Goal: Task Accomplishment & Management: Use online tool/utility

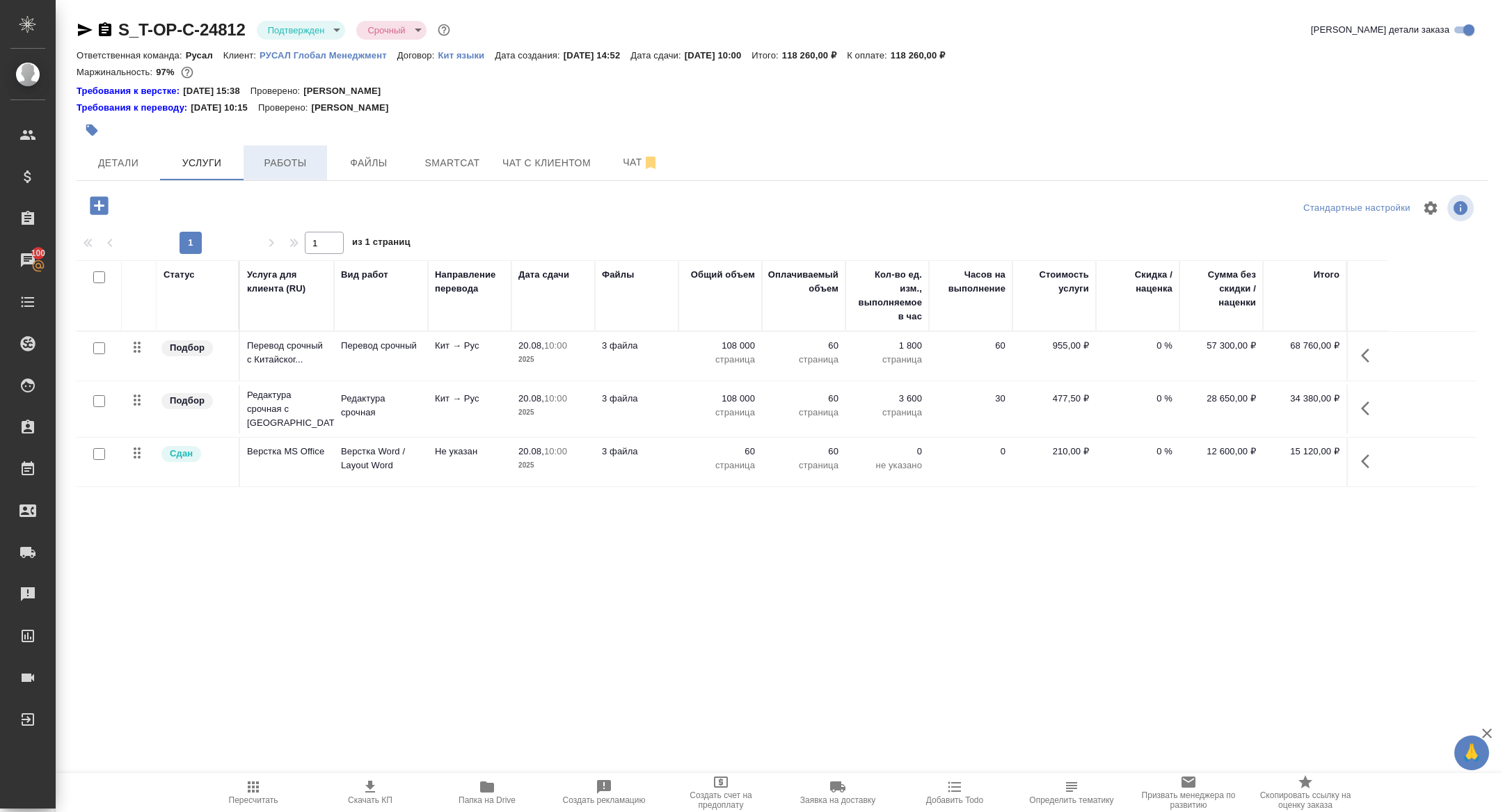
click at [296, 151] on button "Работы" at bounding box center [285, 163] width 84 height 35
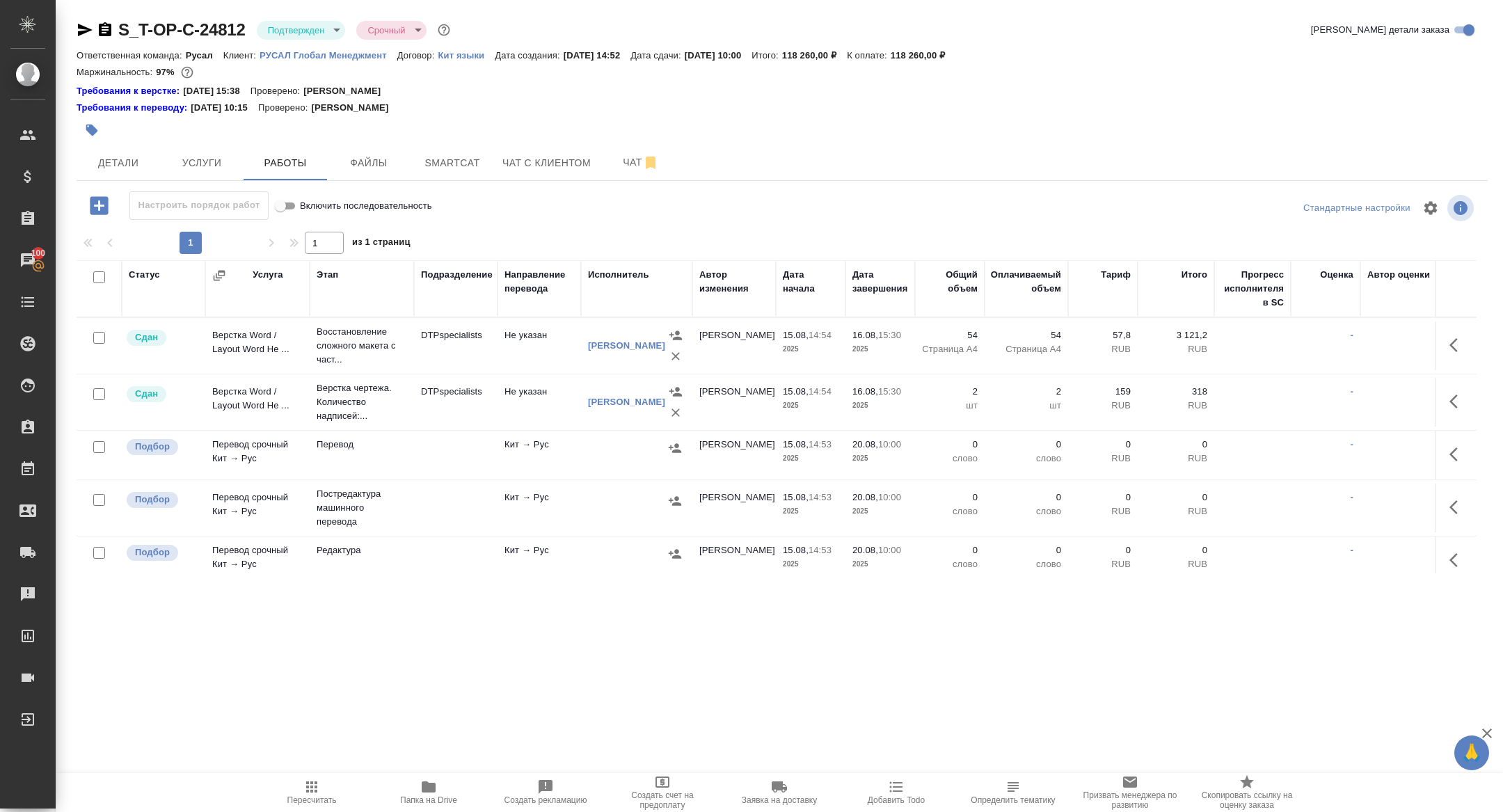
click at [100, 279] on input "checkbox" at bounding box center [99, 277] width 12 height 12
checkbox input "true"
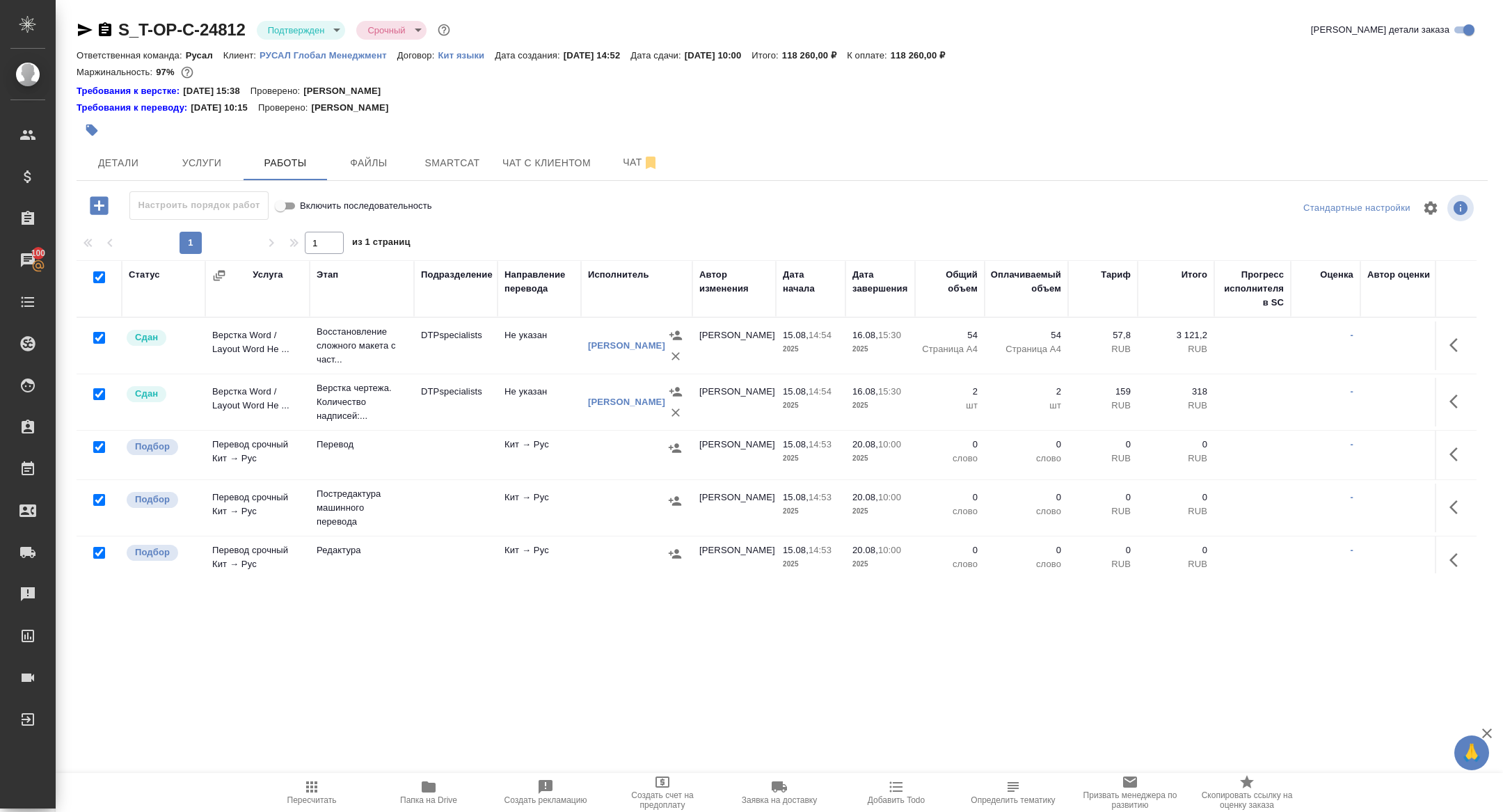
checkbox input "true"
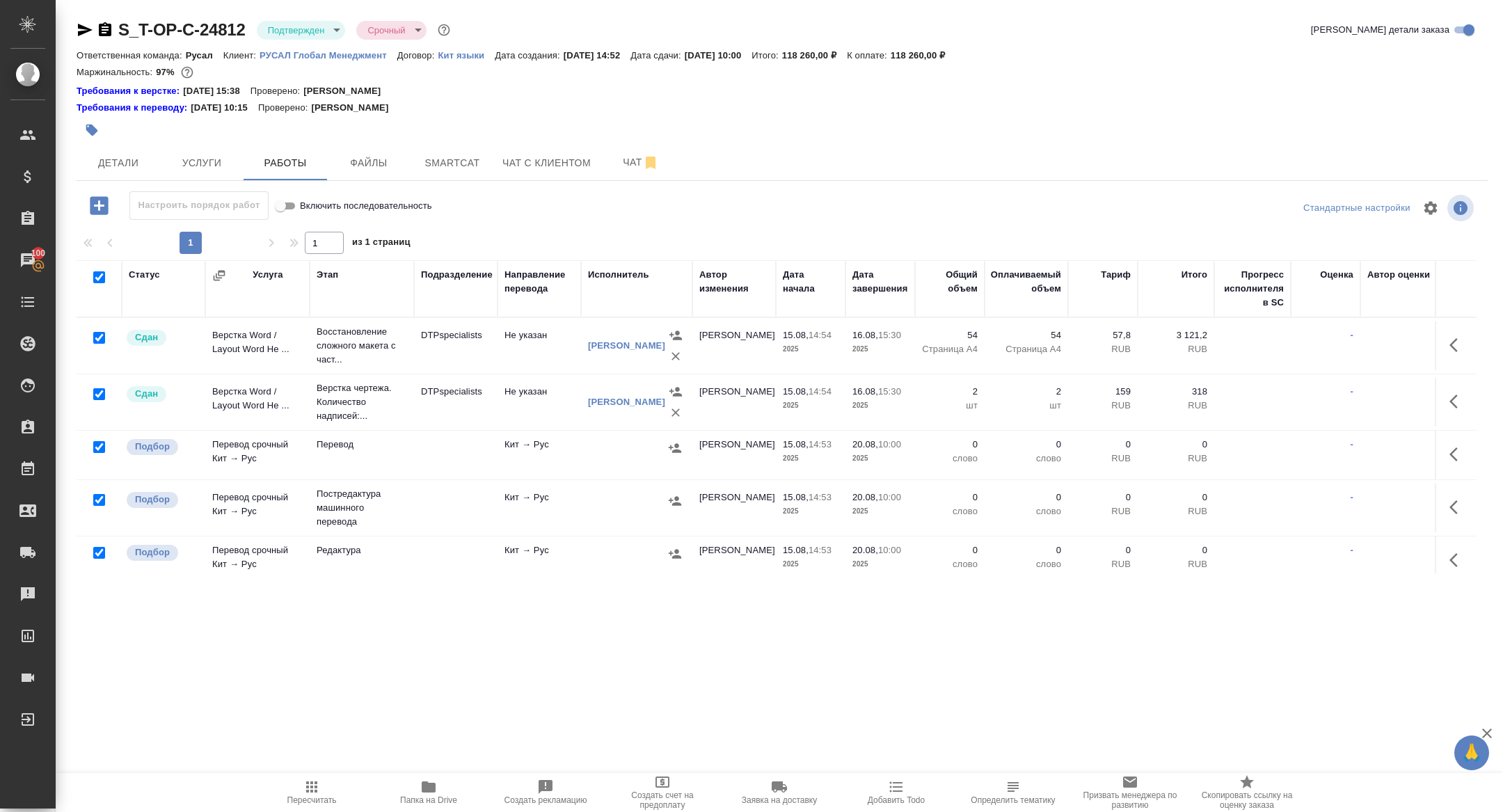
checkbox input "true"
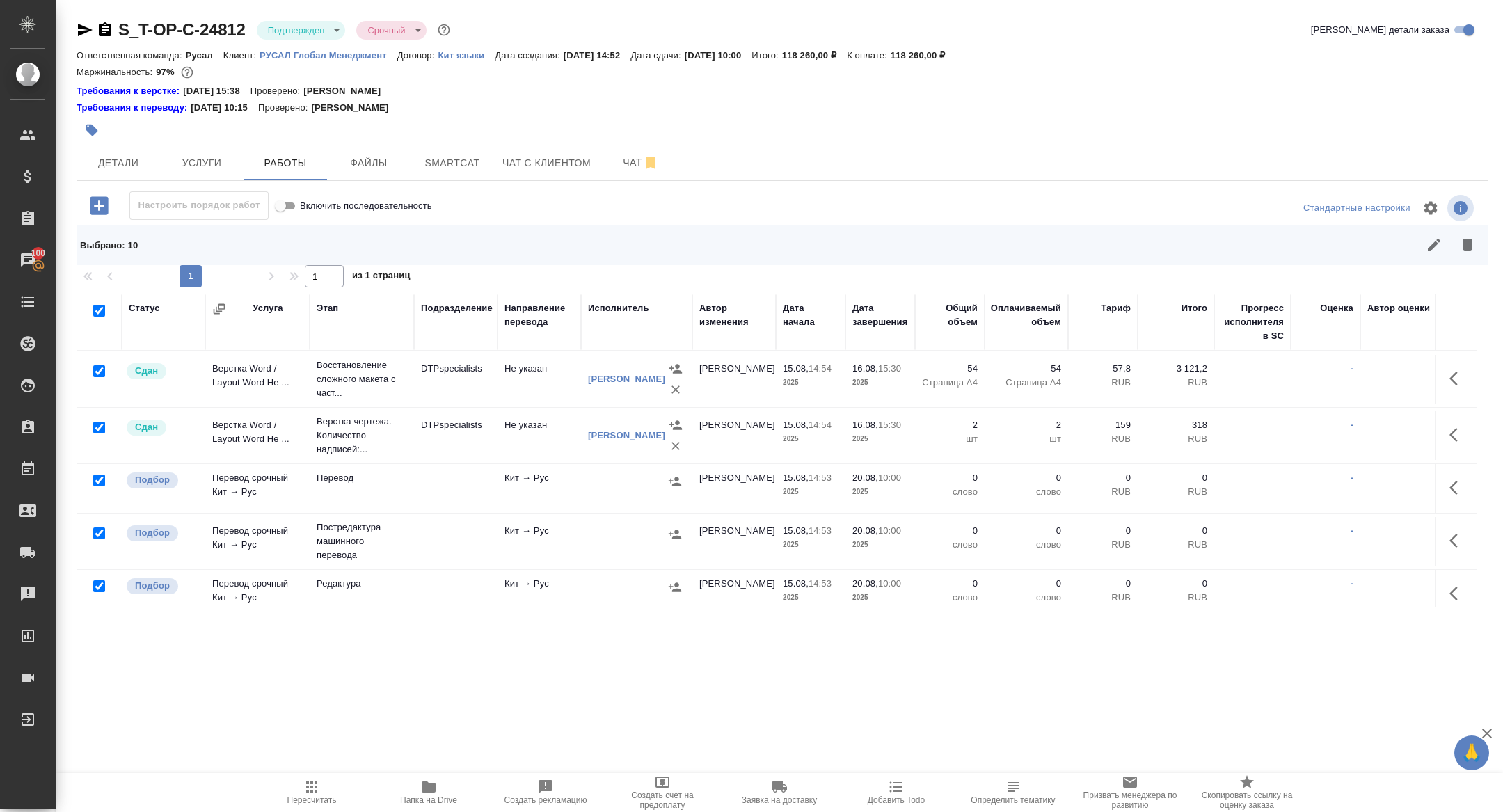
click at [96, 372] on input "checkbox" at bounding box center [99, 371] width 12 height 12
checkbox input "false"
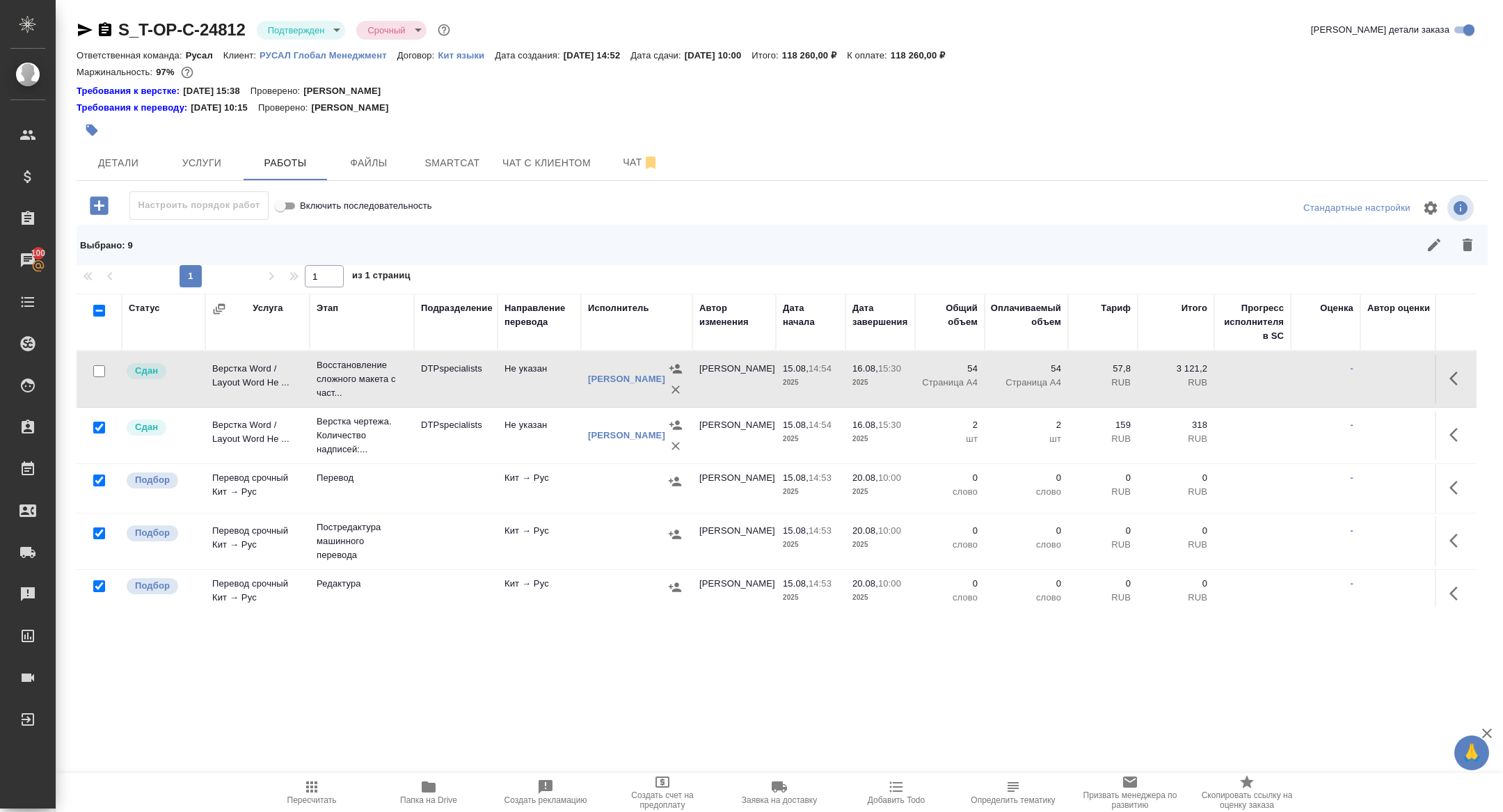
click at [98, 425] on input "checkbox" at bounding box center [99, 427] width 12 height 12
checkbox input "false"
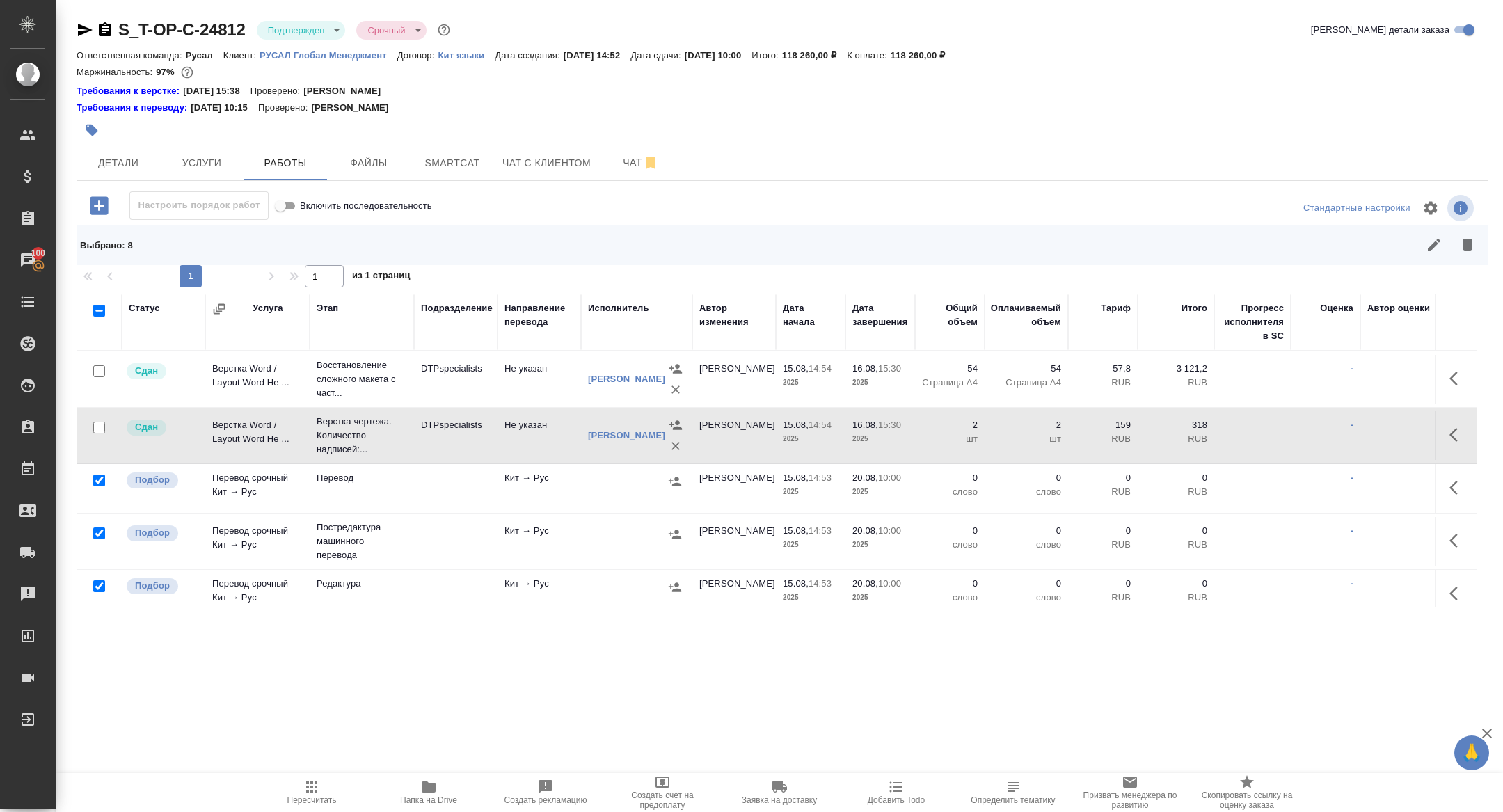
click at [98, 532] on input "checkbox" at bounding box center [99, 533] width 12 height 12
checkbox input "false"
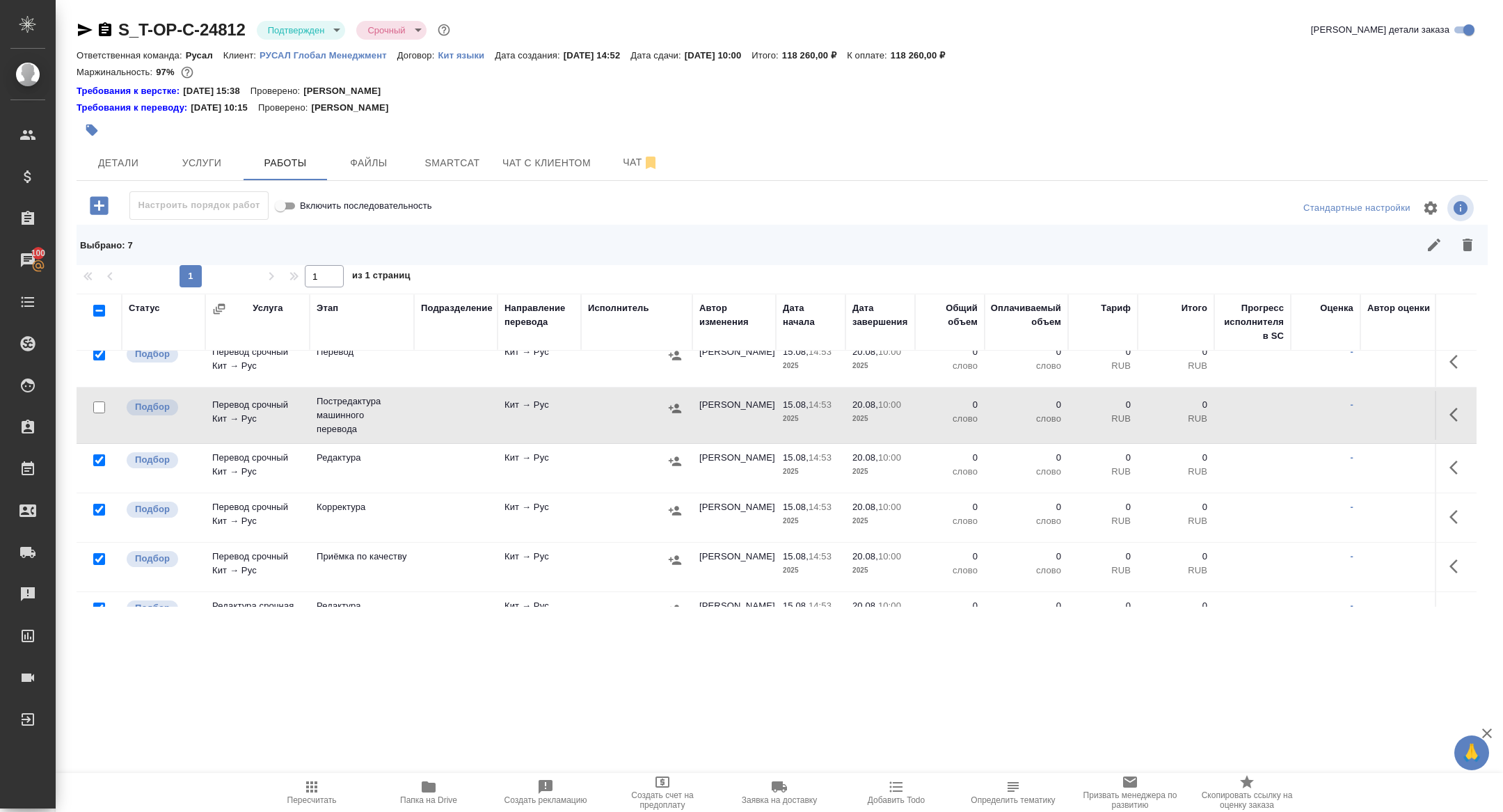
scroll to position [130, 0]
click at [97, 454] on input "checkbox" at bounding box center [99, 456] width 12 height 12
checkbox input "false"
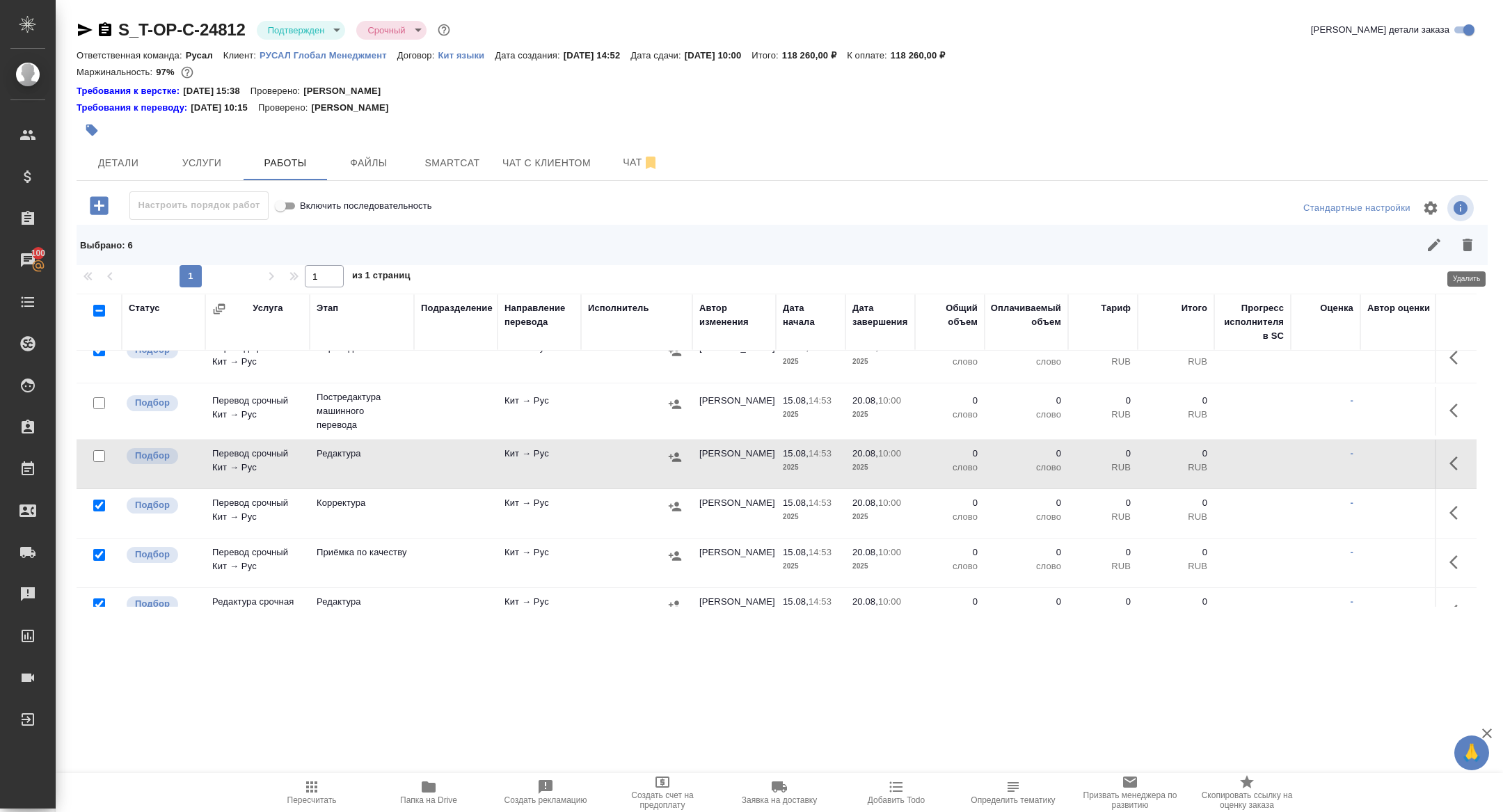
click at [1471, 241] on icon "button" at bounding box center [1467, 245] width 10 height 12
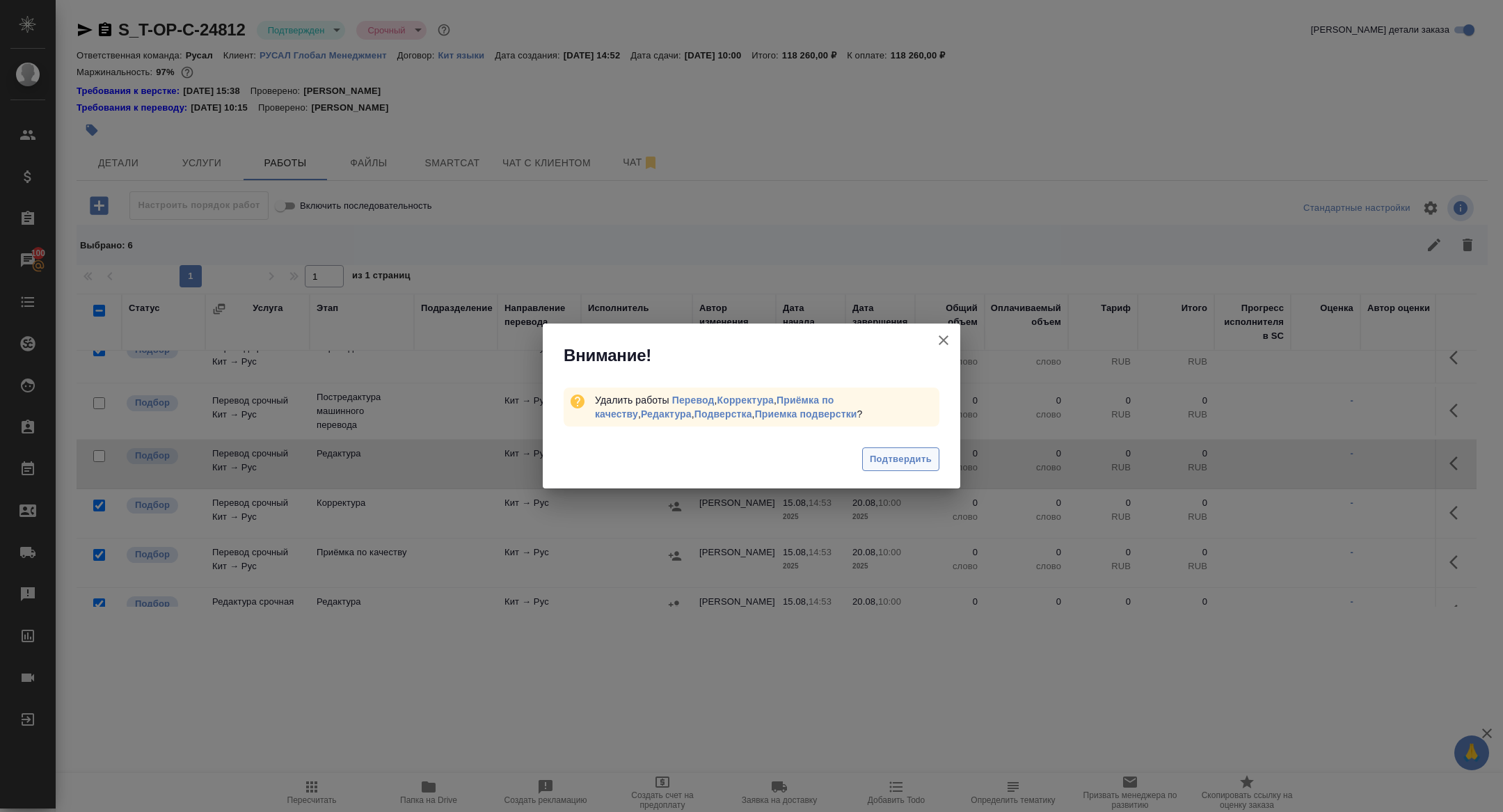
click at [904, 466] on span "Подтвердить" at bounding box center [900, 459] width 62 height 16
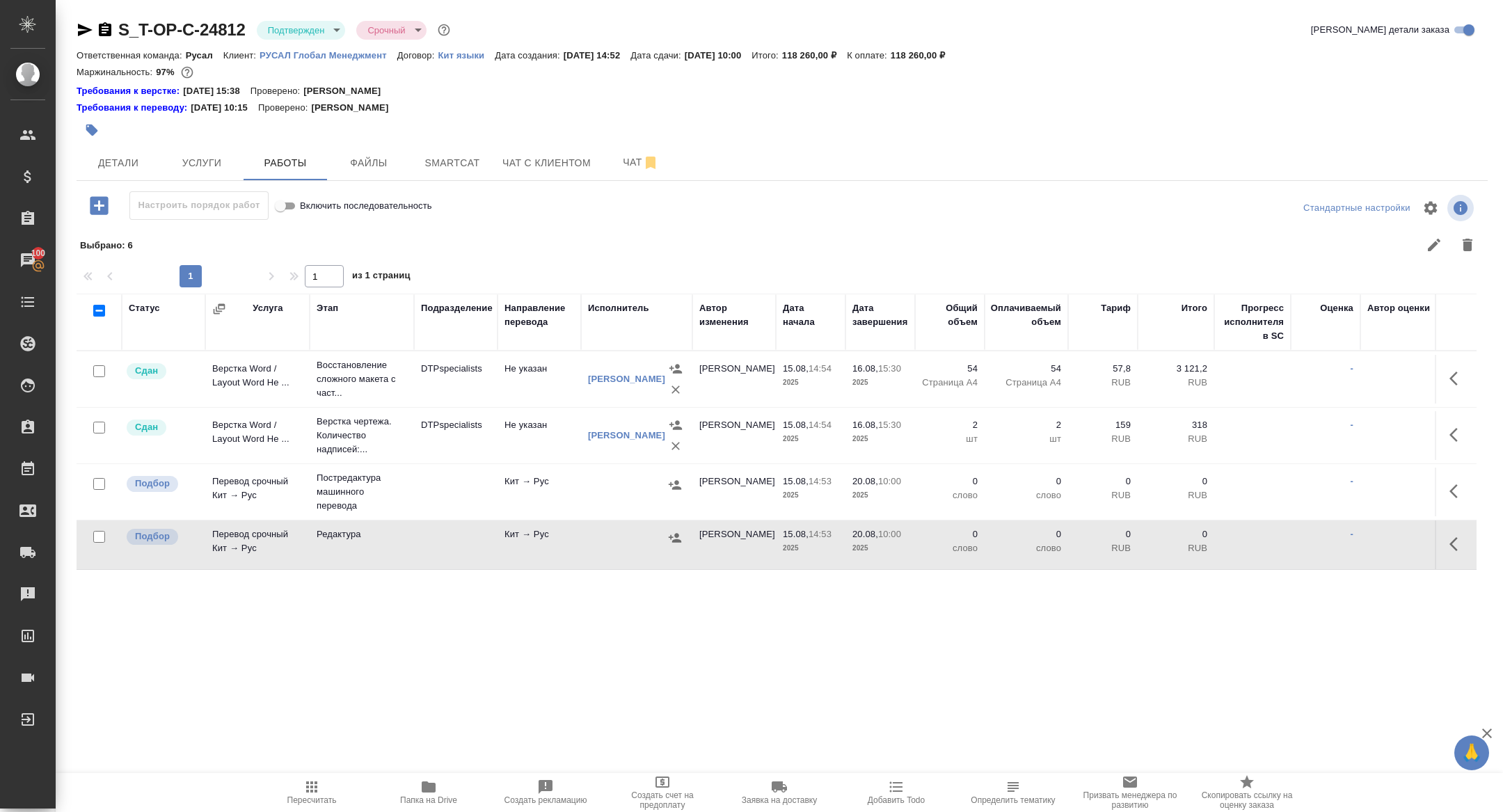
scroll to position [0, 0]
click at [81, 26] on icon "button" at bounding box center [85, 30] width 15 height 12
click at [433, 810] on button "Папка на Drive" at bounding box center [428, 792] width 117 height 39
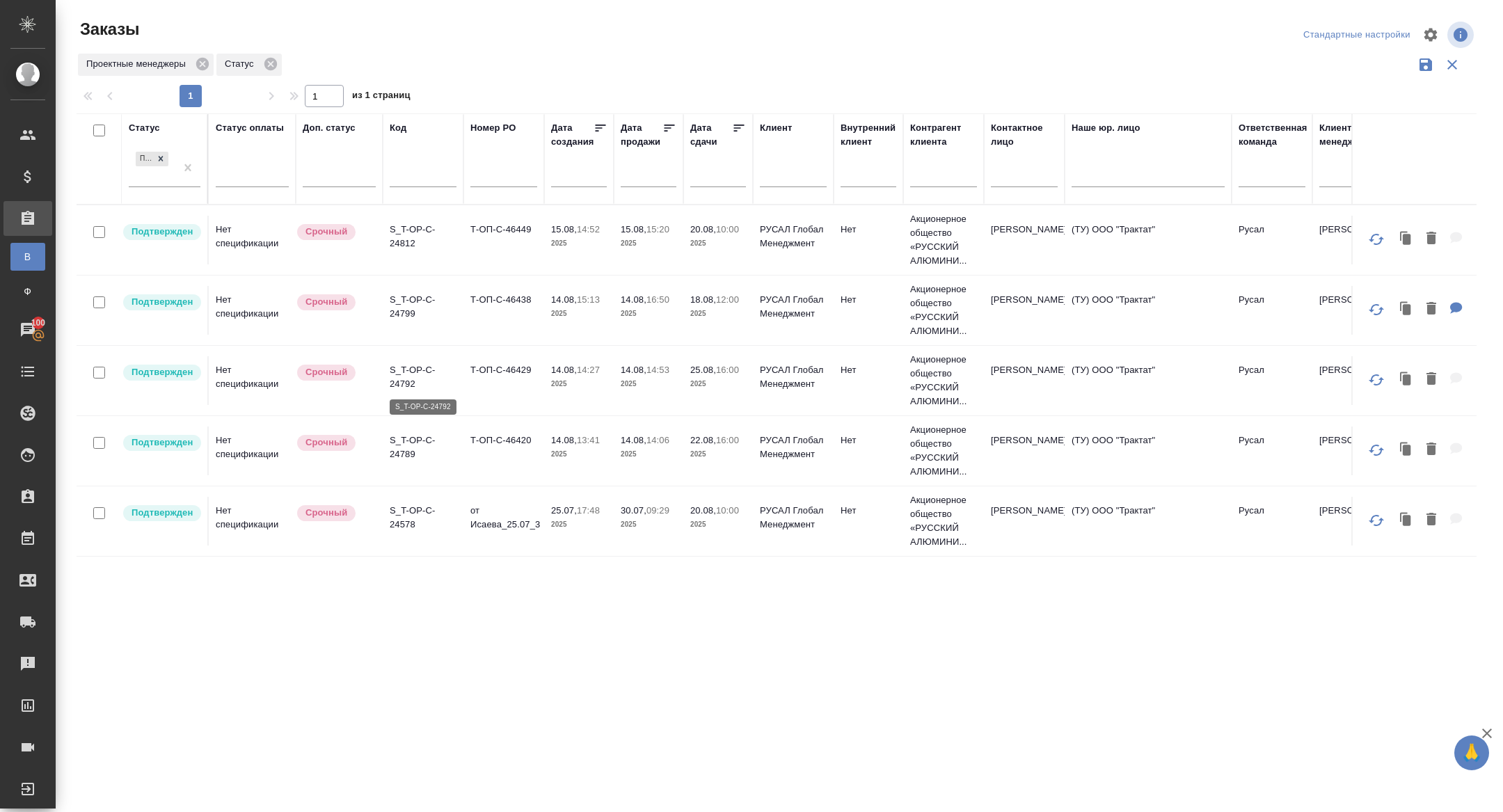
click at [414, 375] on p "S_T-OP-C-24792" at bounding box center [423, 377] width 67 height 28
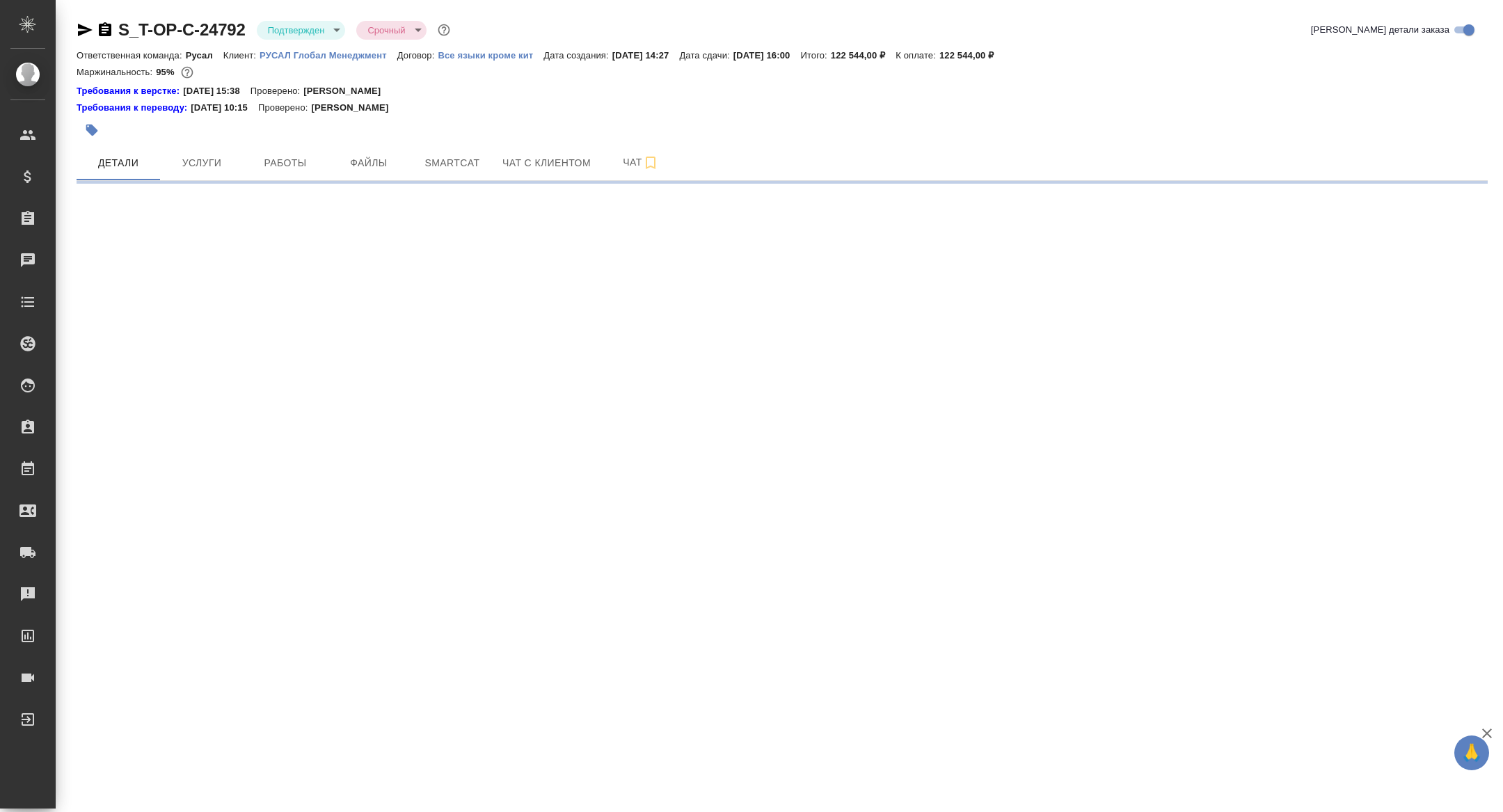
select select "RU"
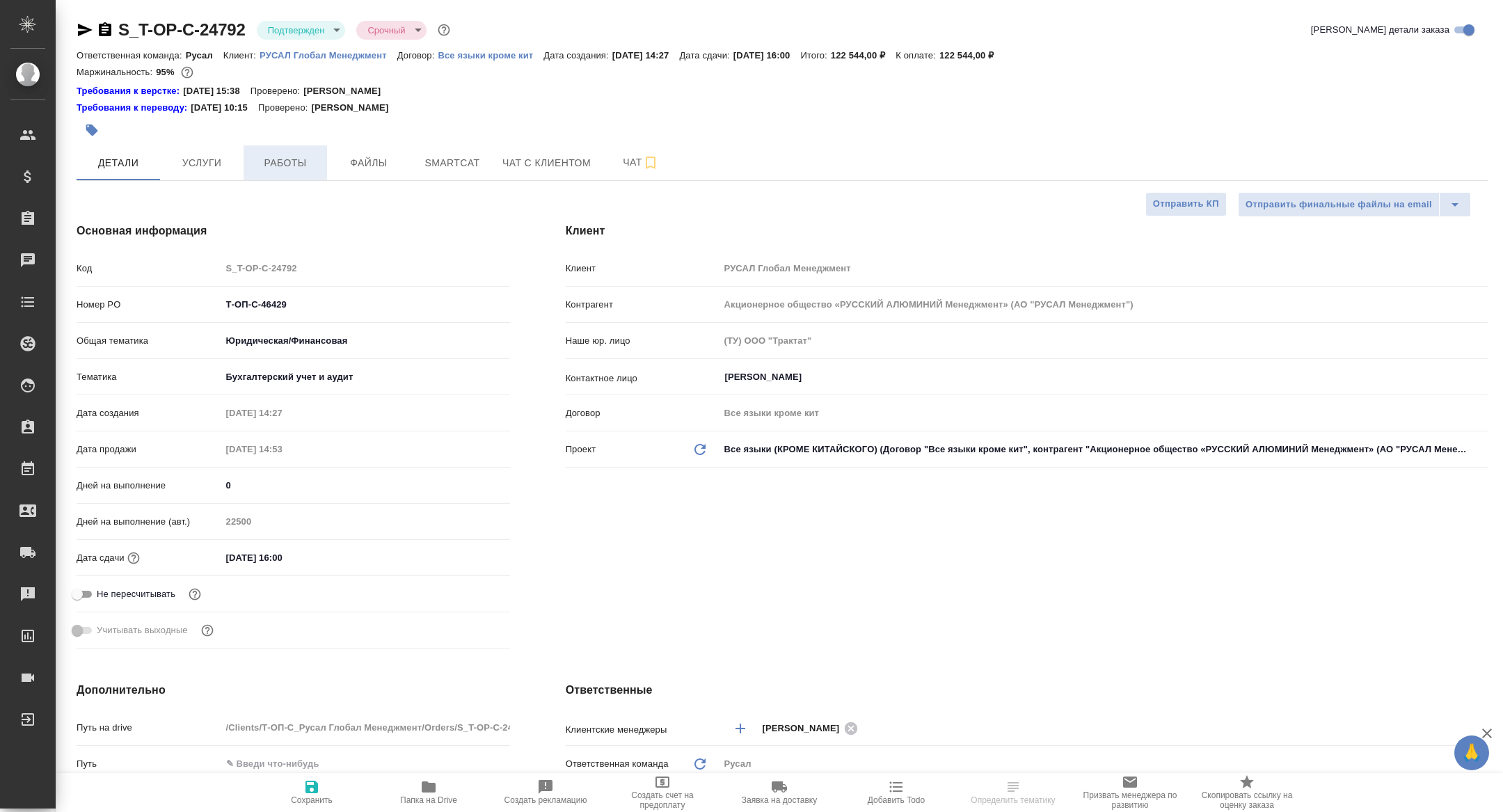
type textarea "x"
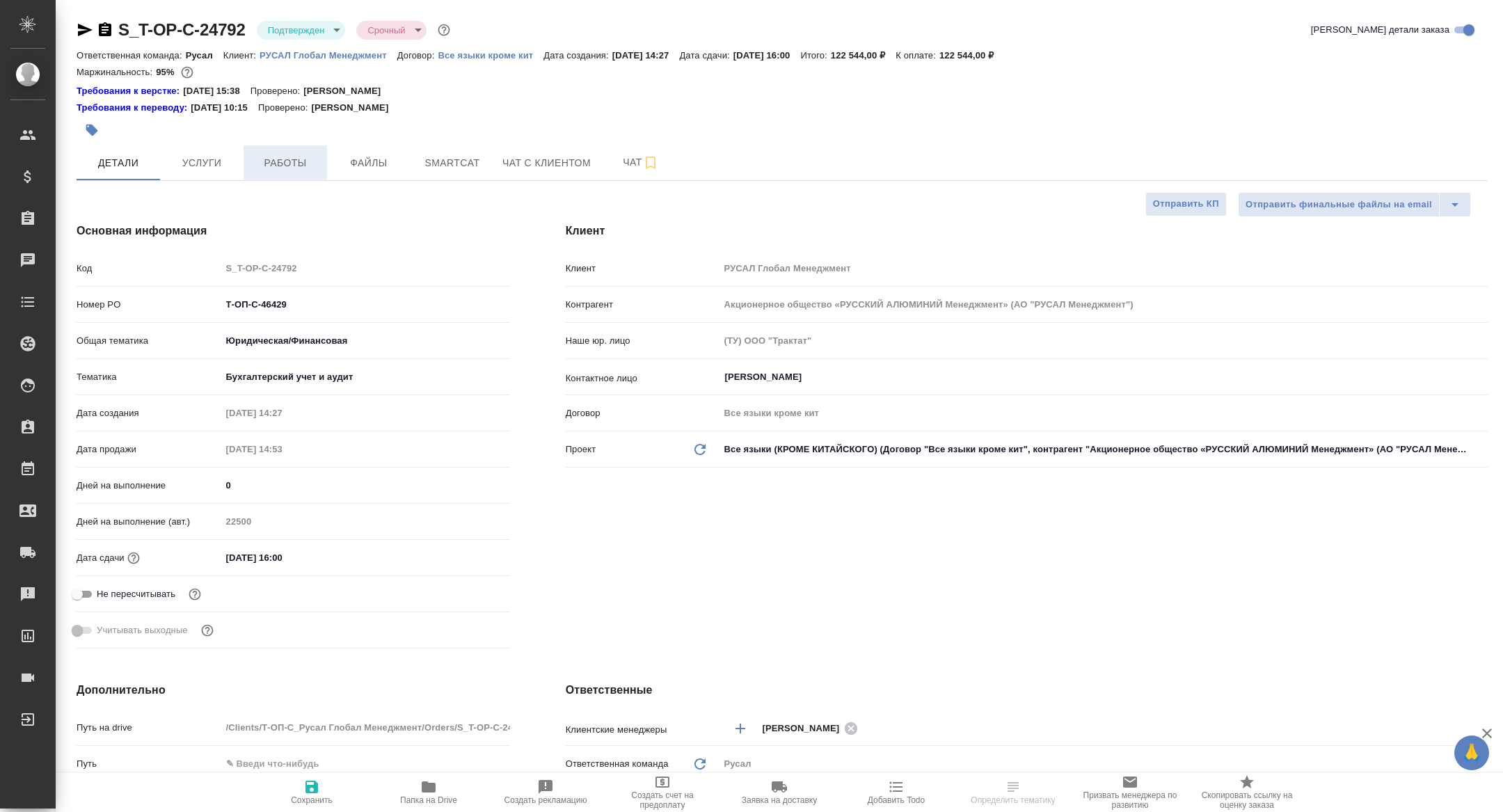
type textarea "x"
click at [301, 168] on span "Работы" at bounding box center [285, 163] width 67 height 17
type textarea "x"
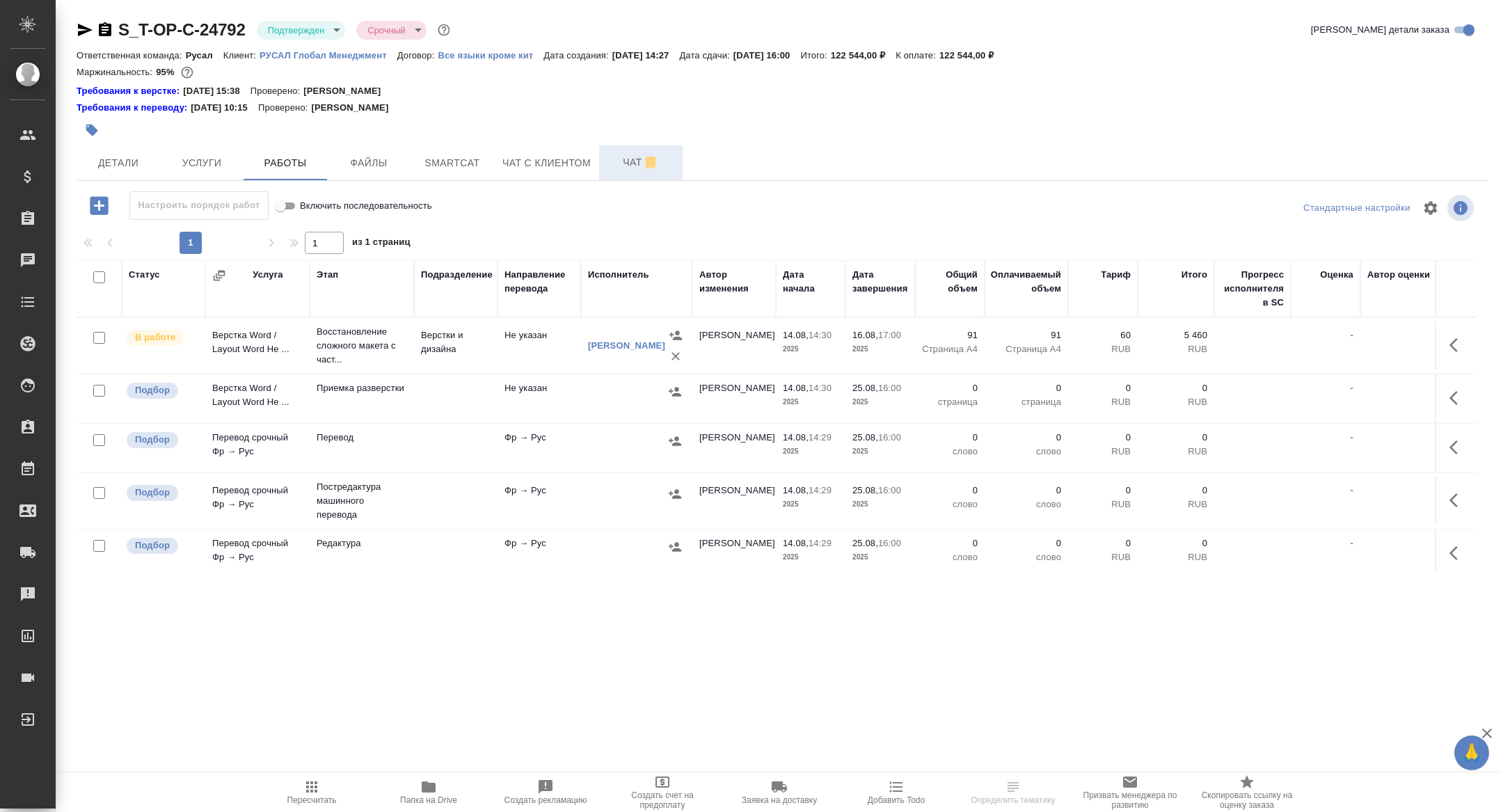
click at [617, 171] on button "Чат" at bounding box center [640, 163] width 84 height 35
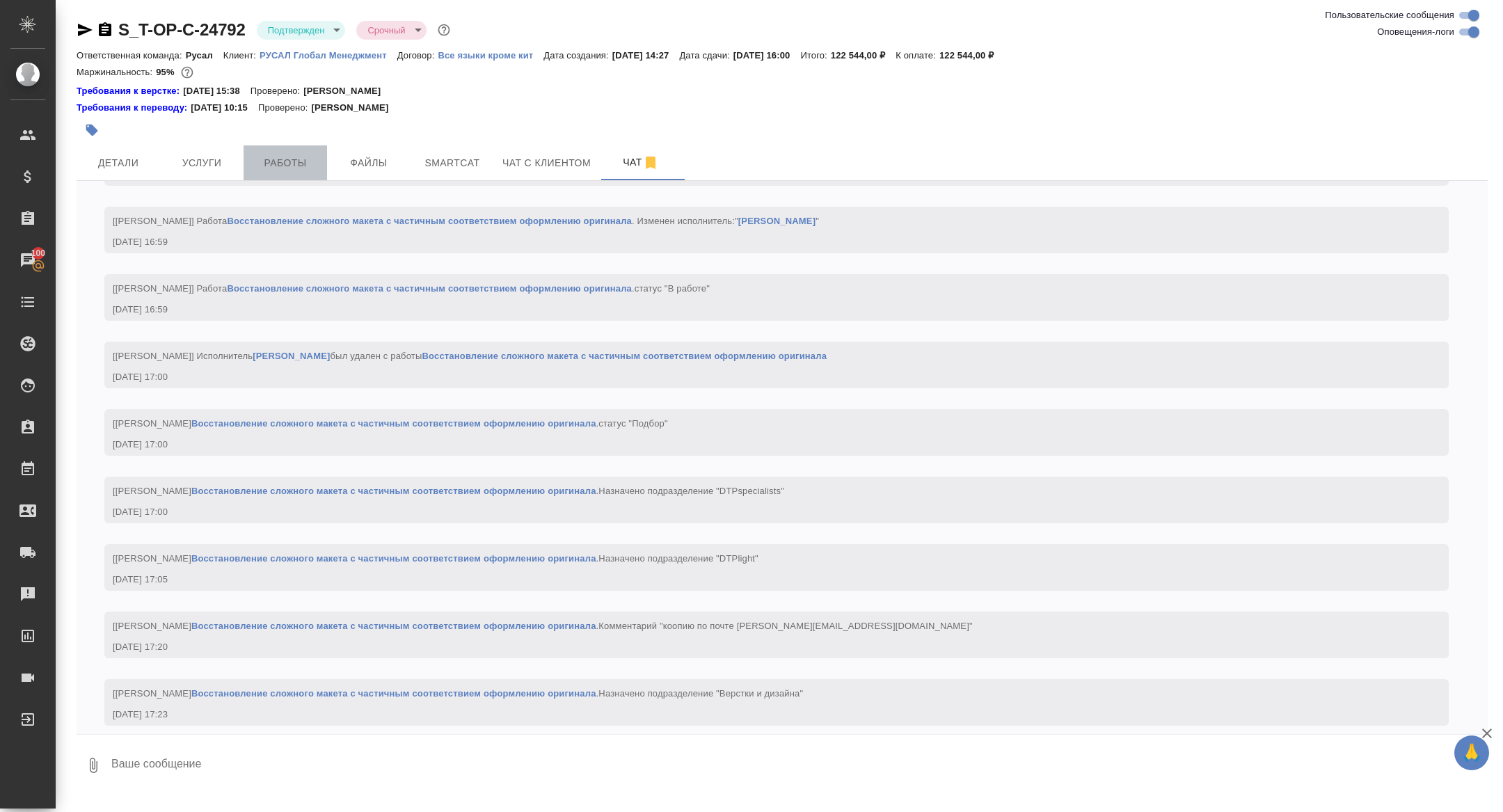
click at [274, 160] on span "Работы" at bounding box center [285, 163] width 67 height 17
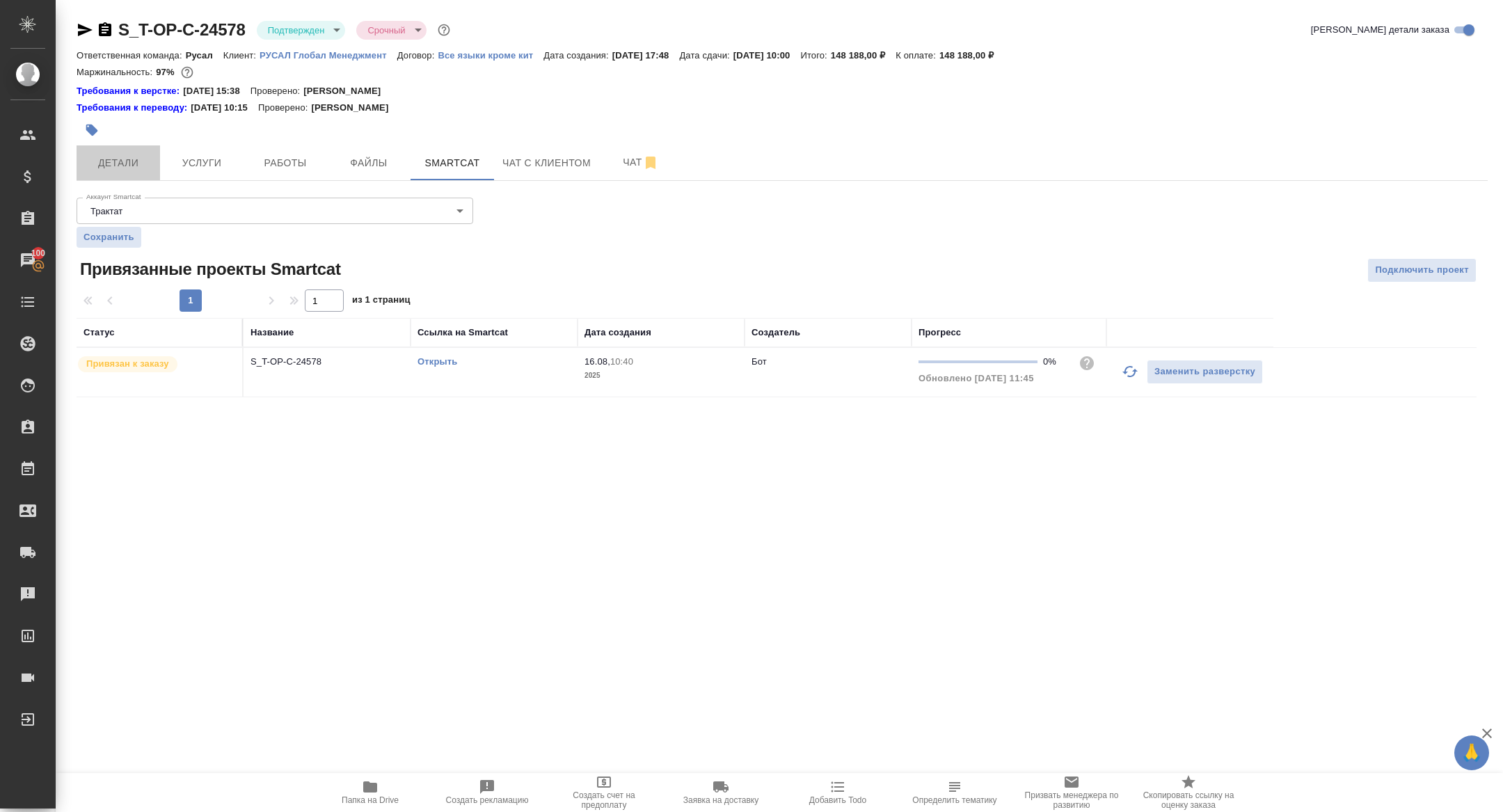
click at [122, 164] on span "Детали" at bounding box center [118, 163] width 67 height 17
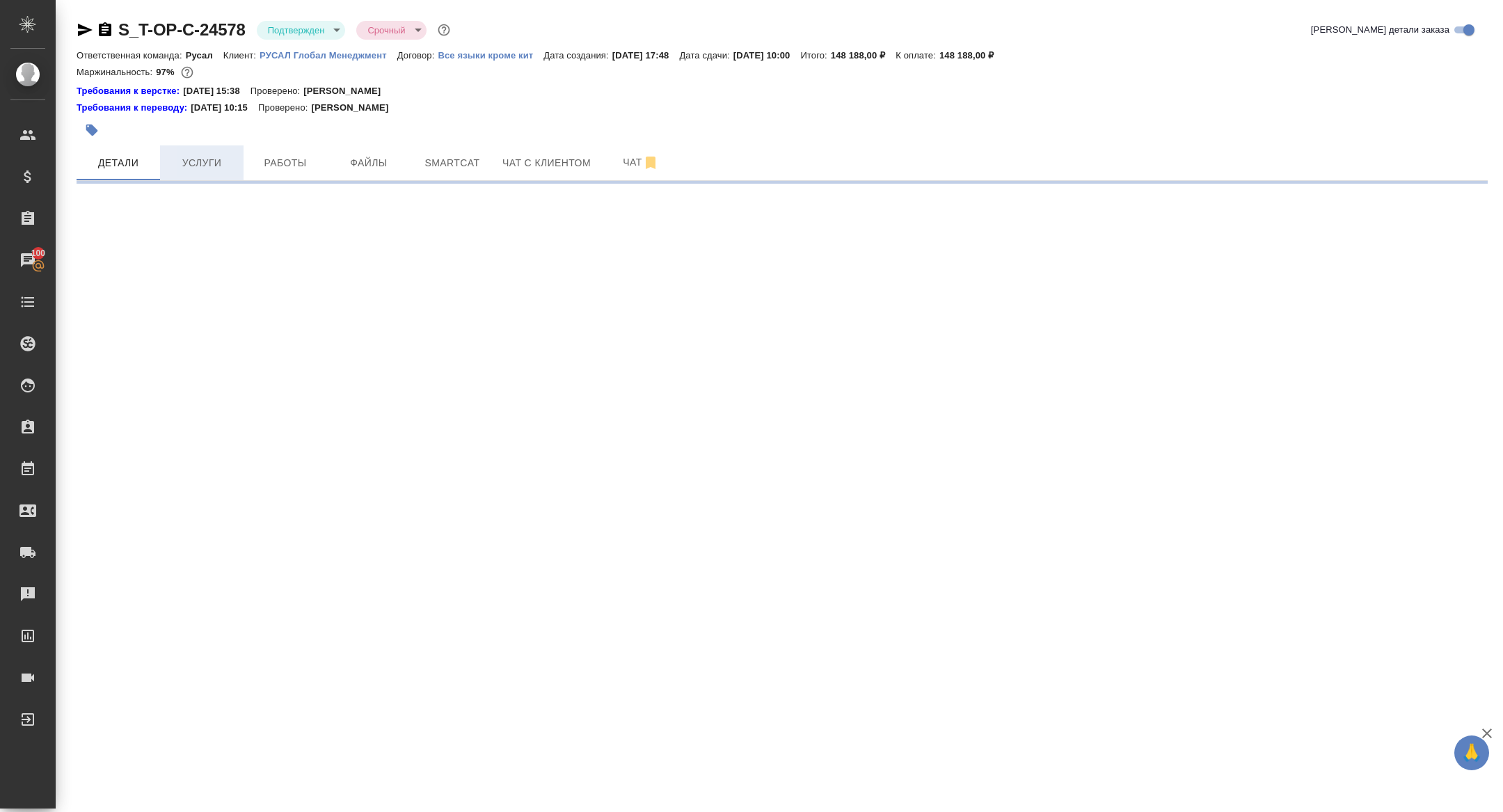
select select "RU"
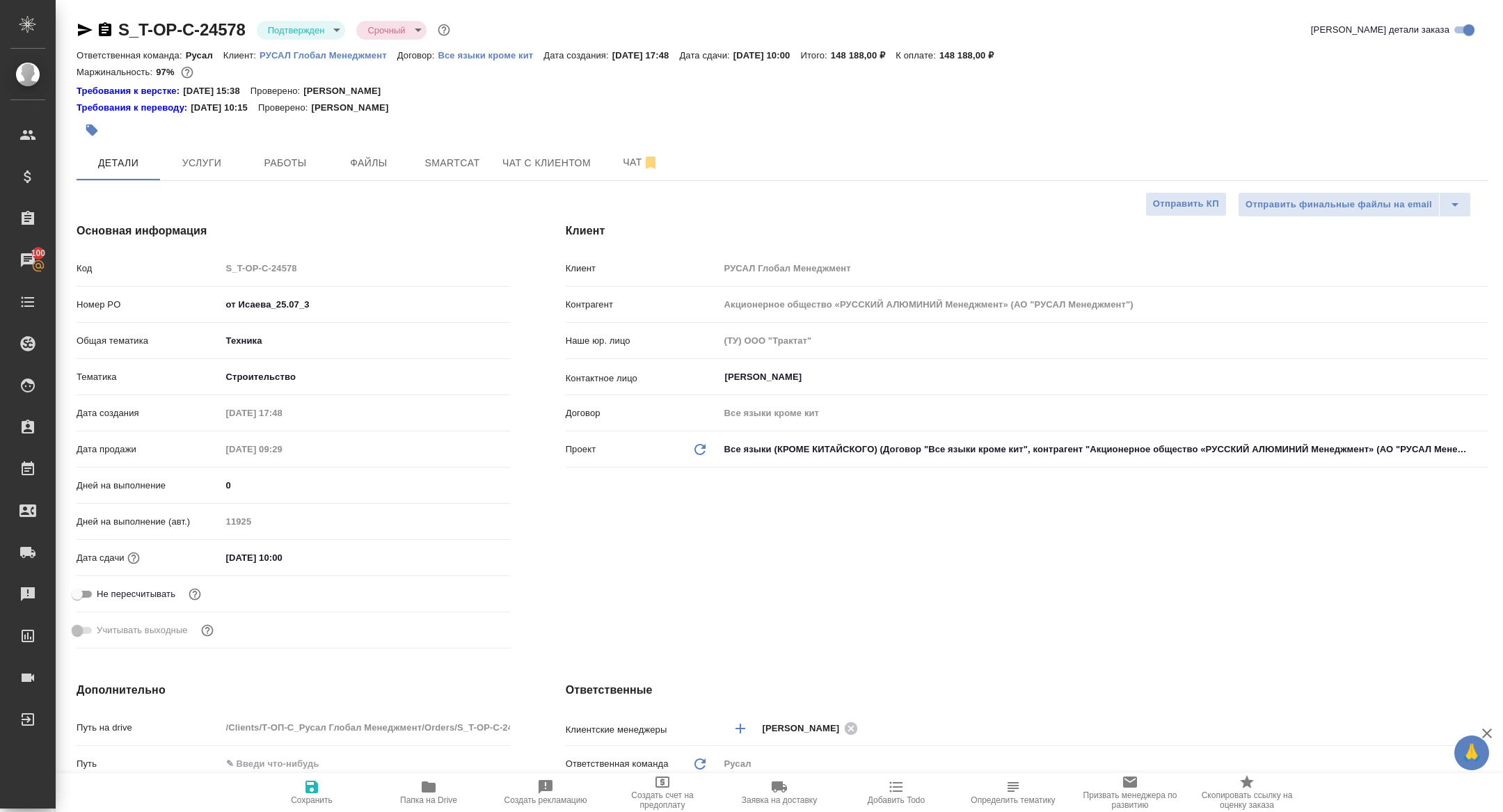
type textarea "x"
click at [309, 556] on input "20.08.2025 10:00" at bounding box center [282, 557] width 122 height 20
click at [459, 556] on div "20.08.2025 10:00" at bounding box center [365, 557] width 289 height 21
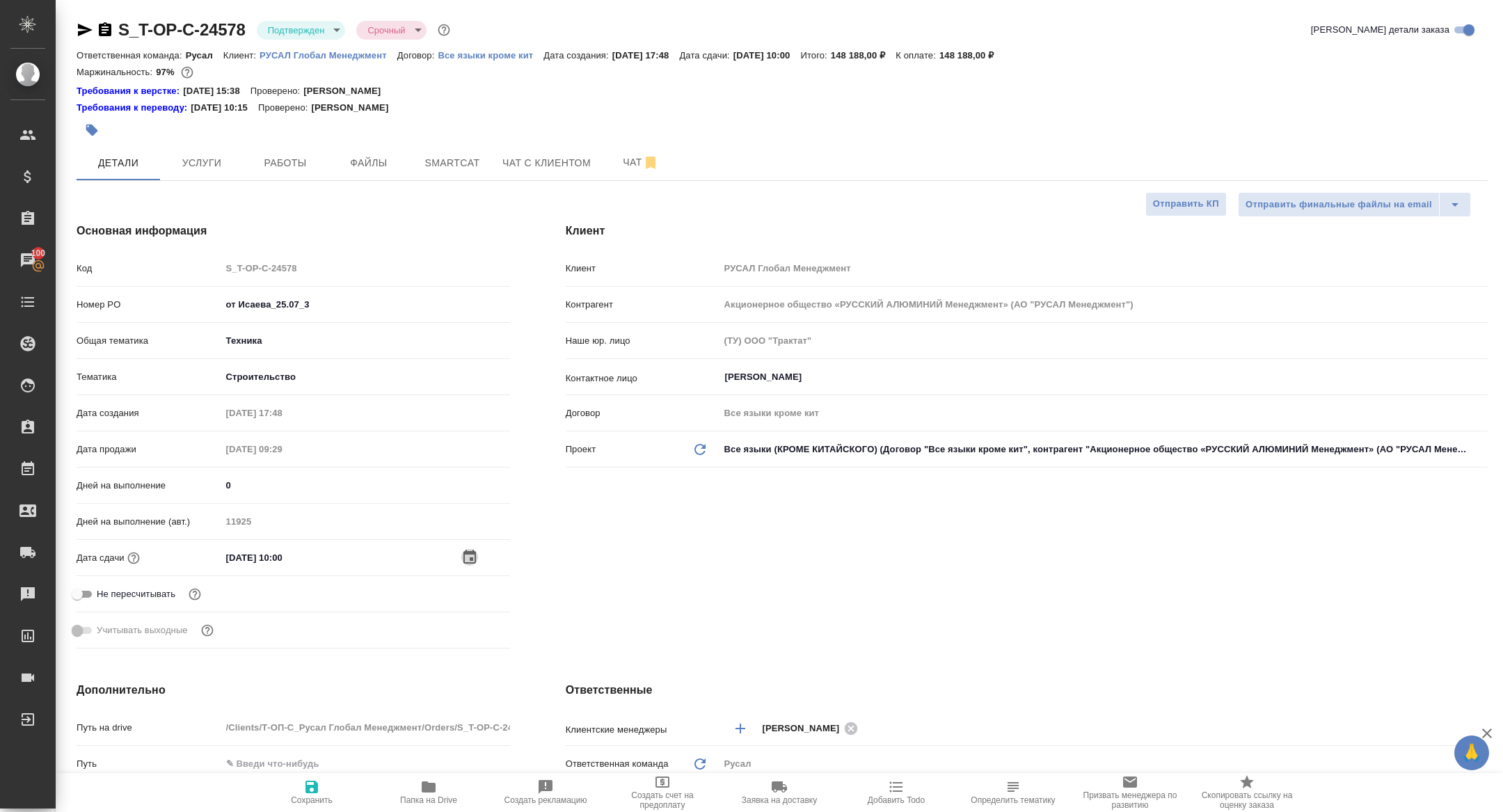
click at [467, 556] on icon "button" at bounding box center [470, 557] width 17 height 17
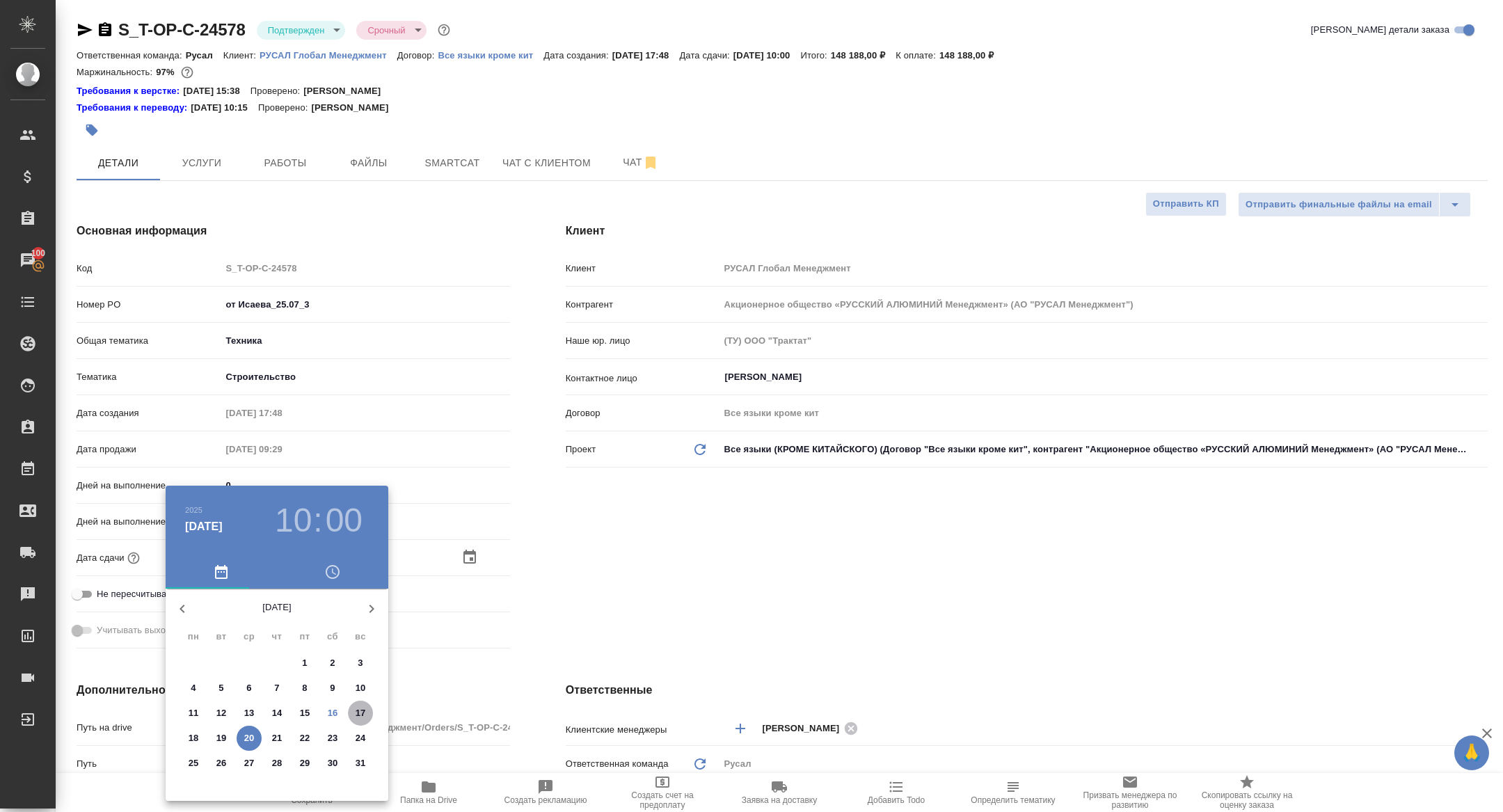
click at [369, 712] on span "17" at bounding box center [361, 713] width 25 height 14
type input "17.08.2025 10:00"
type textarea "x"
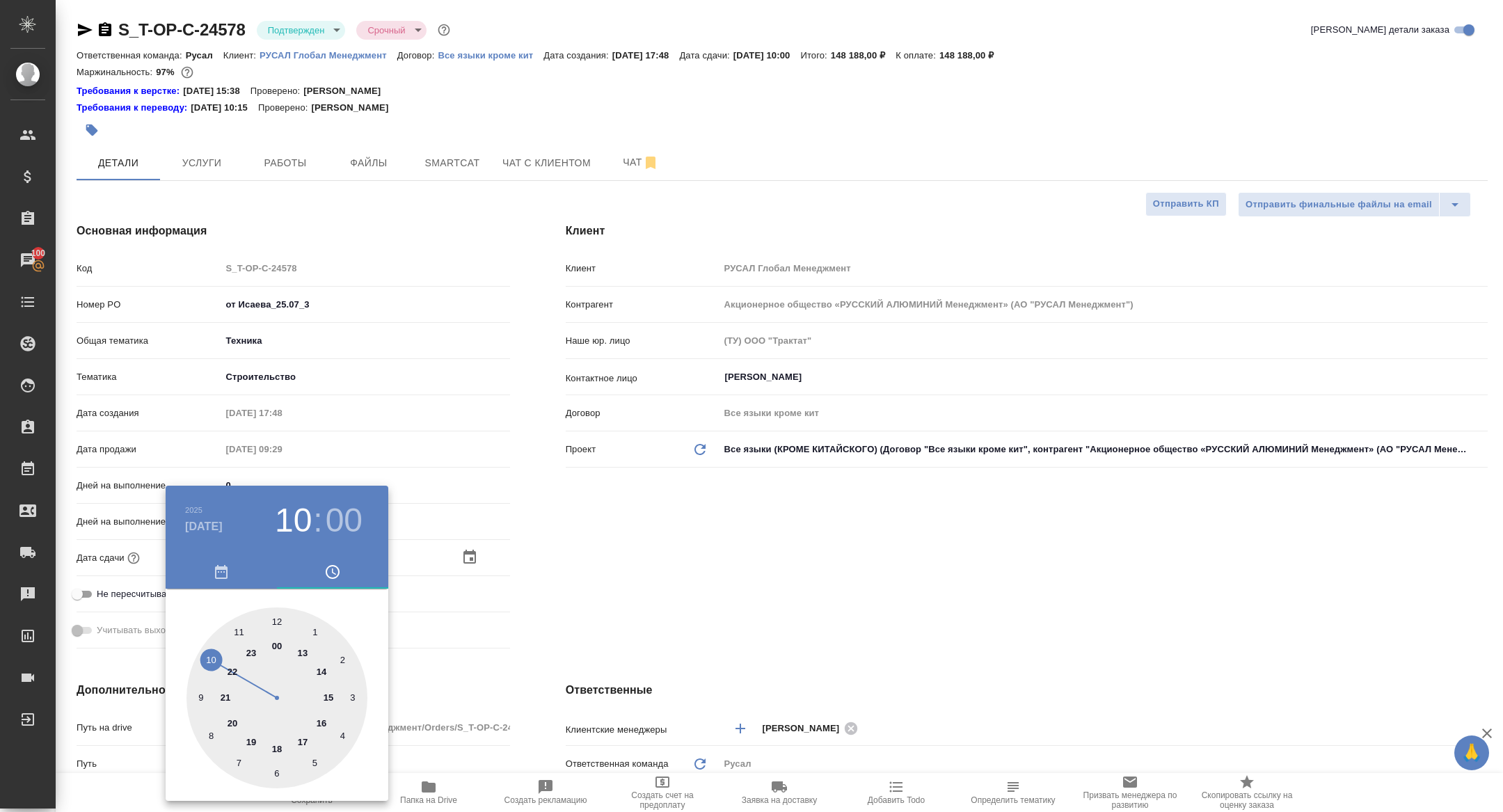
type input "17.08.2025 18:00"
type textarea "x"
click at [276, 748] on div at bounding box center [276, 697] width 181 height 181
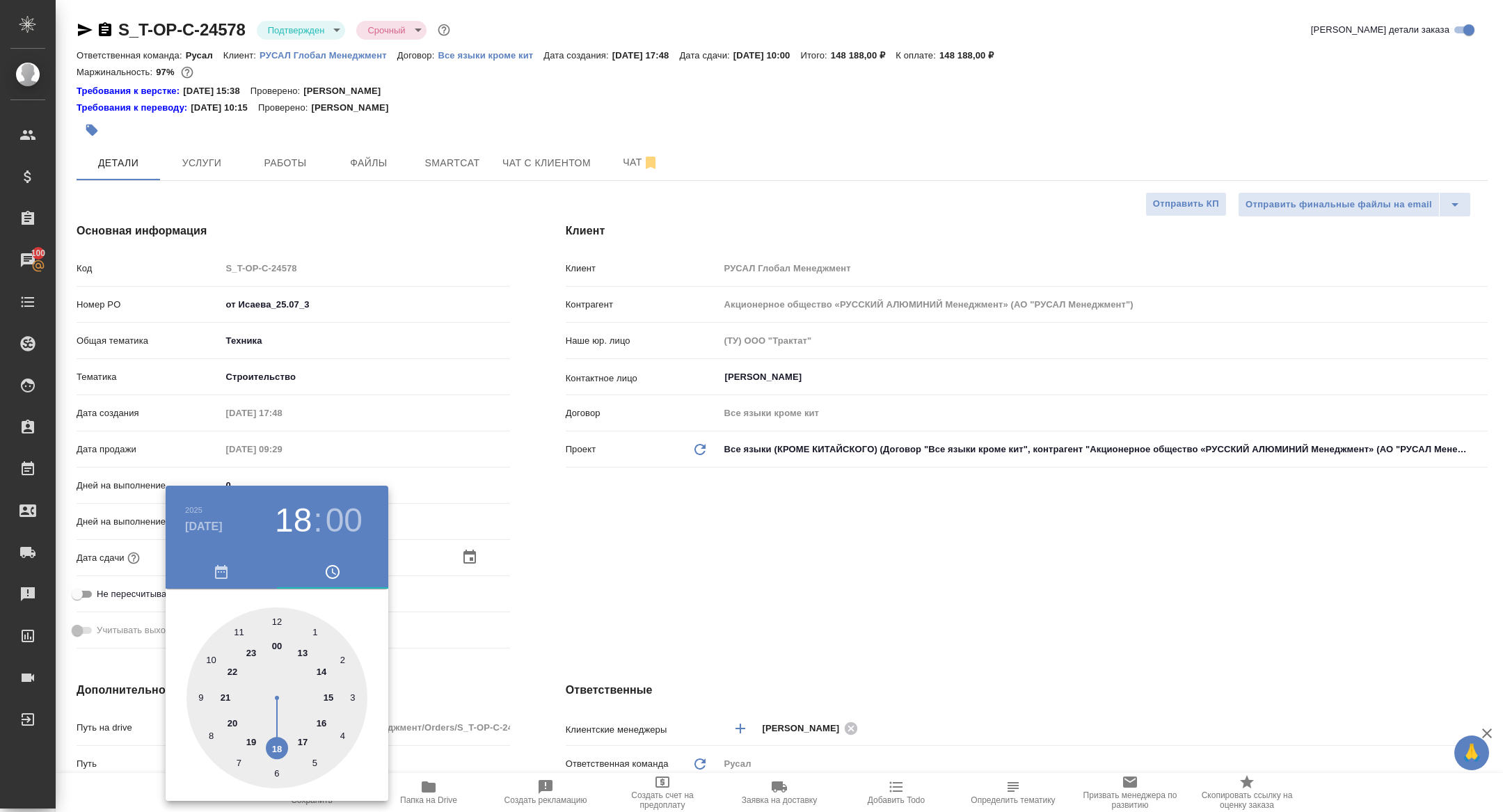
type textarea "x"
click at [586, 579] on div at bounding box center [751, 406] width 1503 height 812
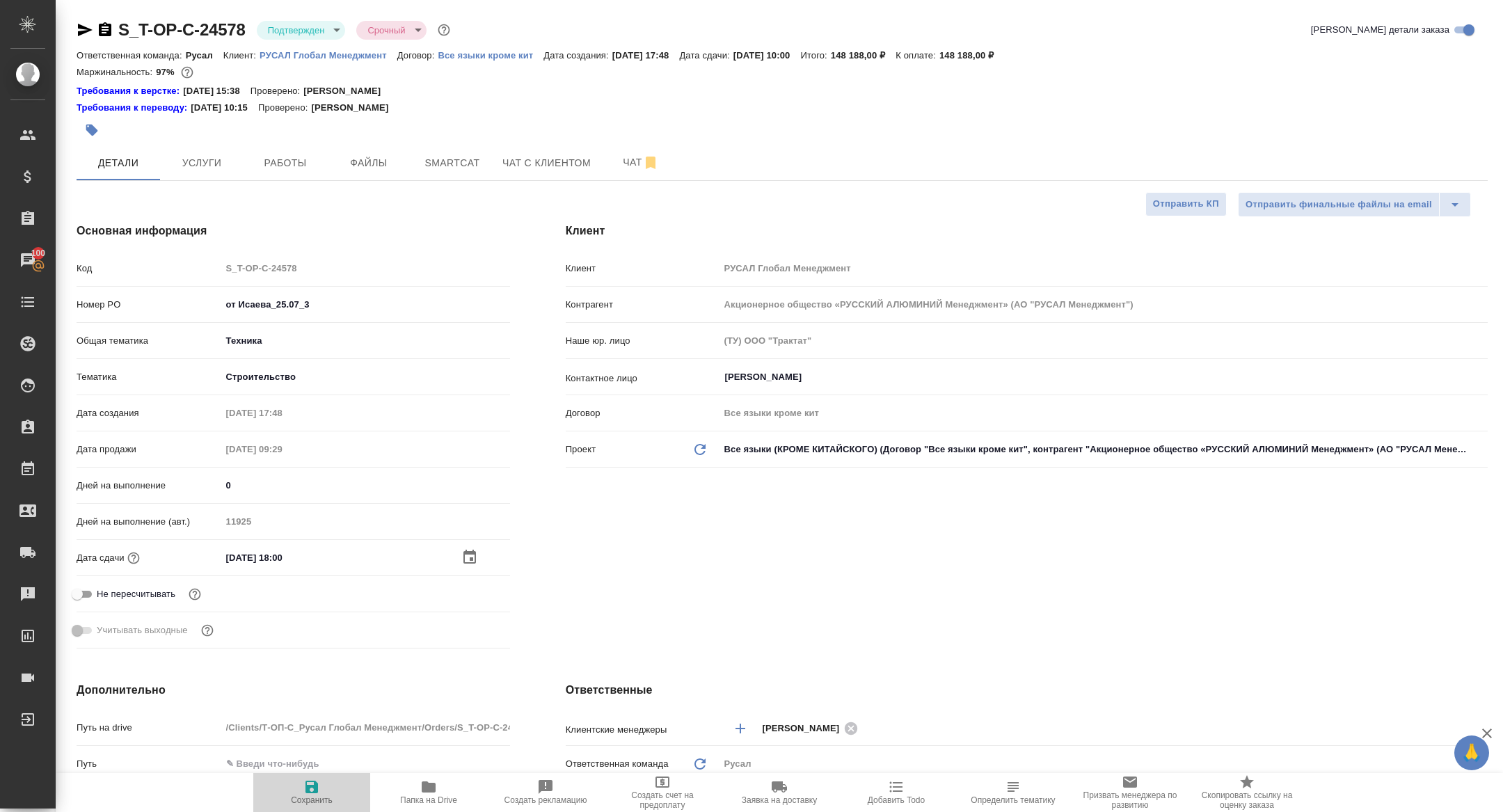
click at [314, 786] on icon "button" at bounding box center [311, 786] width 12 height 12
type textarea "x"
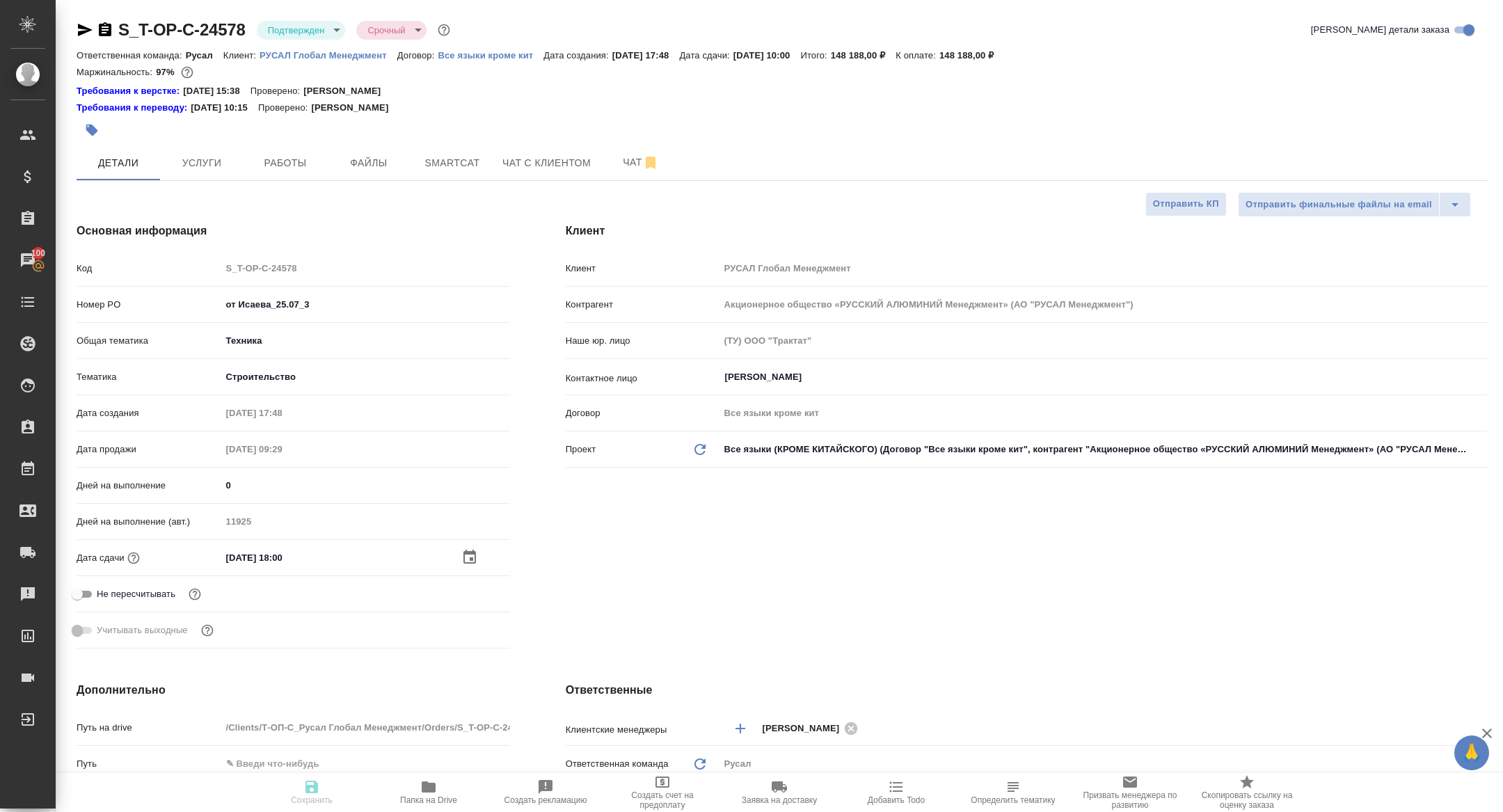
type textarea "x"
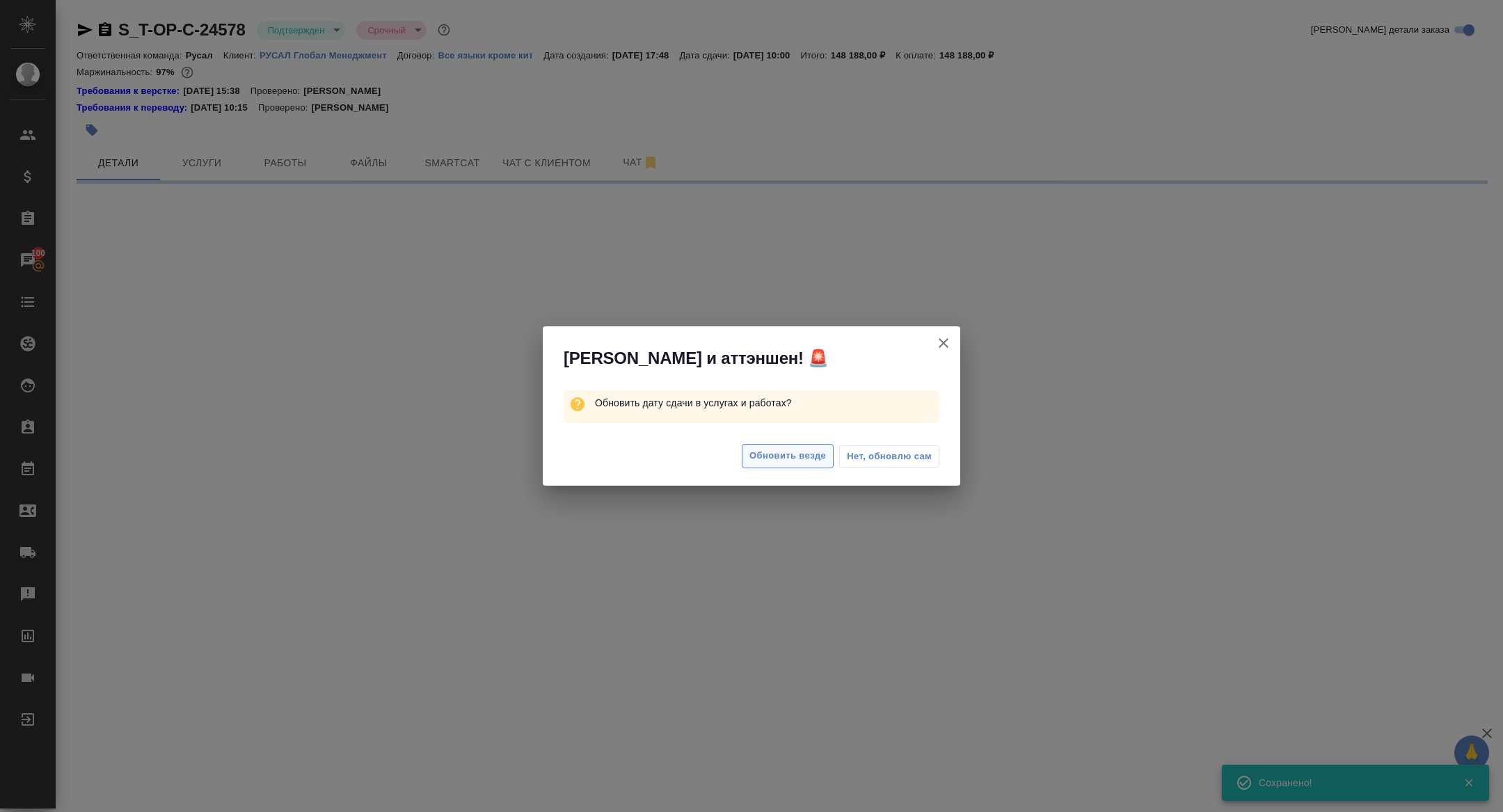
select select "RU"
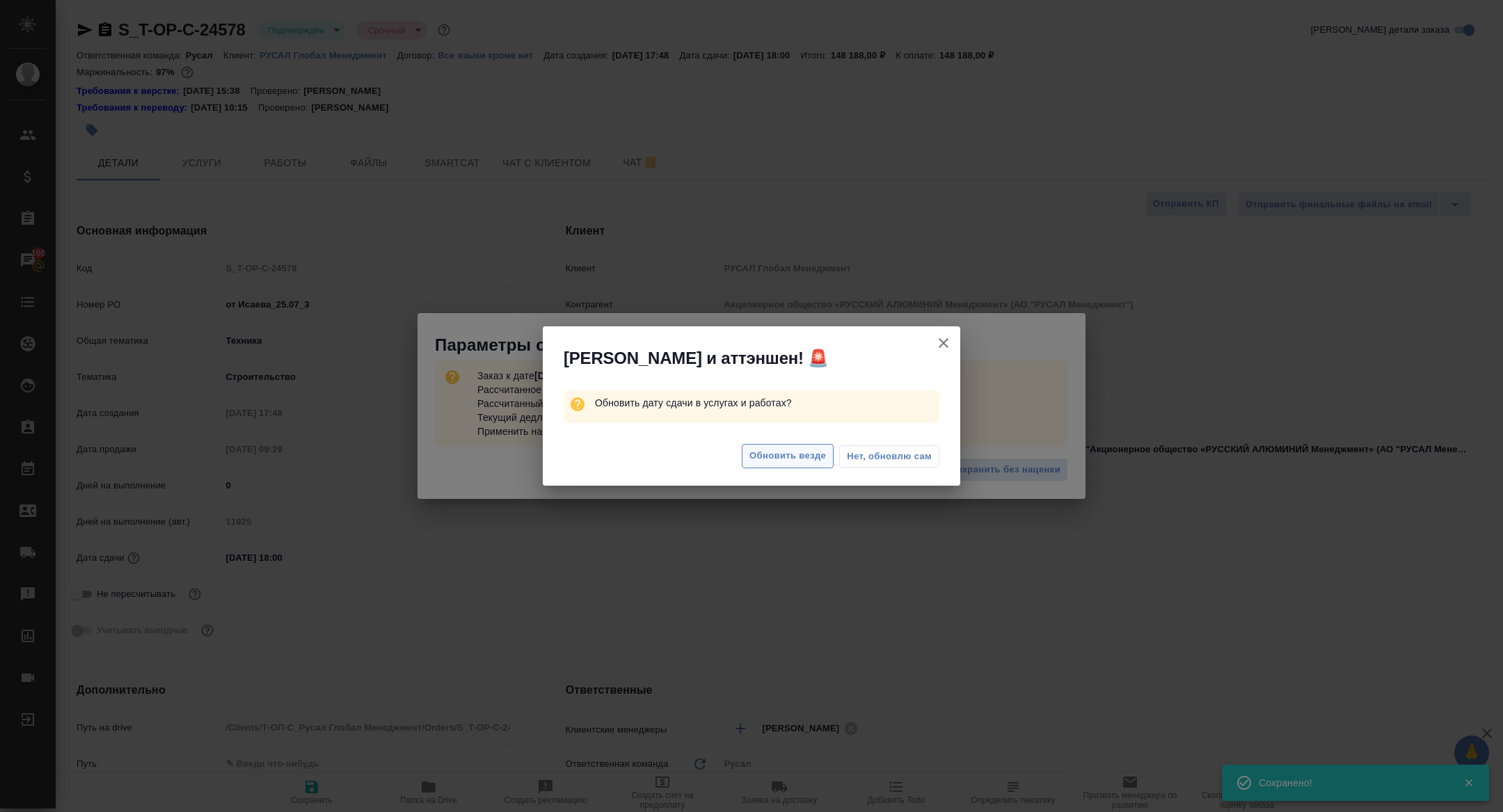
type textarea "x"
click at [896, 453] on span "Нет, обновлю сам" at bounding box center [889, 456] width 85 height 14
type textarea "x"
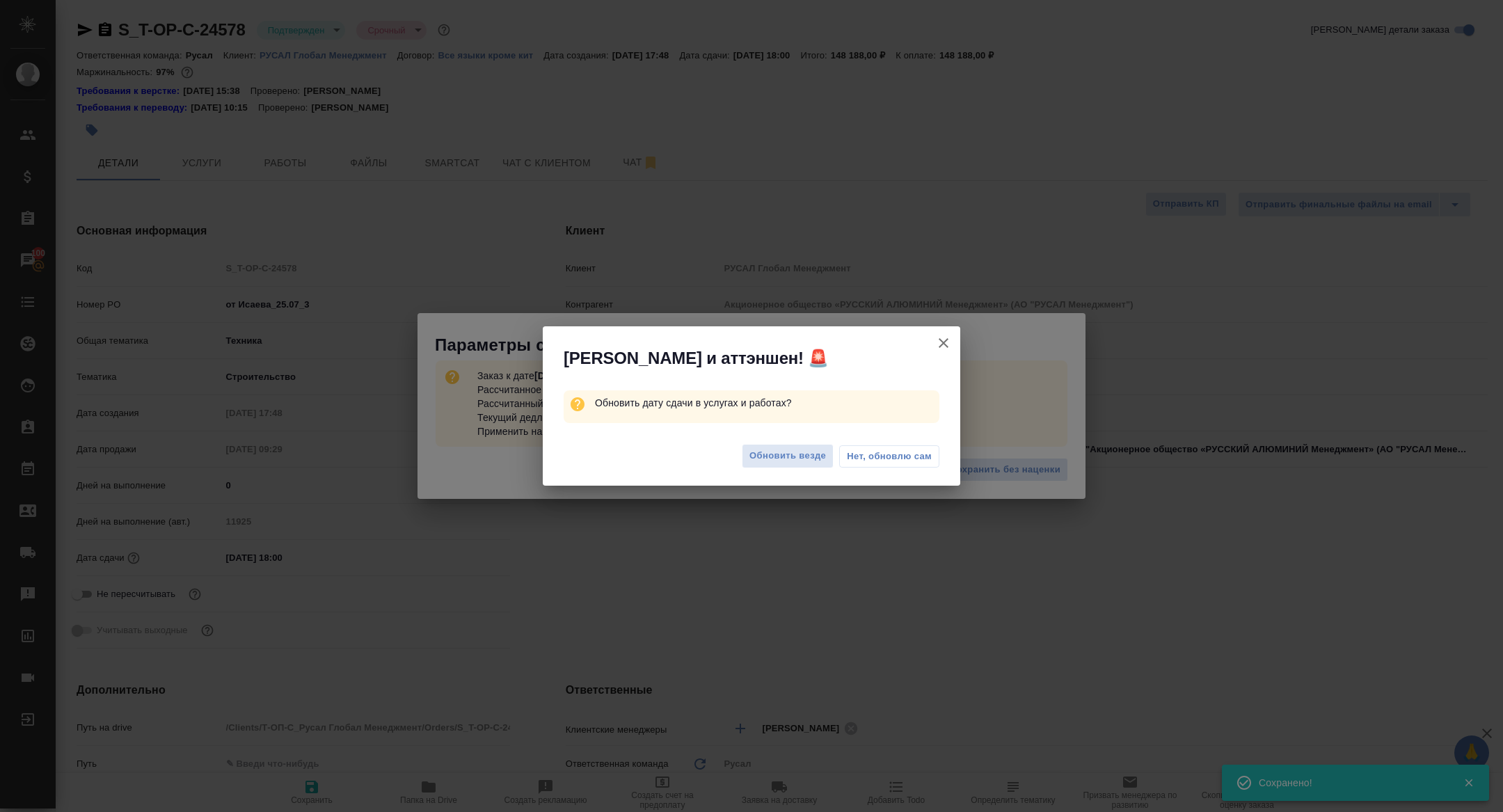
type textarea "x"
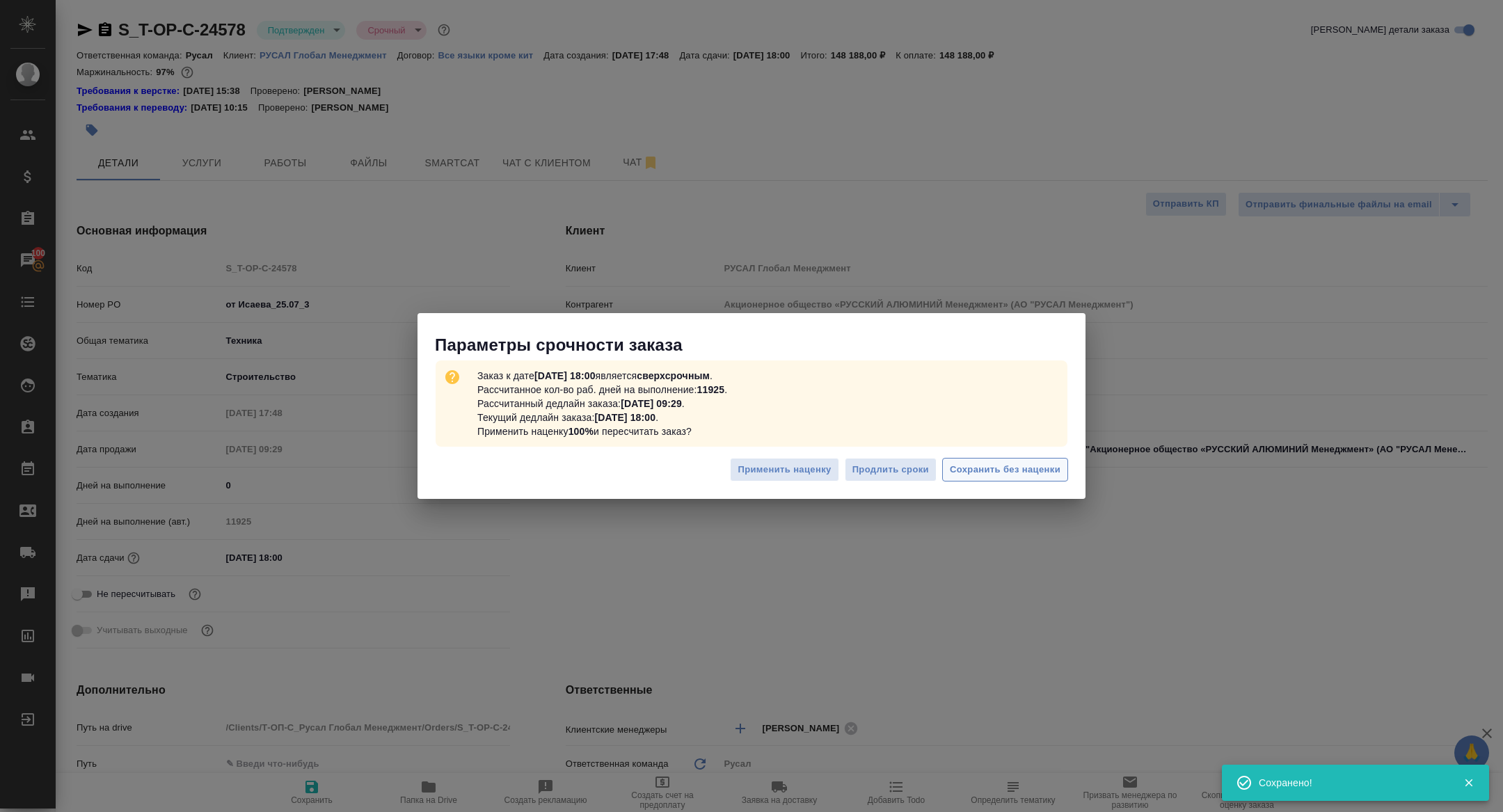
click at [1005, 472] on span "Сохранить без наценки" at bounding box center [1005, 470] width 111 height 16
type textarea "x"
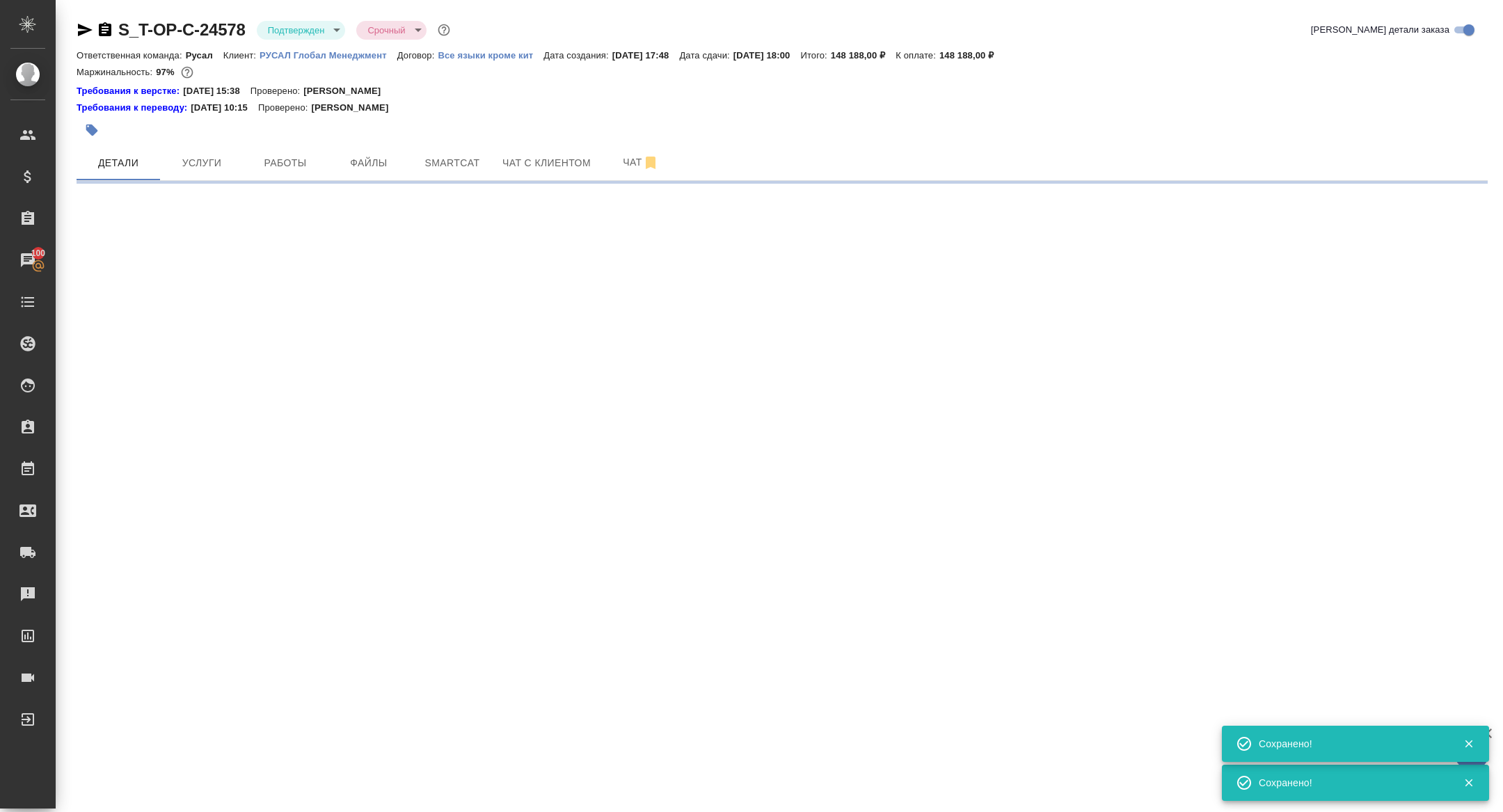
select select "RU"
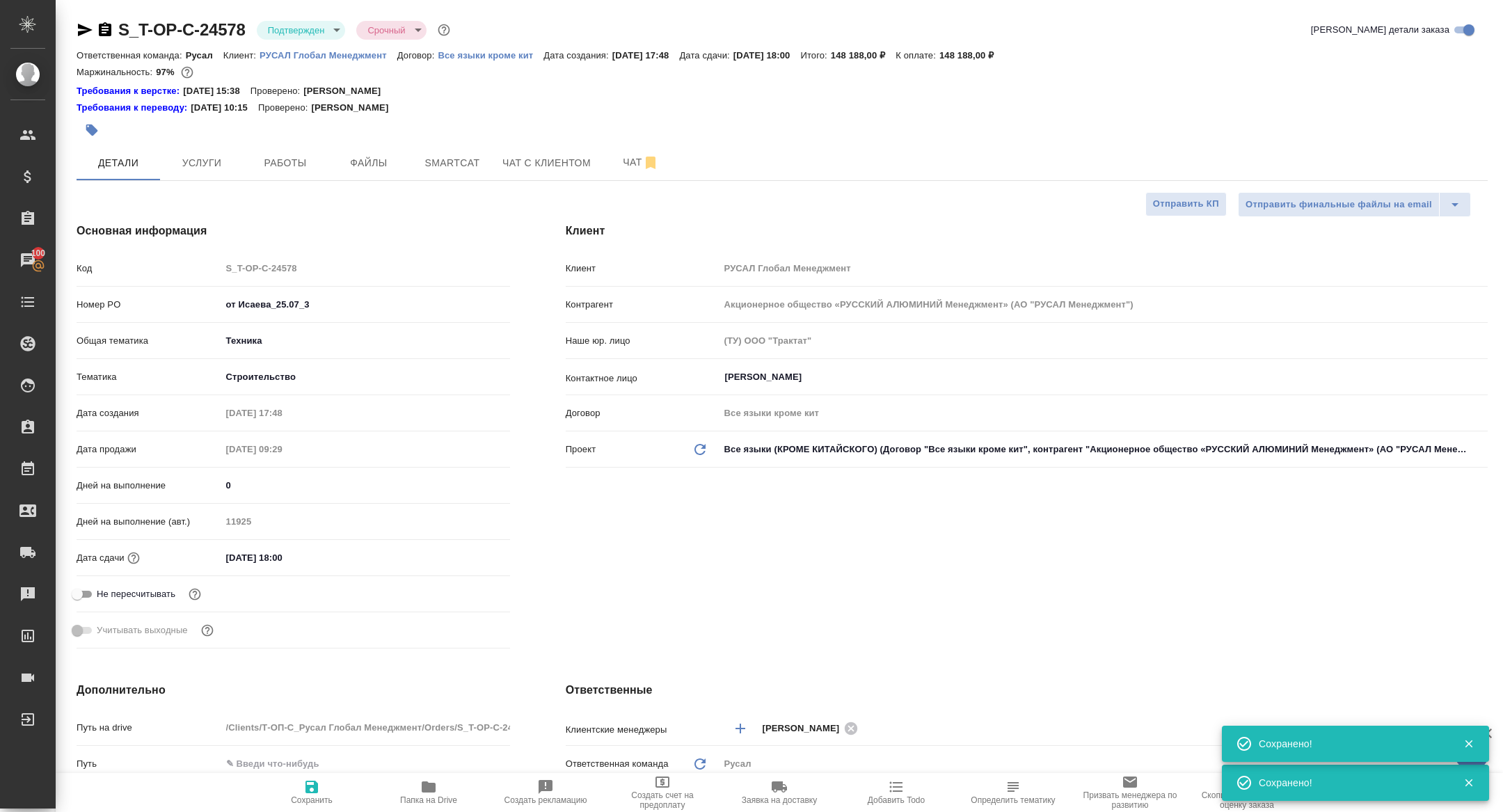
type textarea "x"
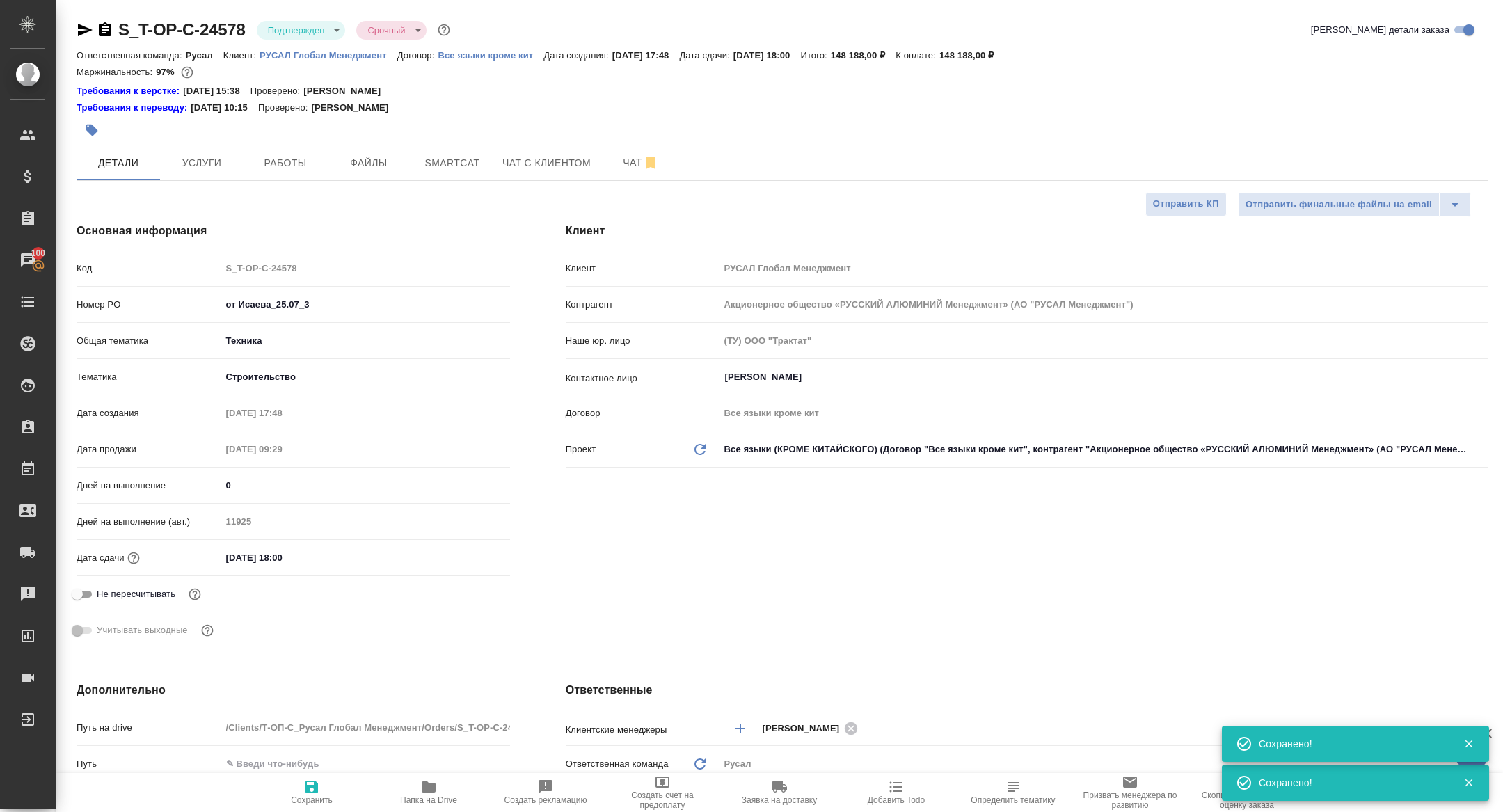
type textarea "x"
click at [296, 173] on button "Работы" at bounding box center [285, 163] width 84 height 35
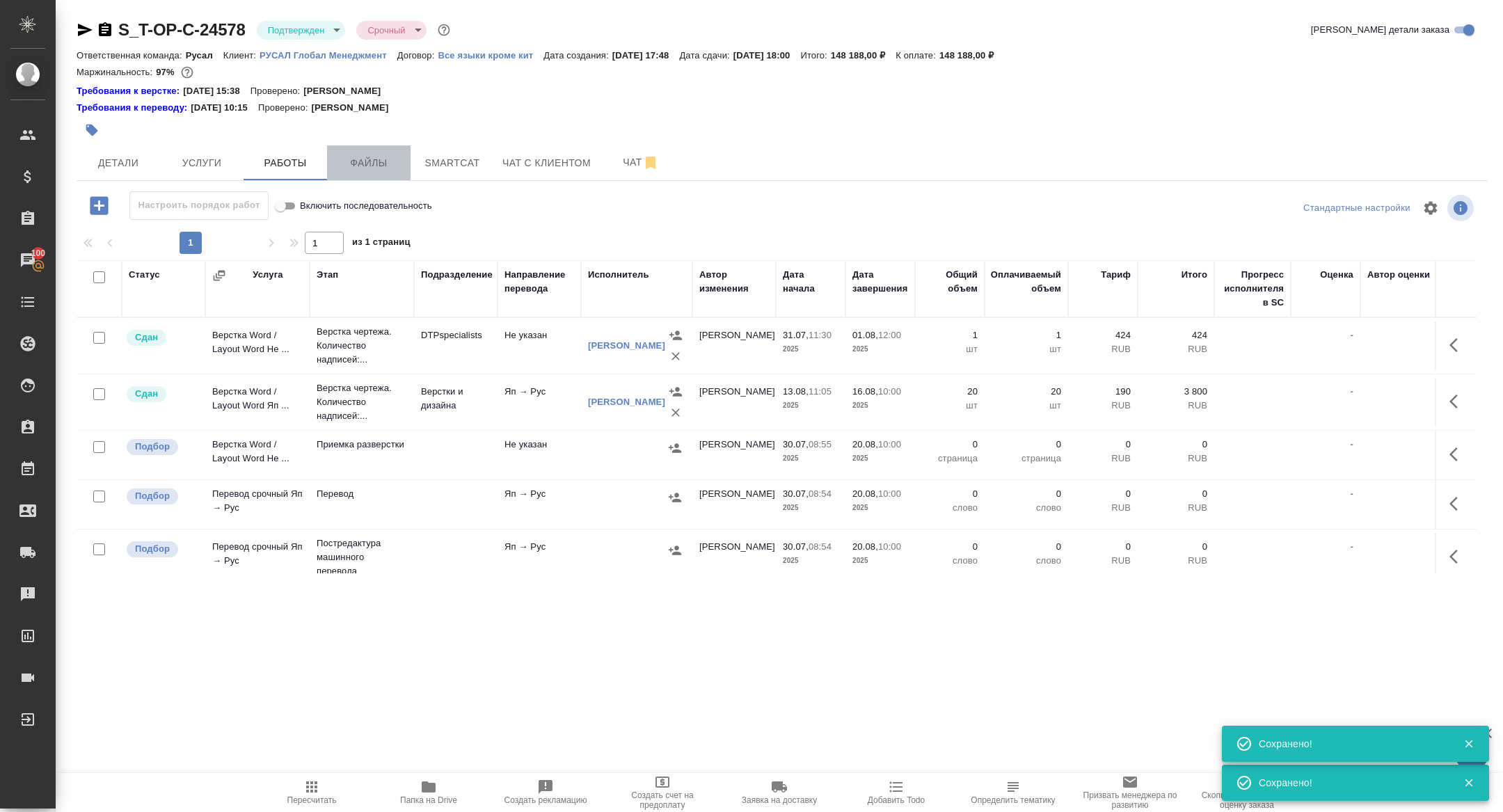
click at [396, 166] on span "Файлы" at bounding box center [368, 163] width 67 height 17
click at [468, 168] on span "Smartcat" at bounding box center [452, 163] width 67 height 17
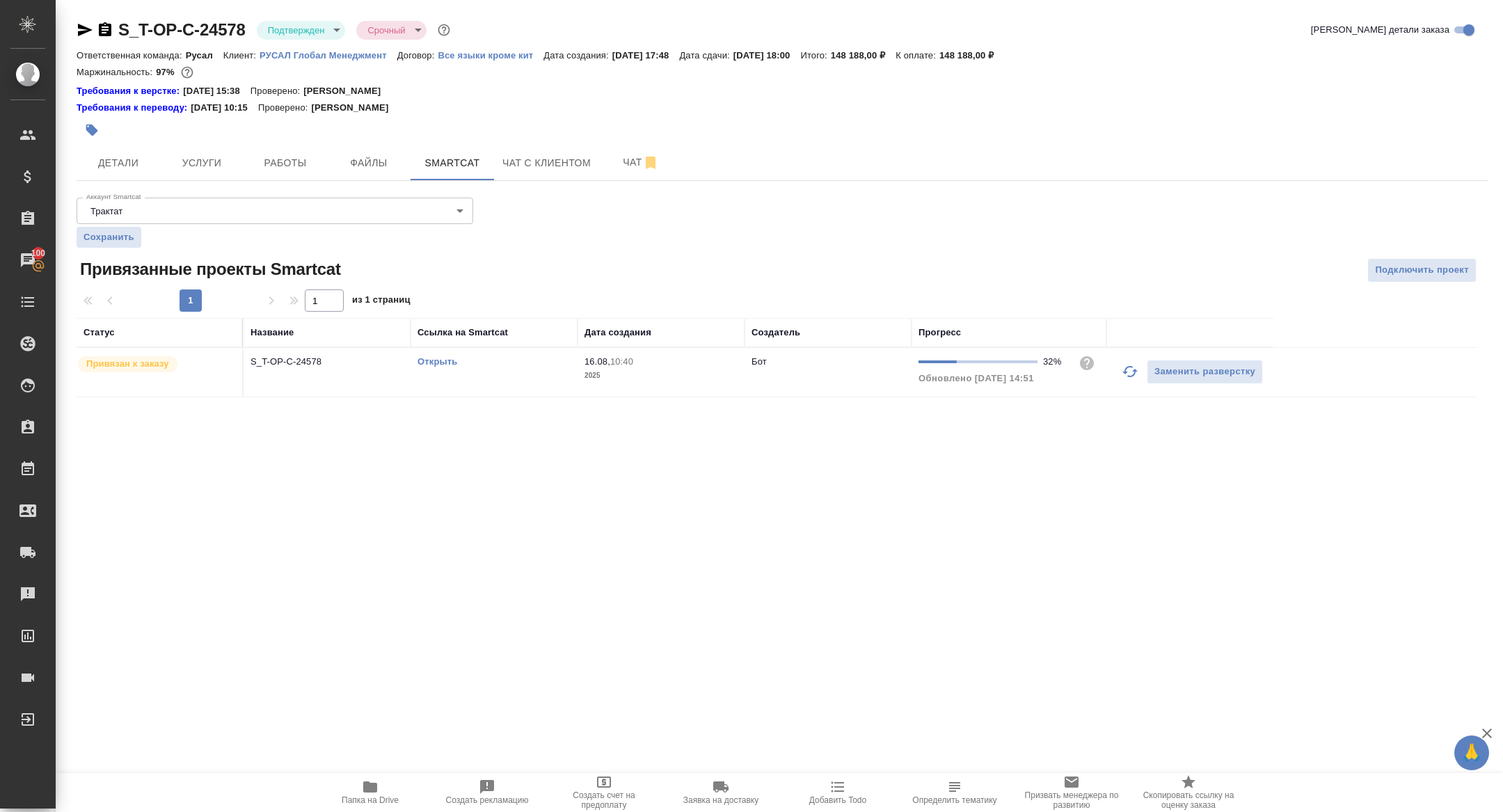
click at [445, 361] on link "Открыть" at bounding box center [438, 361] width 40 height 11
click at [438, 362] on link "Открыть" at bounding box center [438, 361] width 40 height 11
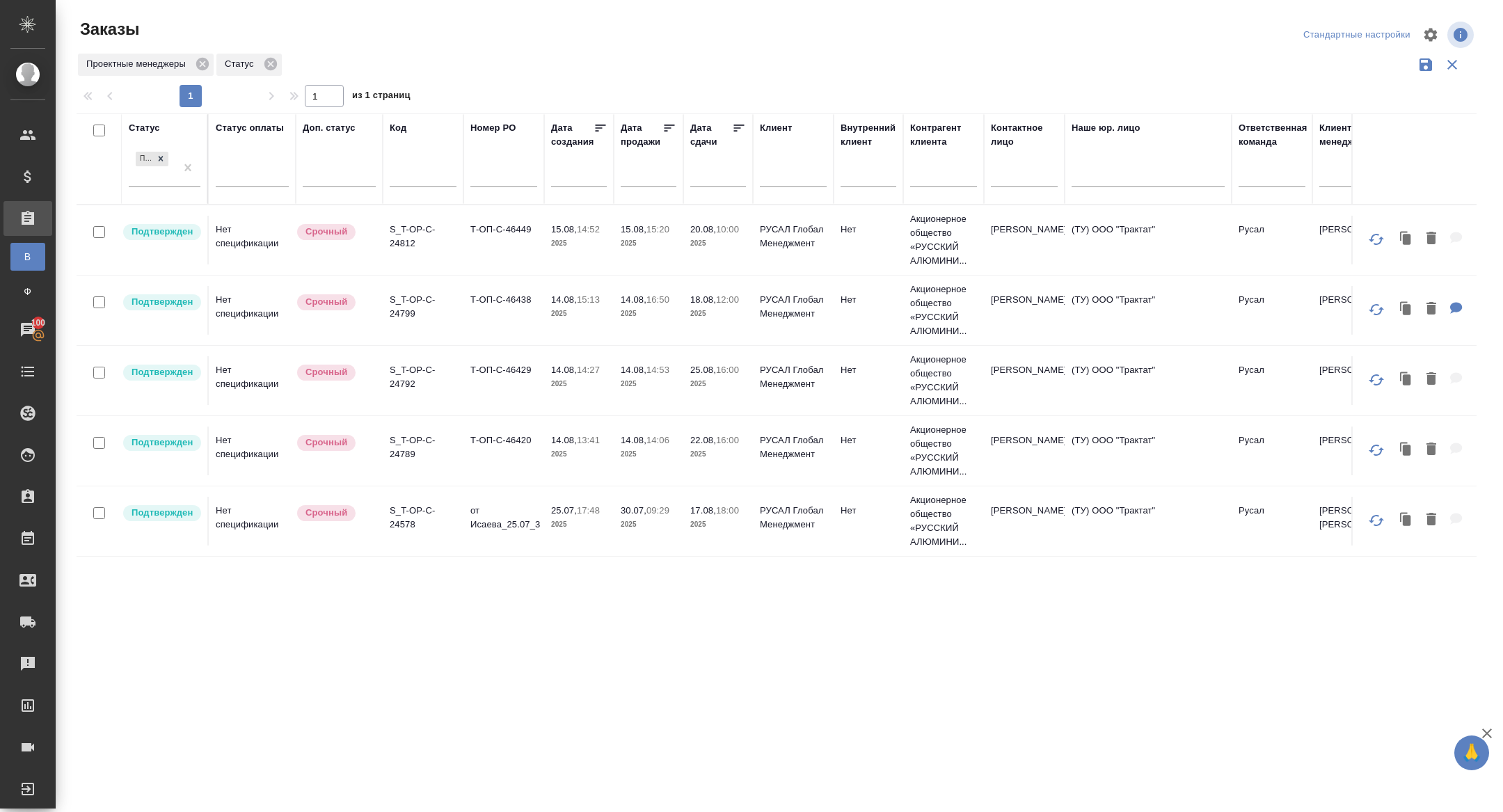
select select "7"
click at [158, 158] on icon at bounding box center [160, 159] width 10 height 10
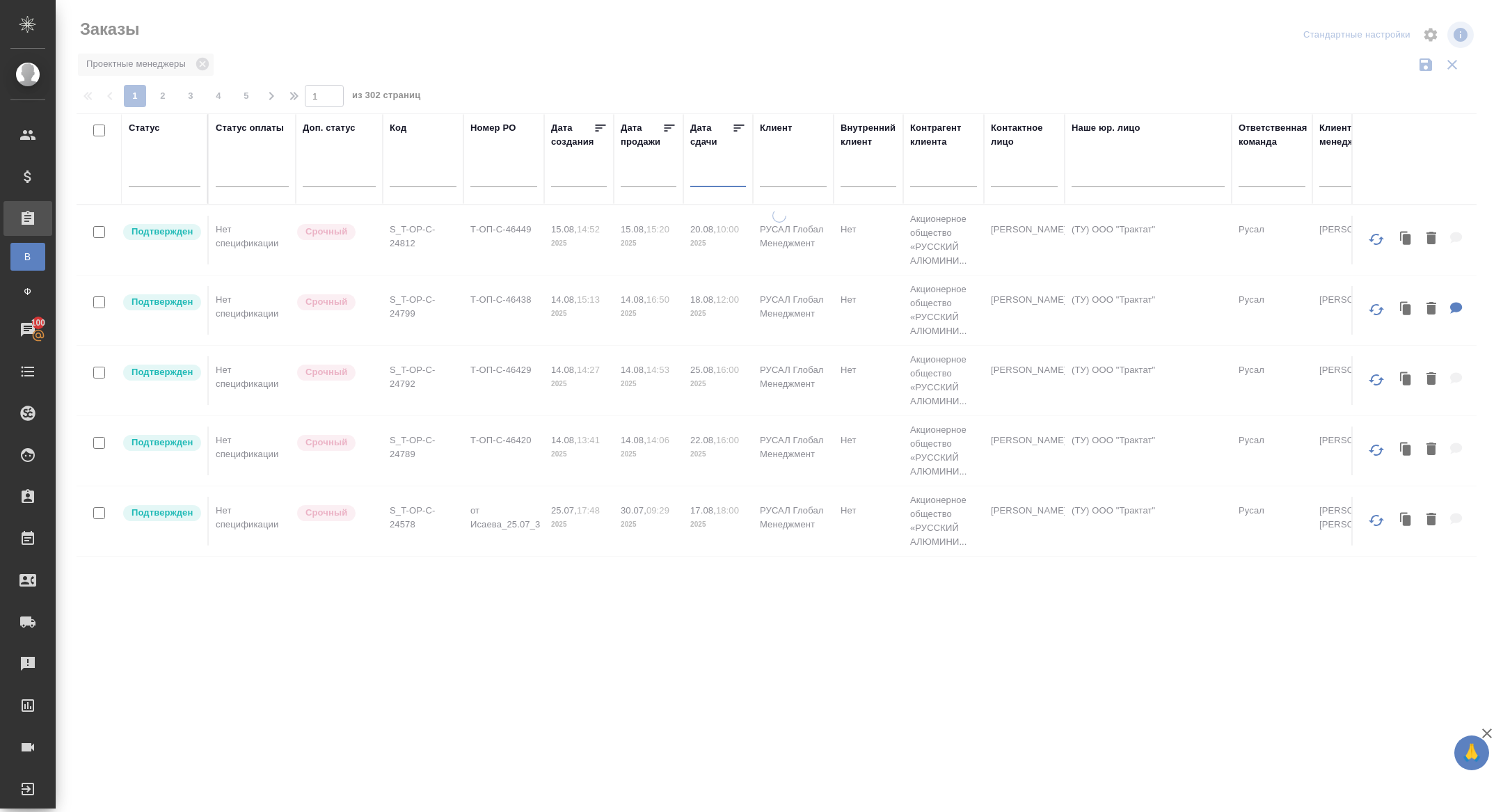
click at [716, 182] on input "text" at bounding box center [722, 175] width 47 height 20
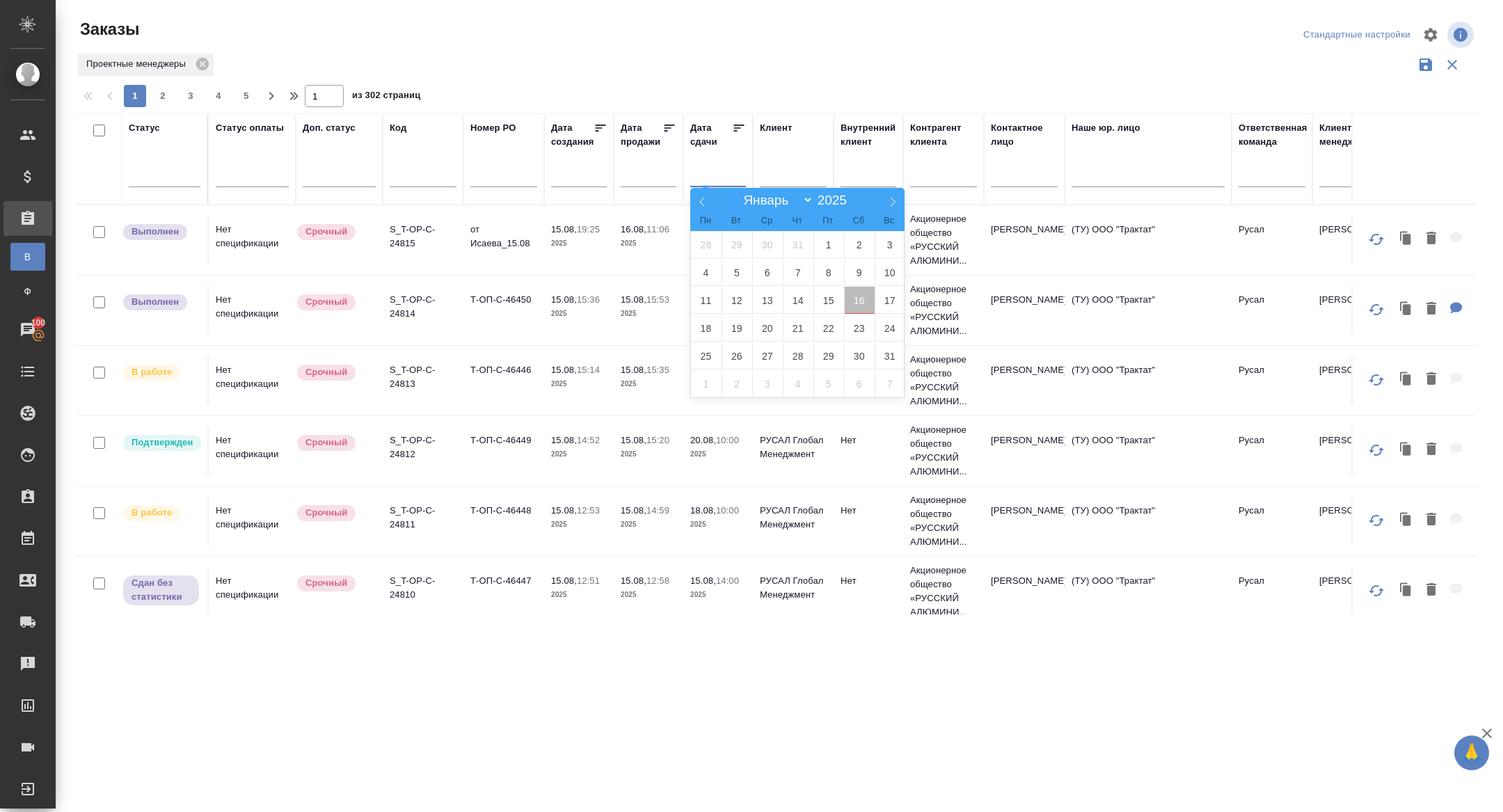
click at [863, 304] on span "16" at bounding box center [859, 300] width 31 height 27
type div "2025-08-15T21:00:00.000Z"
click at [883, 304] on span "17" at bounding box center [889, 300] width 31 height 27
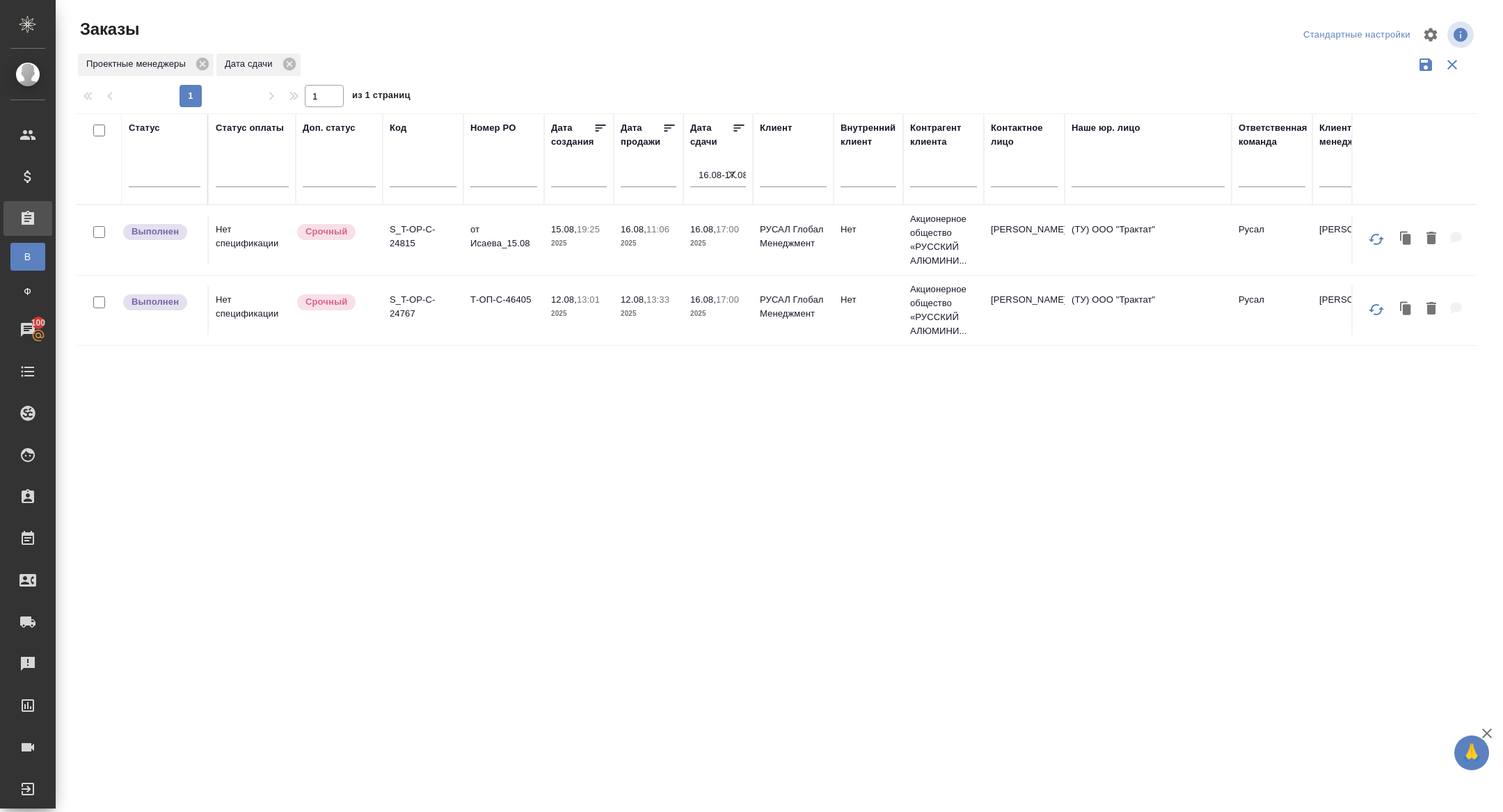
click at [404, 251] on td "S_T-OP-C-24815" at bounding box center [424, 240] width 81 height 49
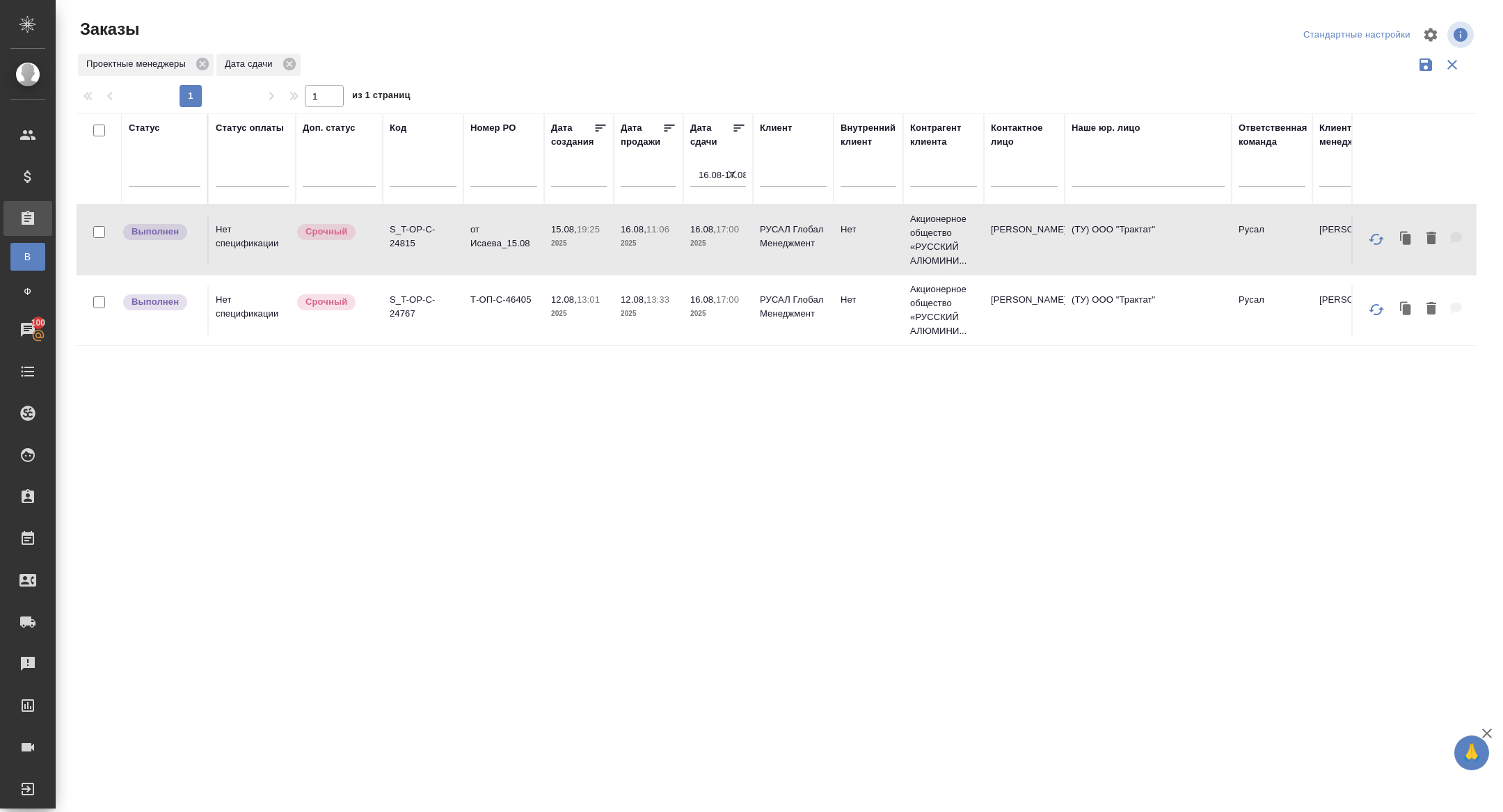
click at [404, 251] on td "S_T-OP-C-24815" at bounding box center [424, 240] width 81 height 49
click at [401, 245] on p "S_T-OP-C-24815" at bounding box center [423, 236] width 67 height 28
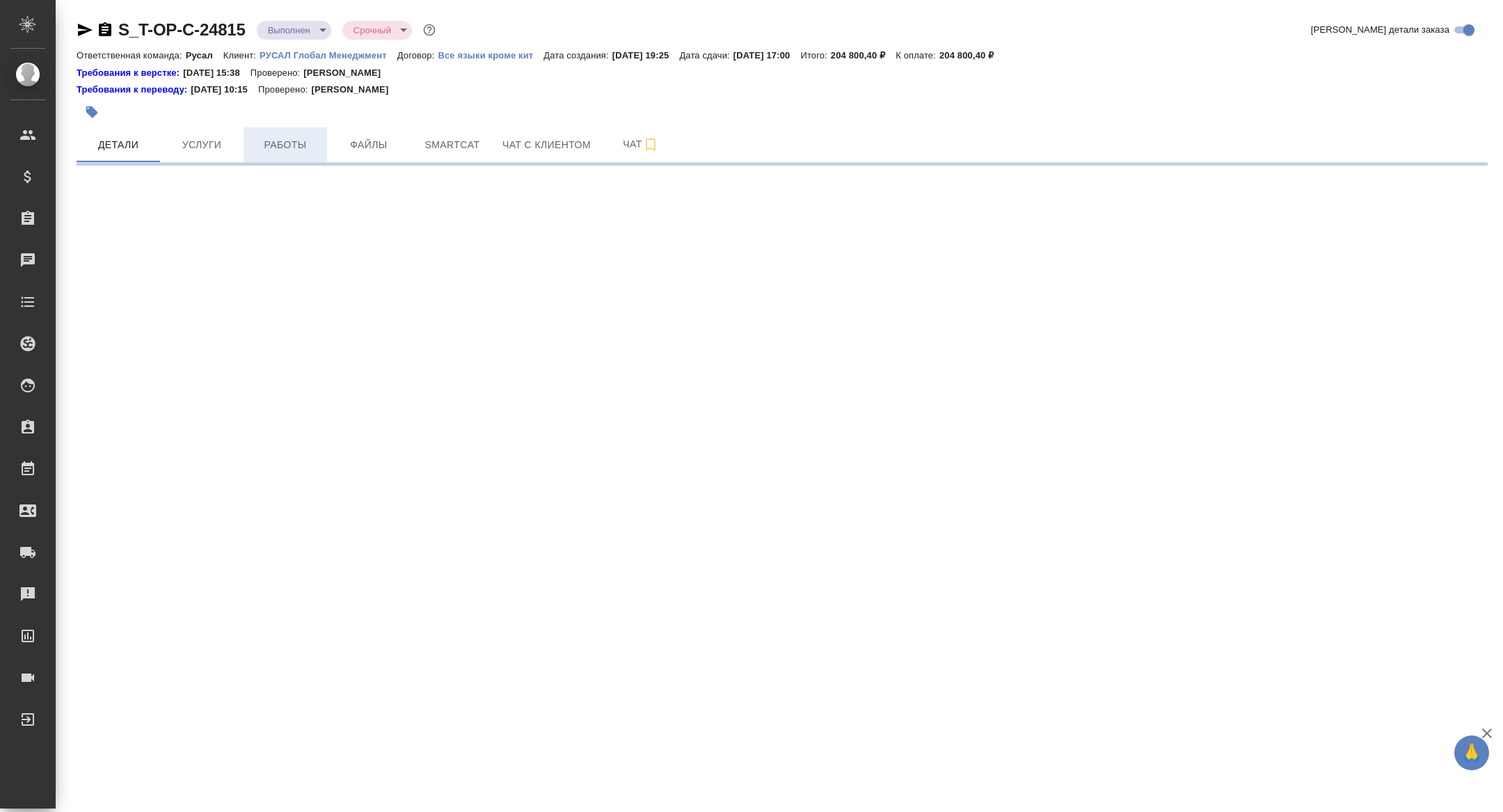
select select "RU"
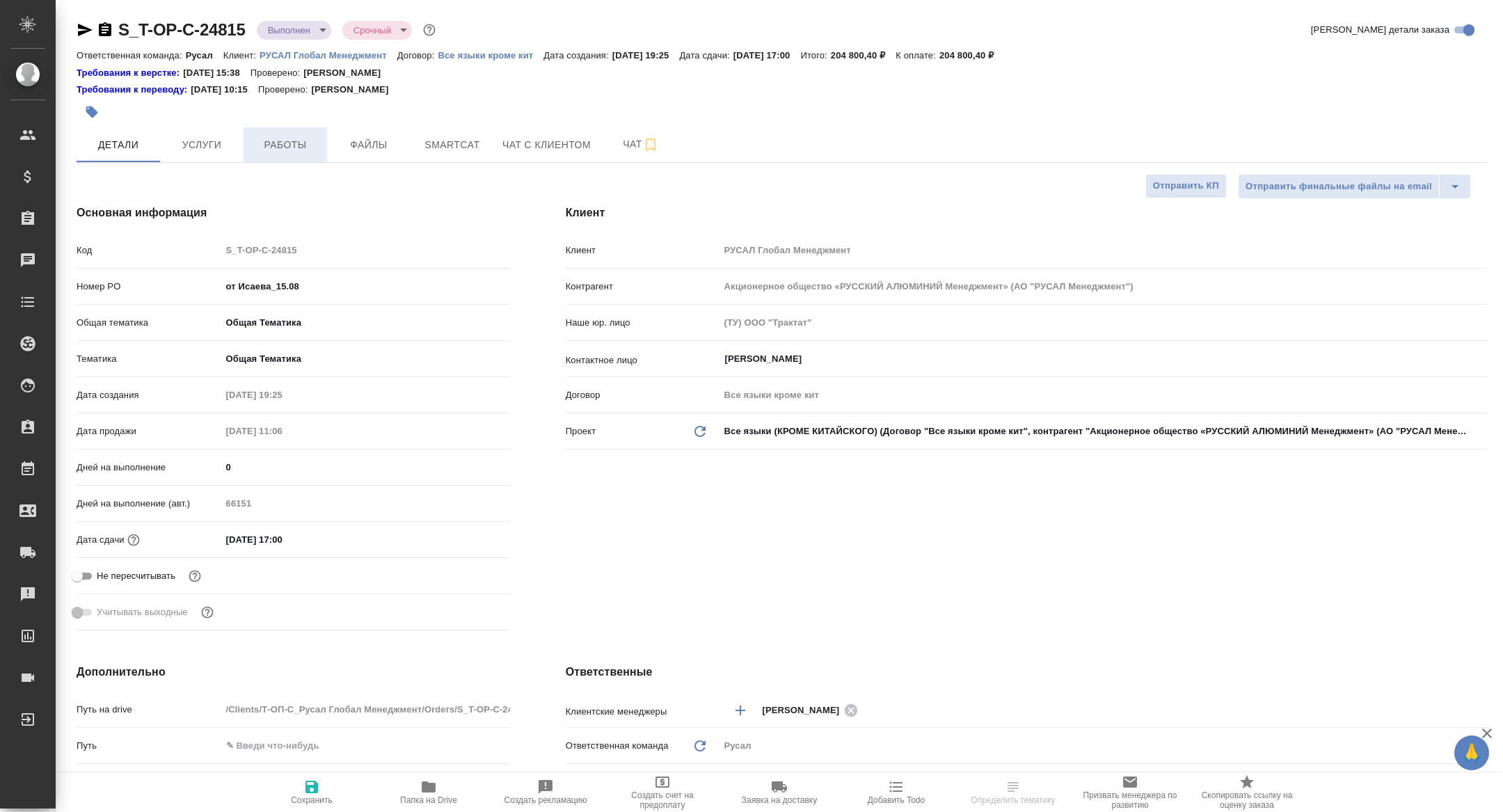
click at [280, 146] on span "Работы" at bounding box center [285, 145] width 67 height 17
type textarea "x"
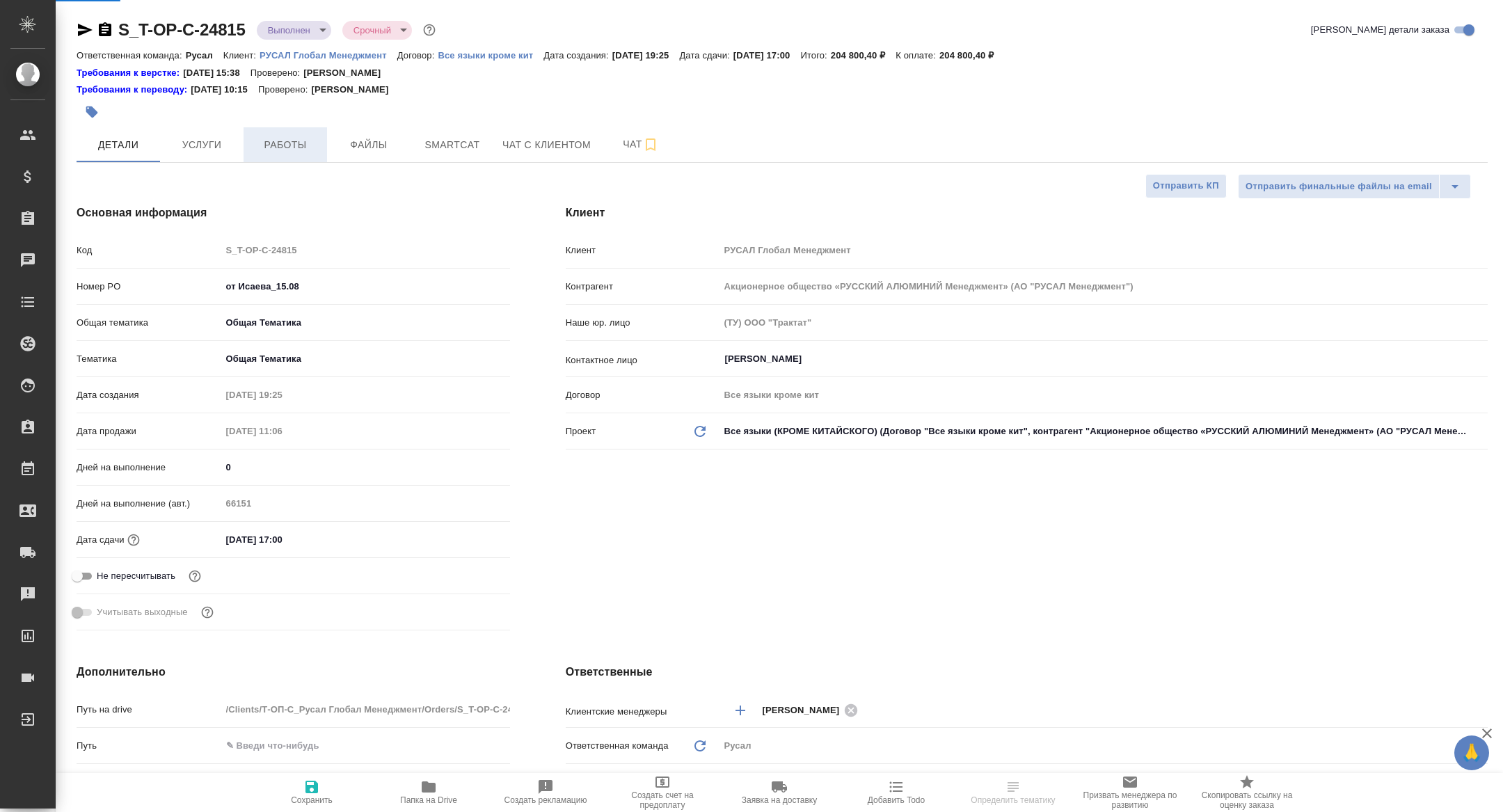
type textarea "x"
type input "Журавлева Александра"
type textarea "x"
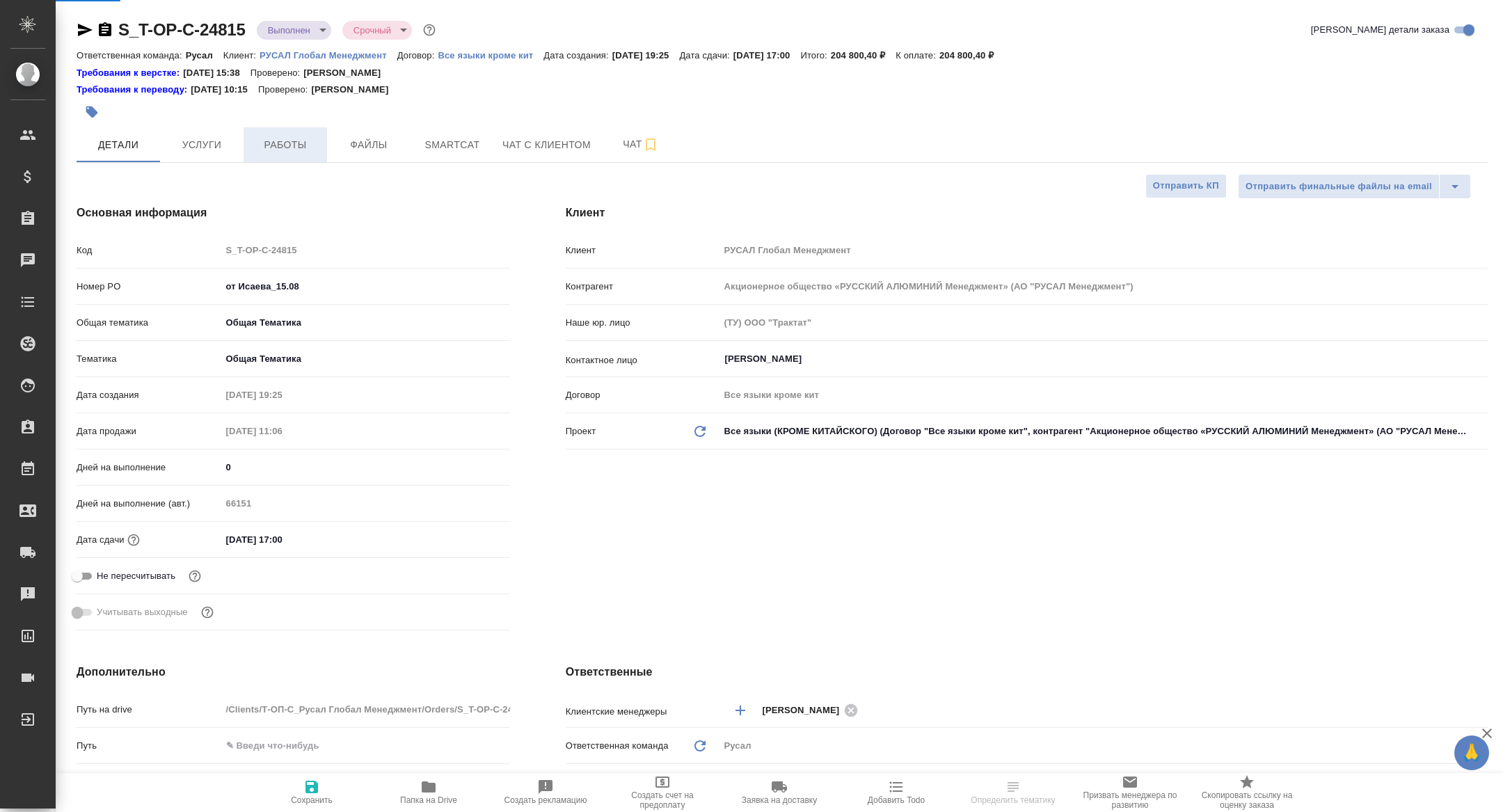
type textarea "x"
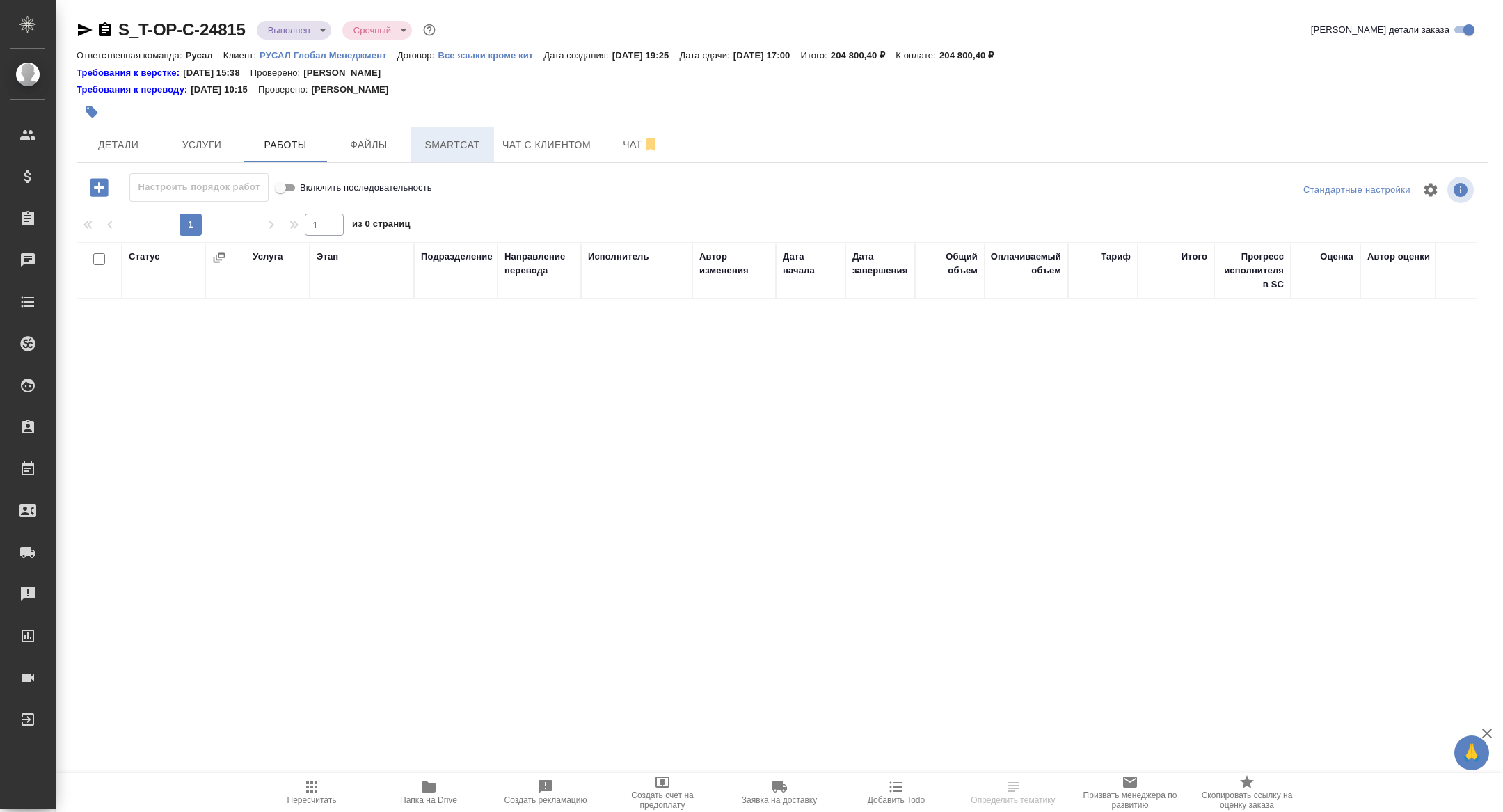
click at [459, 141] on span "Smartcat" at bounding box center [452, 145] width 67 height 17
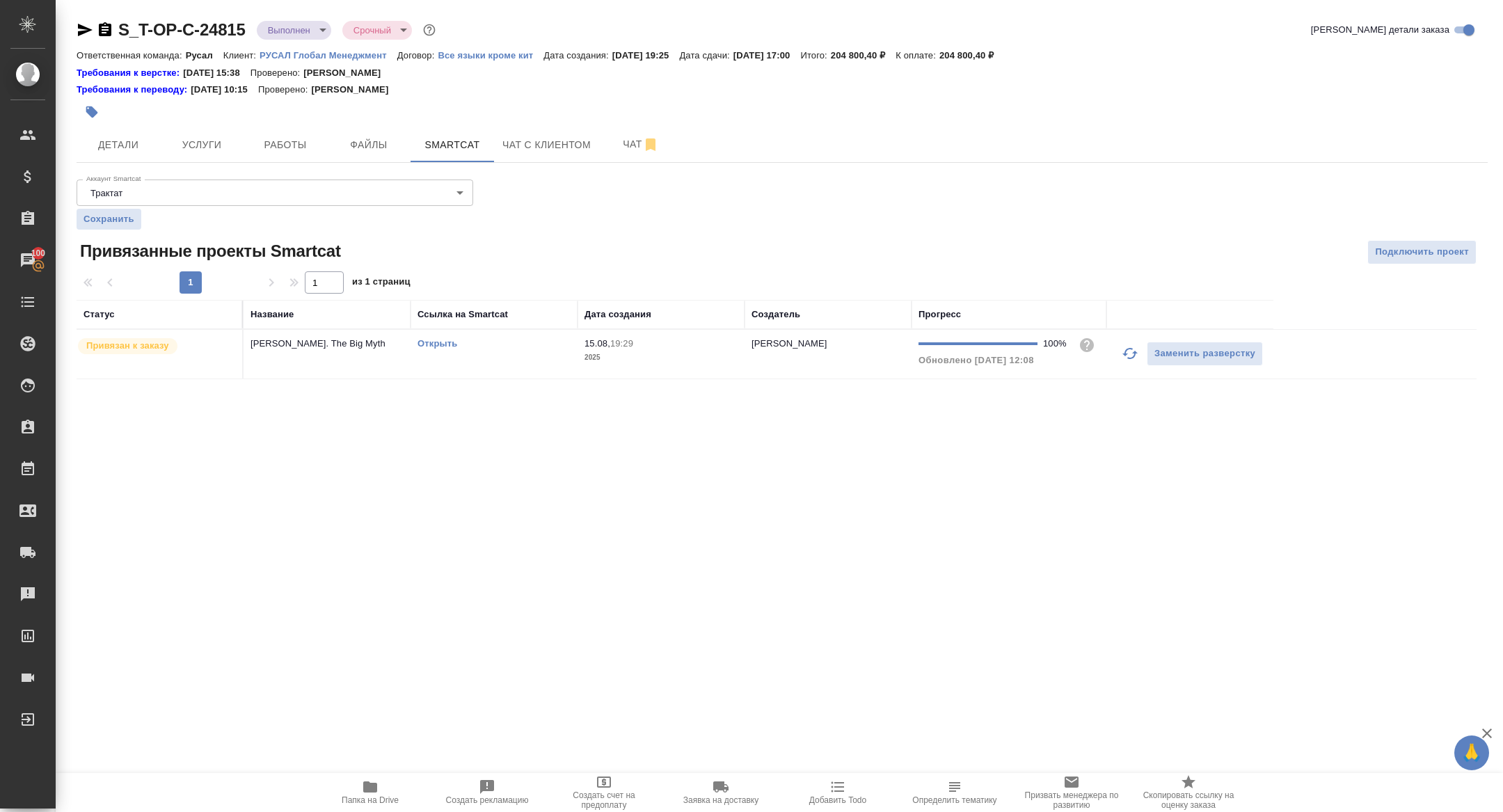
click at [103, 28] on icon "button" at bounding box center [104, 29] width 12 height 14
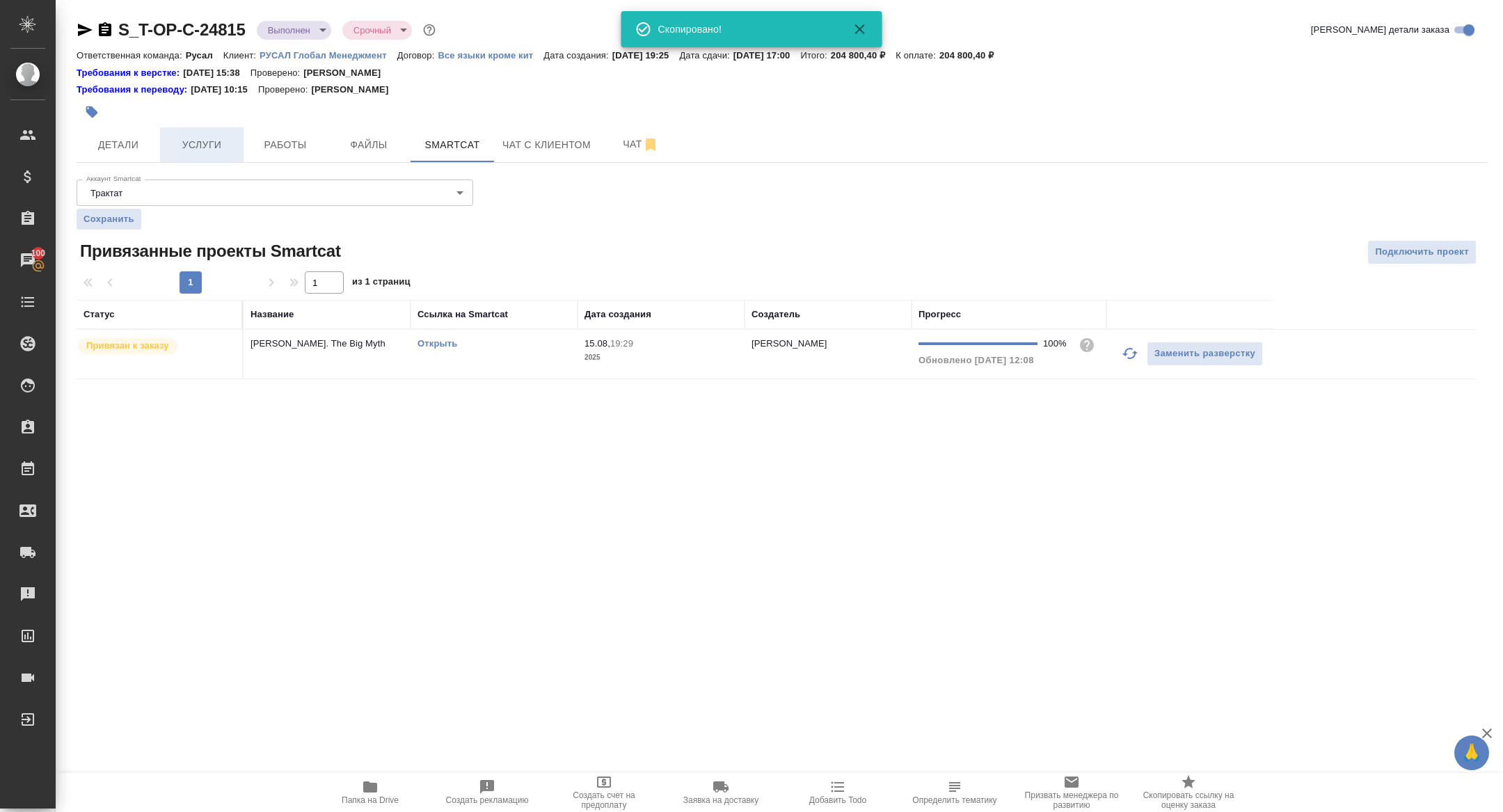
click at [194, 138] on span "Услуги" at bounding box center [202, 145] width 67 height 17
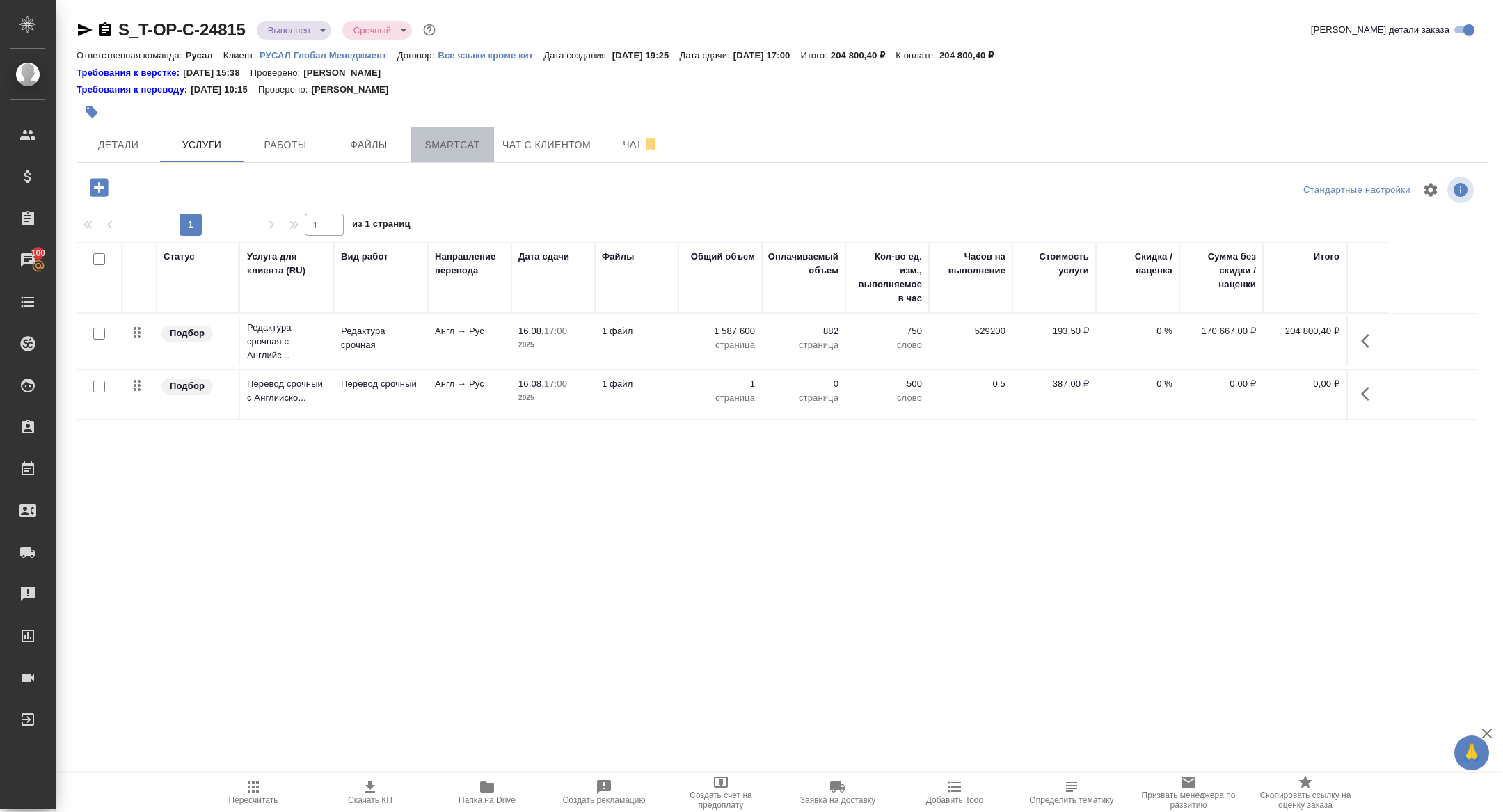
click at [461, 144] on span "Smartcat" at bounding box center [452, 145] width 67 height 17
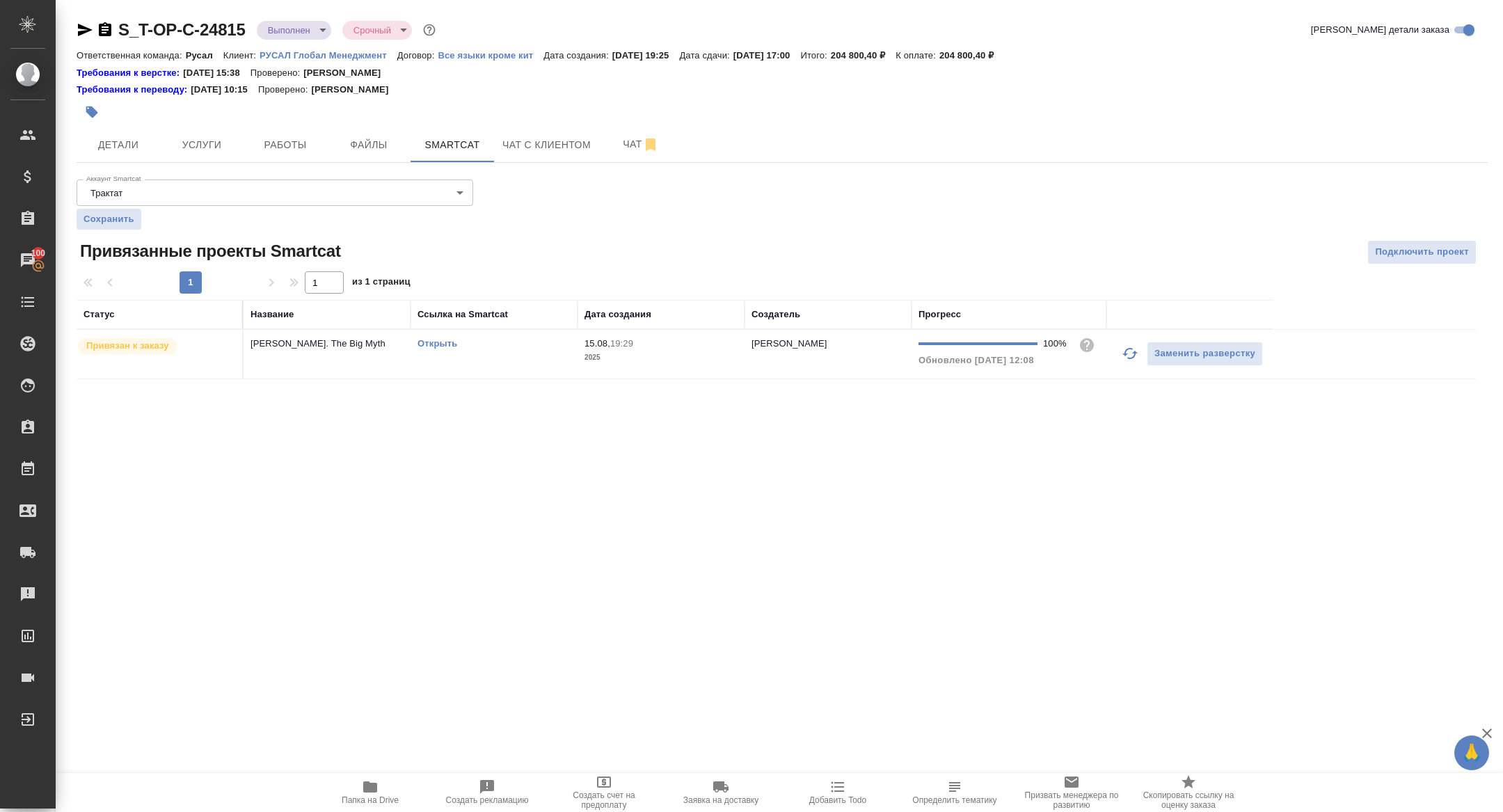
click at [433, 344] on link "Открыть" at bounding box center [438, 343] width 40 height 11
click at [191, 133] on button "Услуги" at bounding box center [201, 145] width 84 height 35
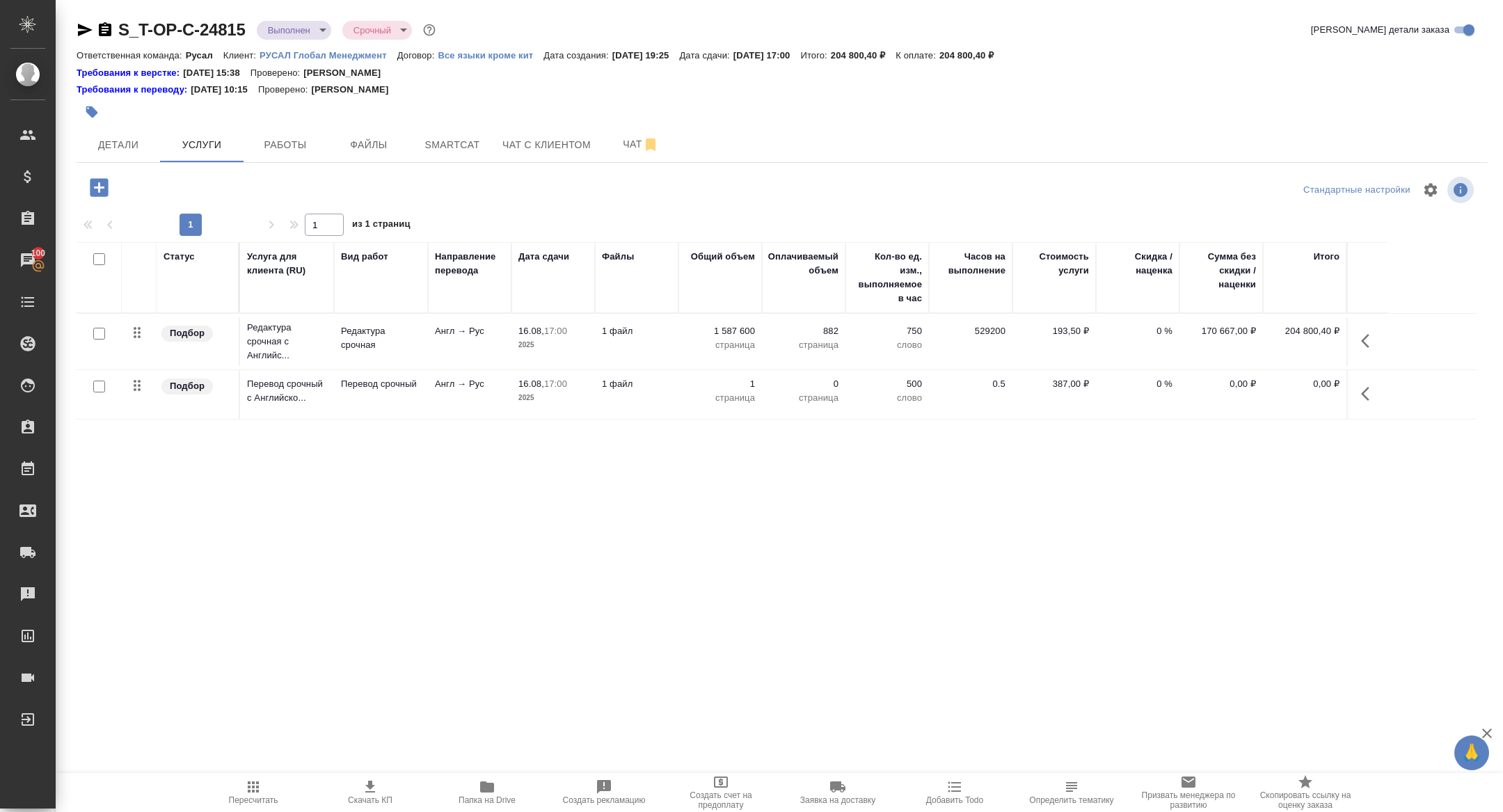
click at [1359, 389] on button "button" at bounding box center [1369, 394] width 33 height 33
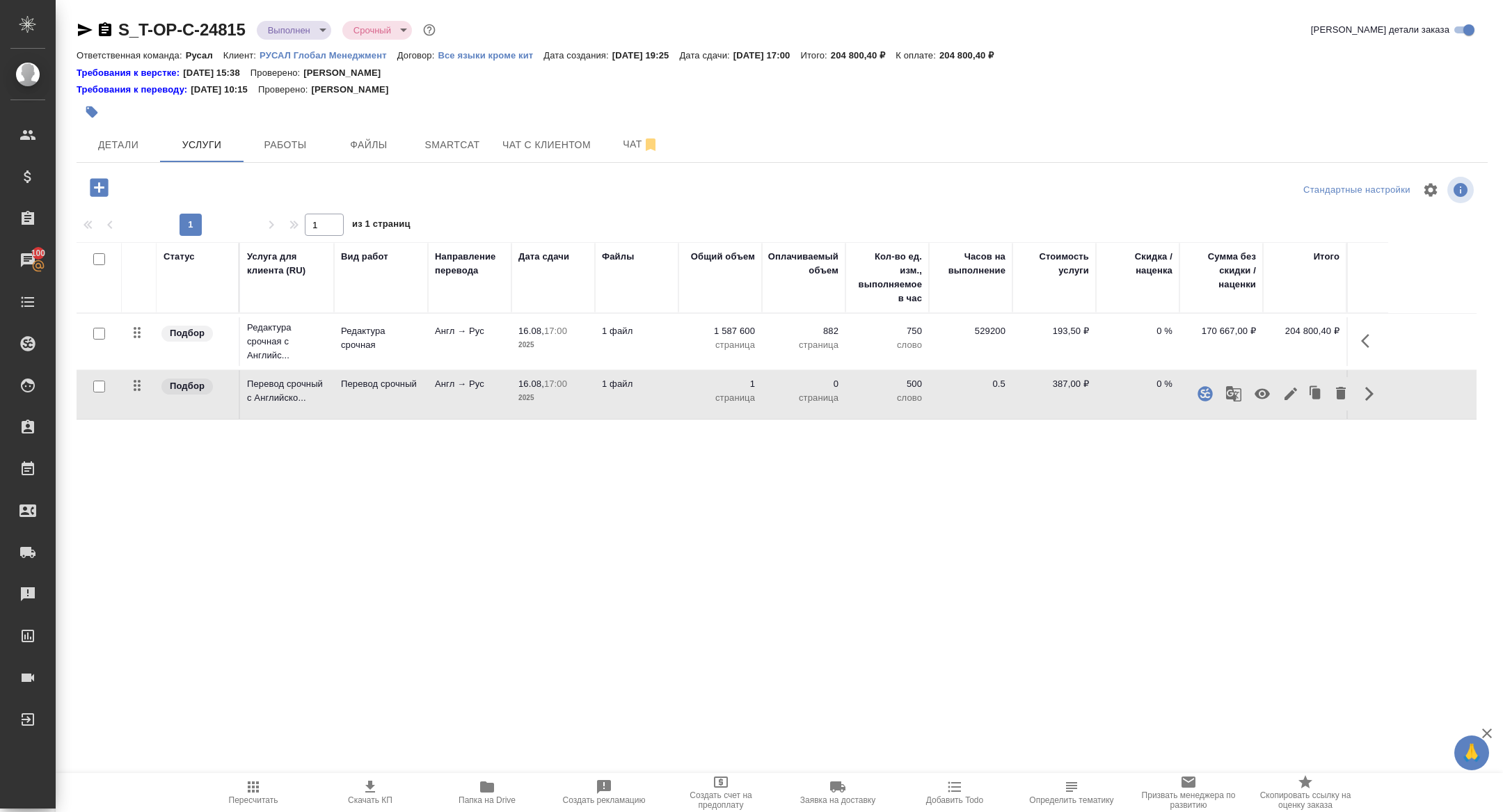
click at [1199, 390] on icon "button" at bounding box center [1205, 394] width 15 height 15
click at [1207, 397] on icon "button" at bounding box center [1205, 394] width 15 height 15
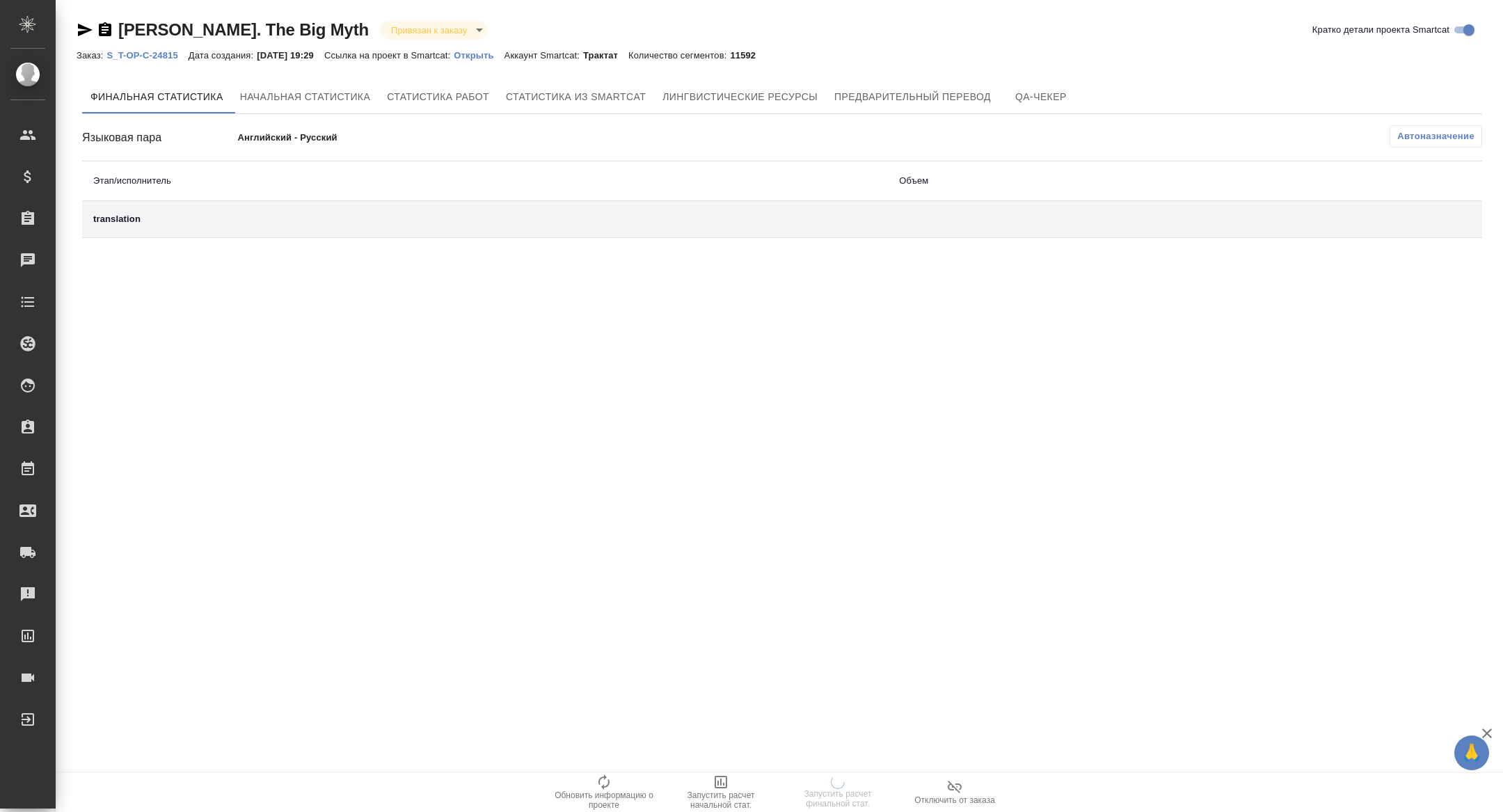
click at [941, 793] on span "Отключить от заказа" at bounding box center [955, 791] width 100 height 26
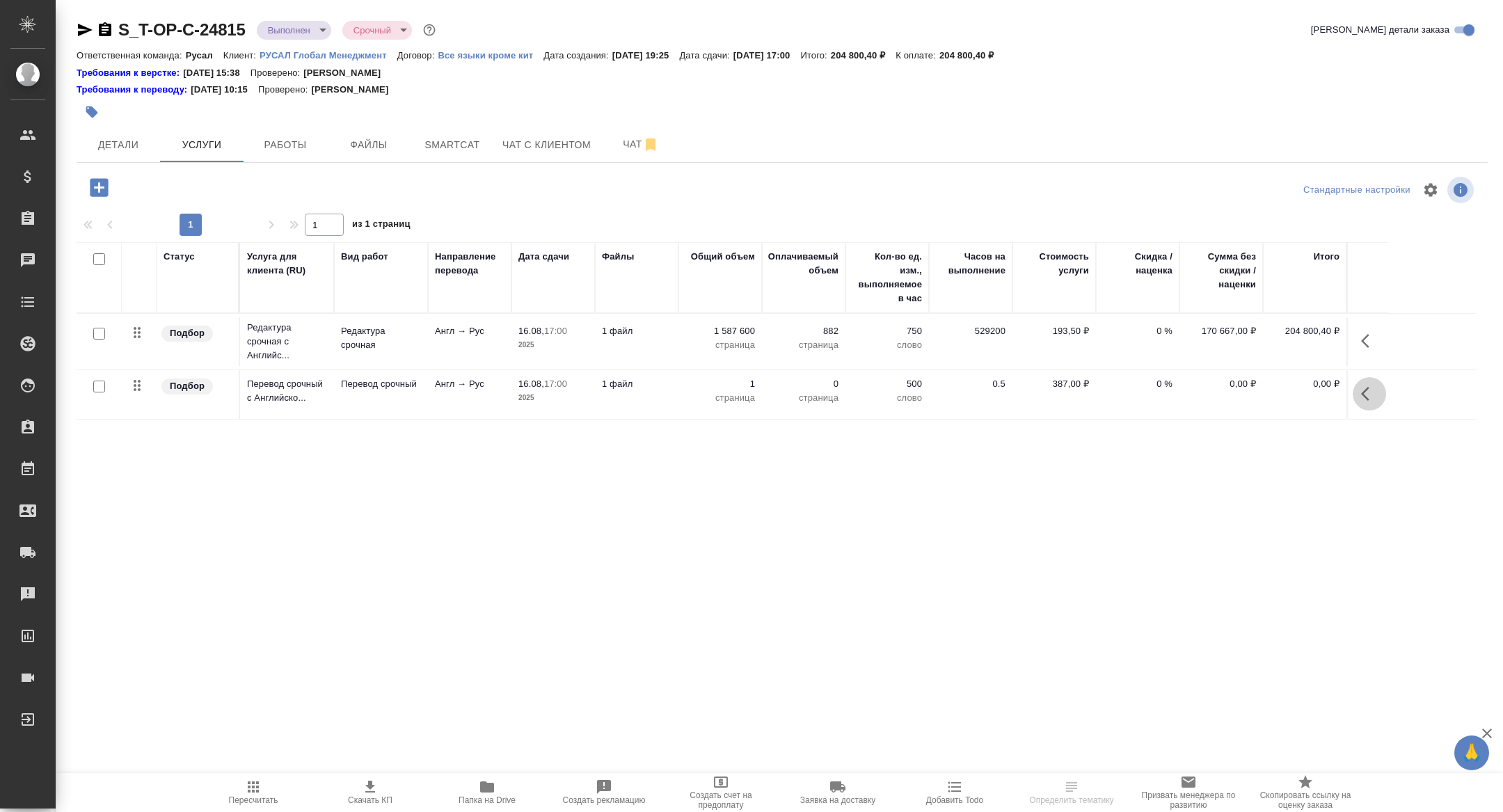
click at [1370, 389] on icon "button" at bounding box center [1369, 394] width 17 height 17
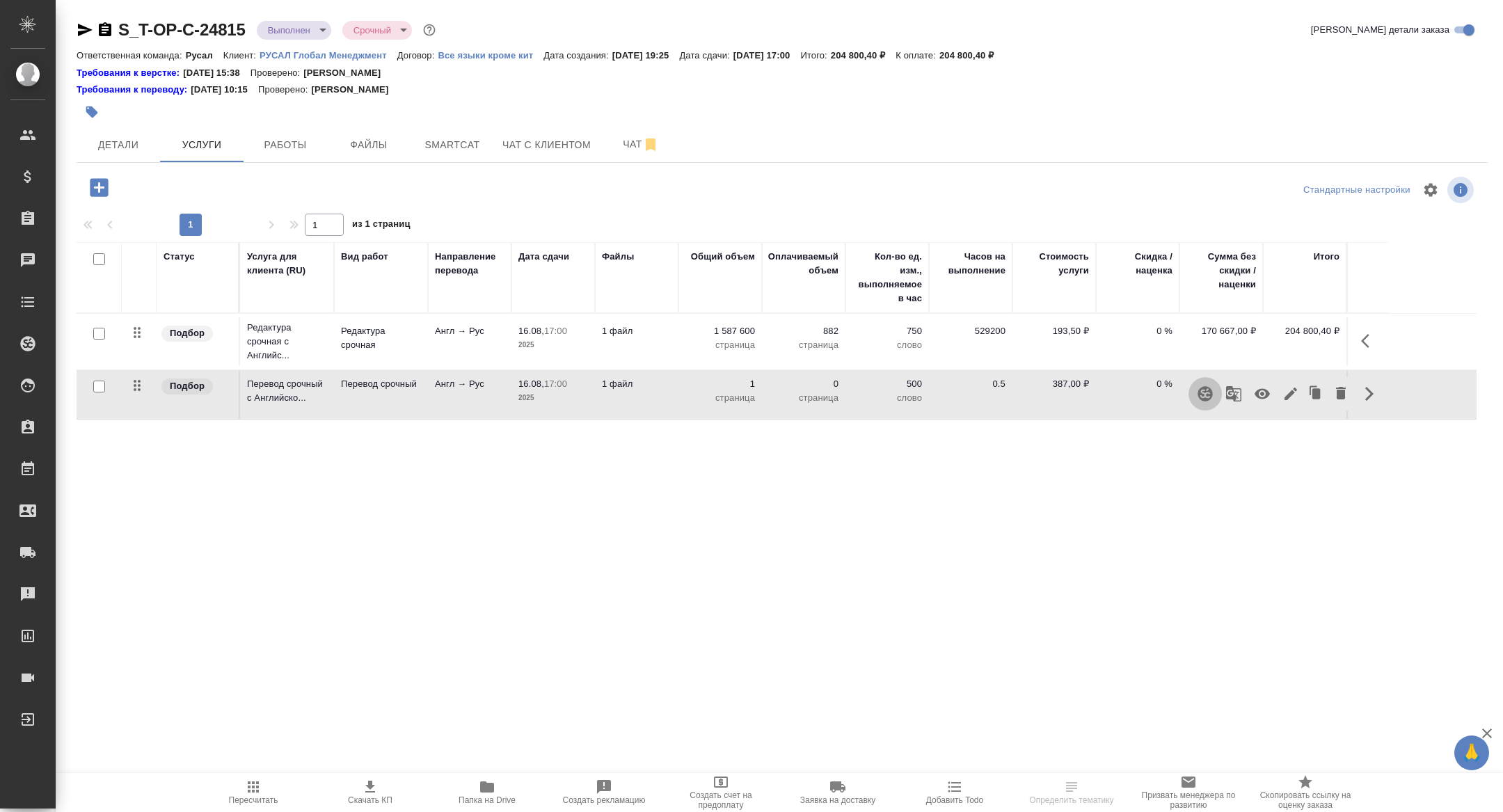
click at [1204, 392] on icon "button" at bounding box center [1205, 394] width 17 height 17
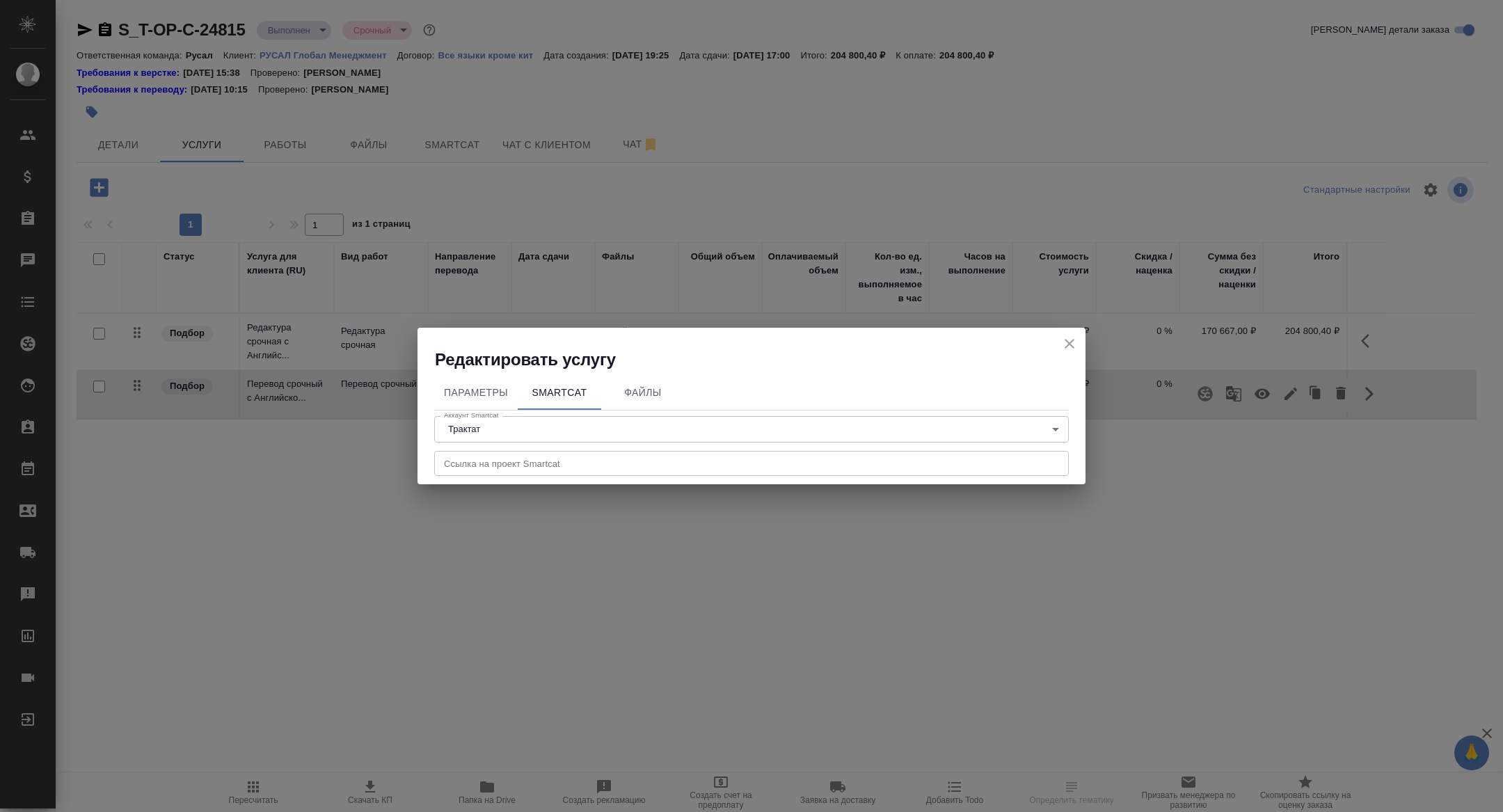
click at [548, 463] on input "text" at bounding box center [751, 463] width 634 height 25
paste input "https://smartcat.com/projects/f04e6df5-1dfe-43f2-9ac9-282d2d398014/pretranslate"
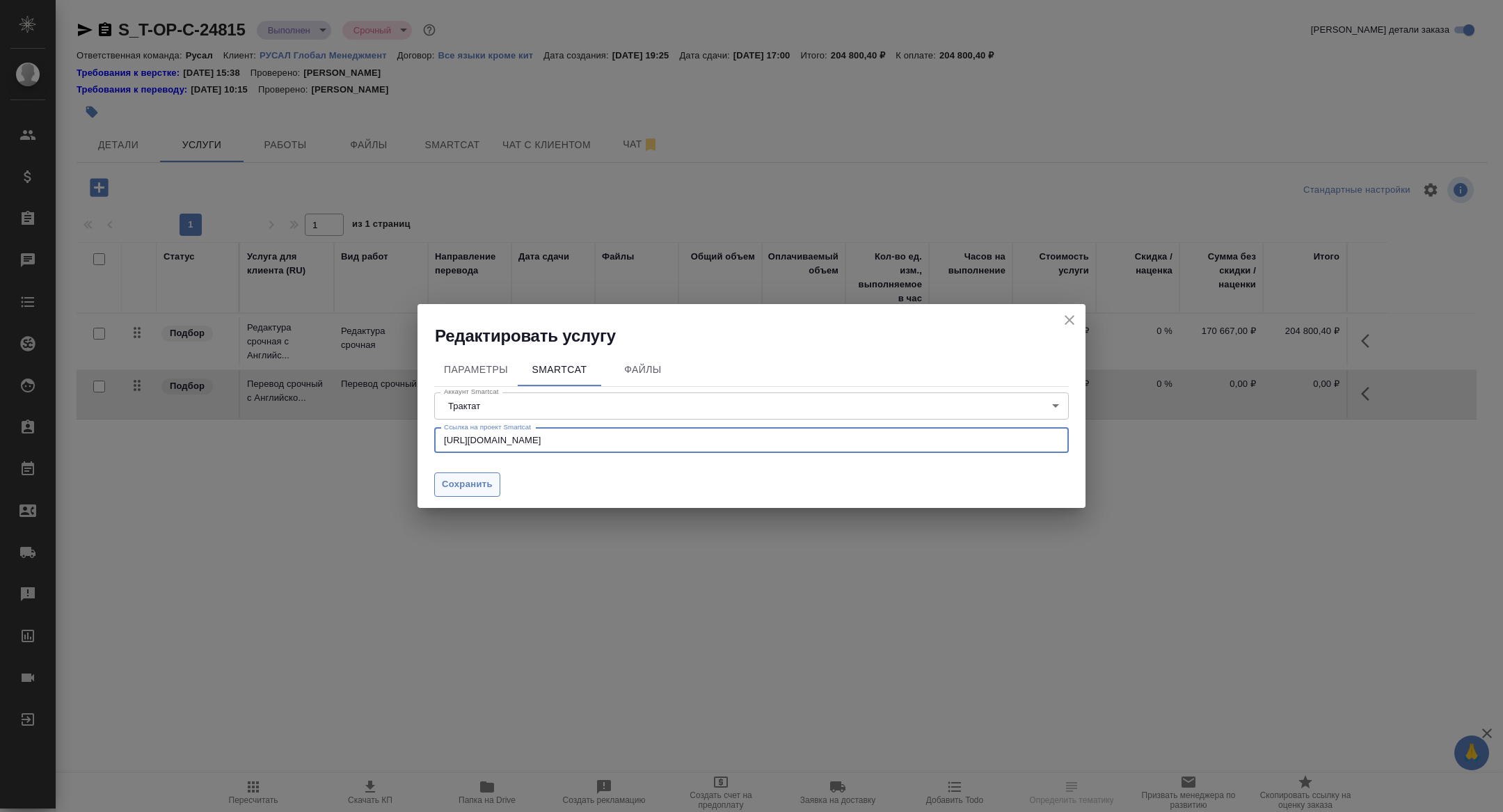
type input "https://smartcat.com/projects/f04e6df5-1dfe-43f2-9ac9-282d2d398014/pretranslate"
click at [445, 479] on span "Сохранить" at bounding box center [467, 484] width 50 height 16
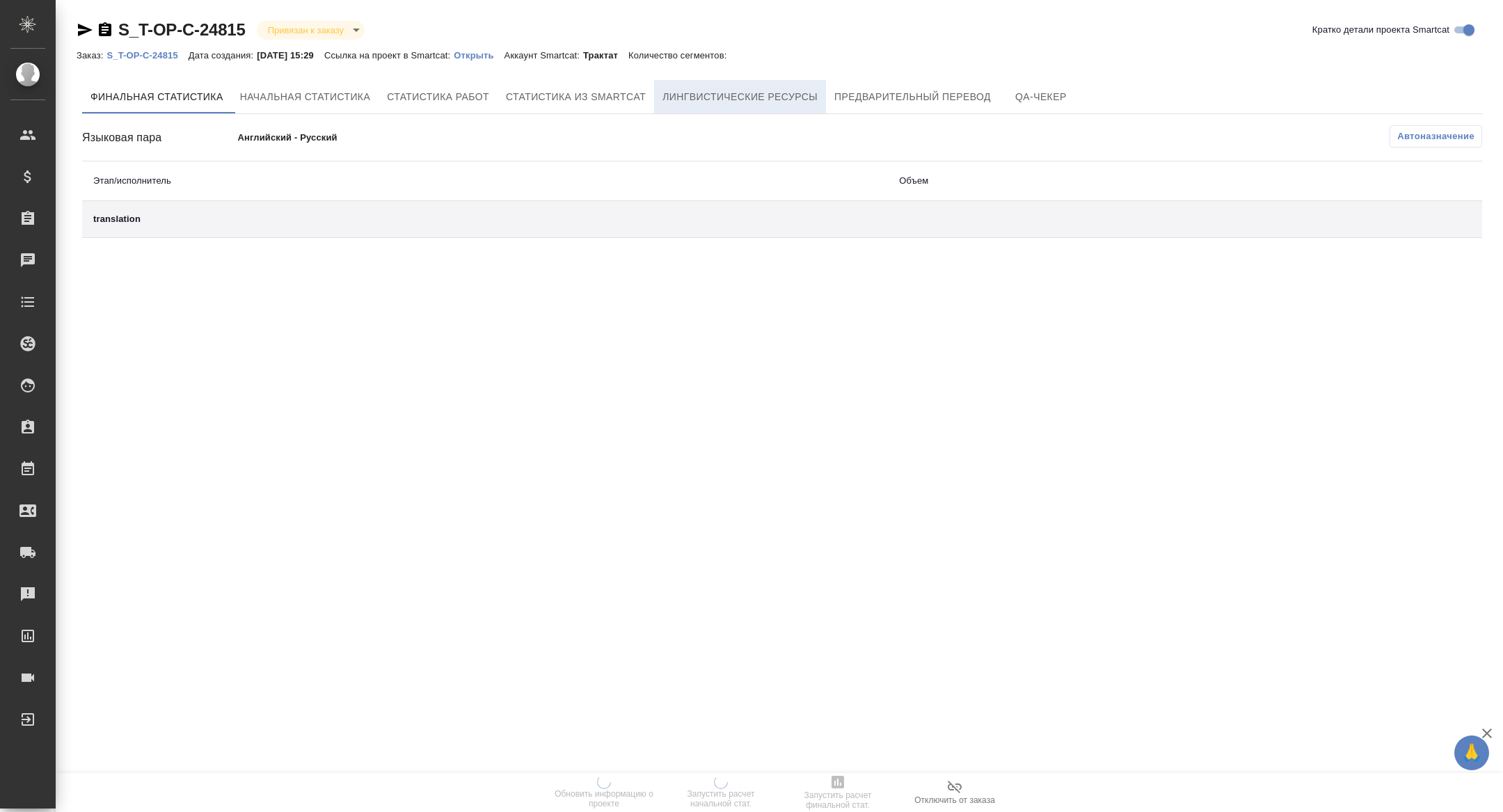
click at [803, 103] on span "Лингвистические ресурсы" at bounding box center [740, 97] width 156 height 17
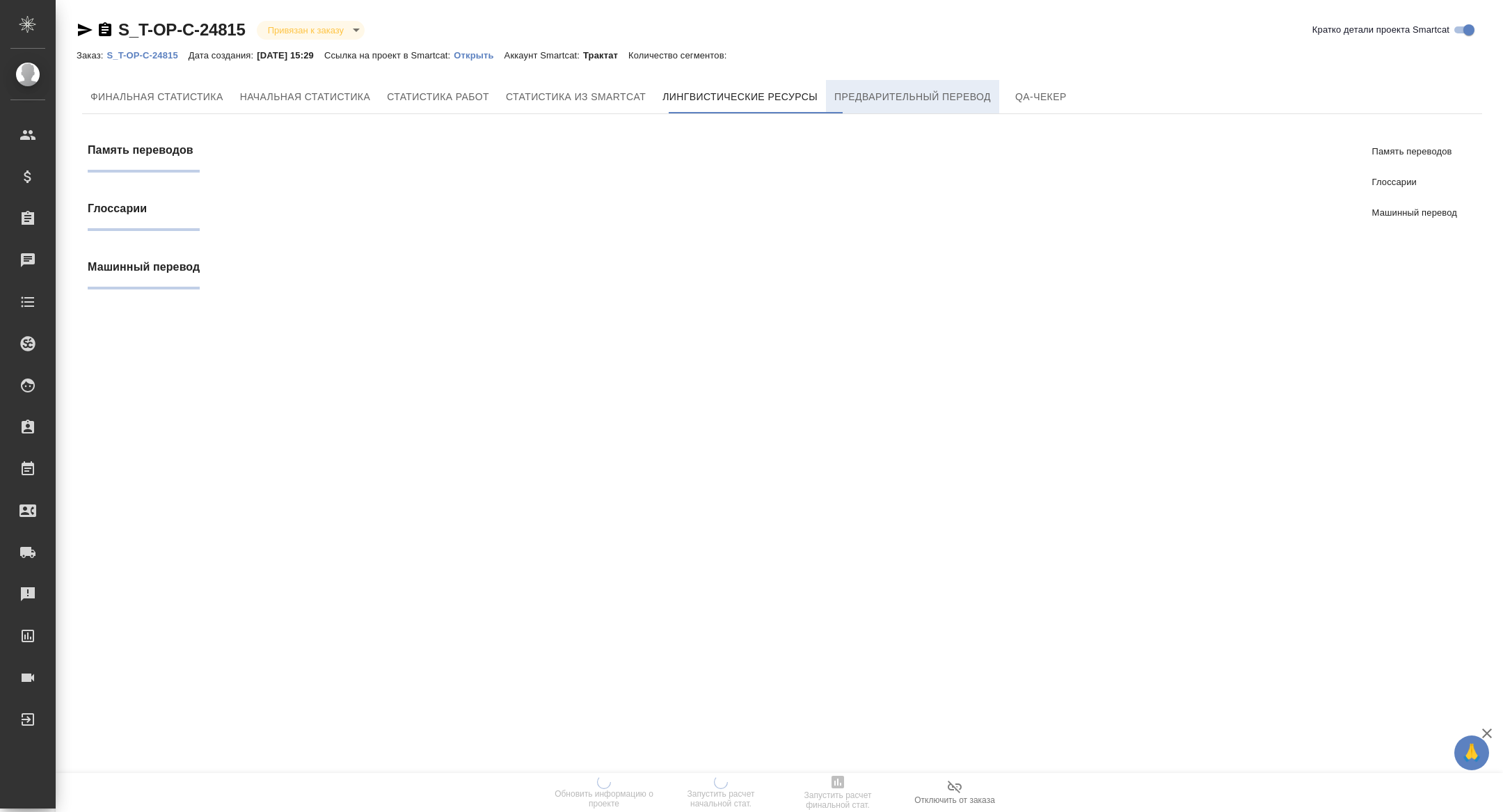
click at [893, 107] on button "Предварительный перевод" at bounding box center [912, 97] width 173 height 33
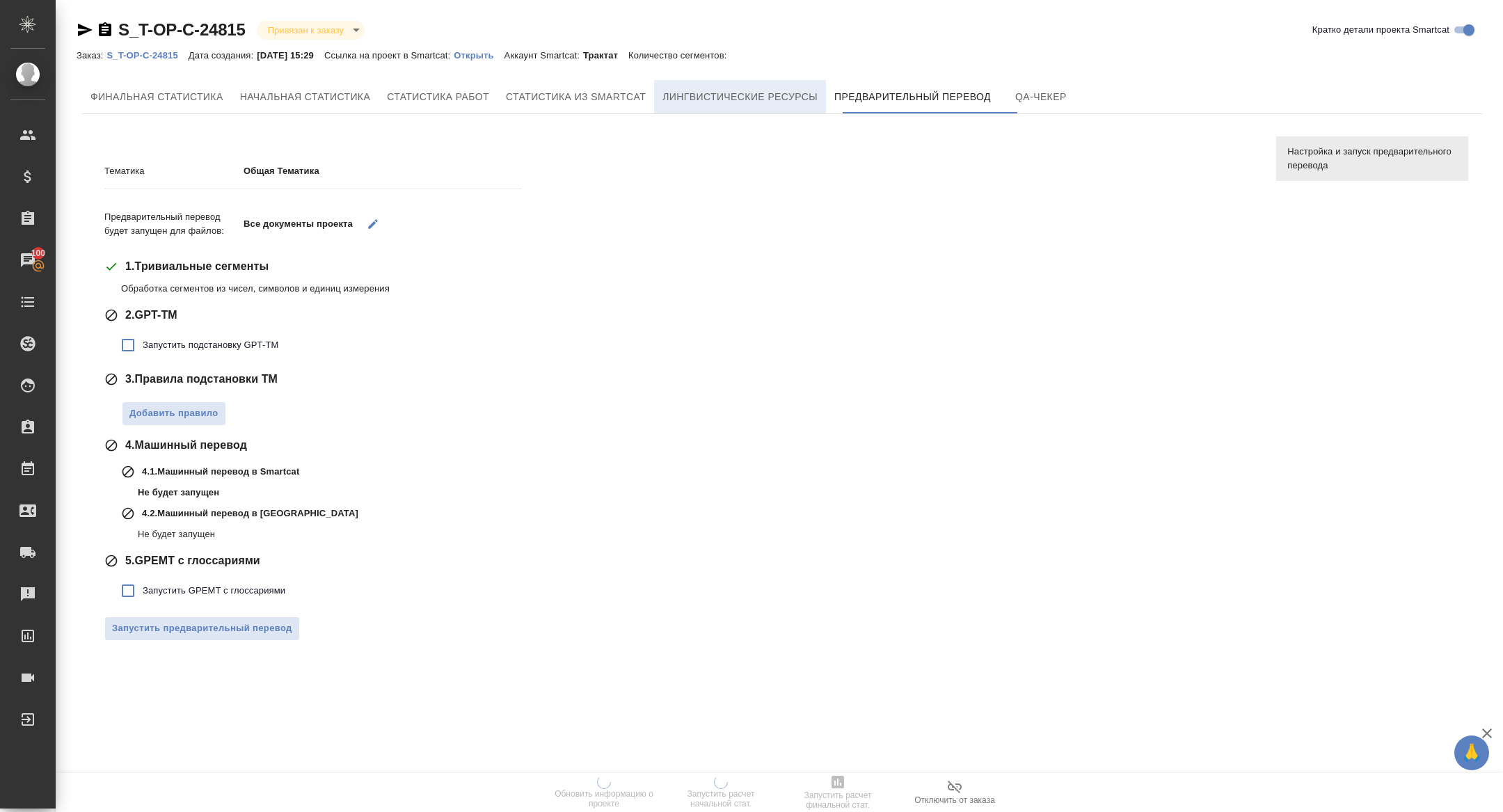
click at [761, 98] on span "Лингвистические ресурсы" at bounding box center [740, 97] width 156 height 17
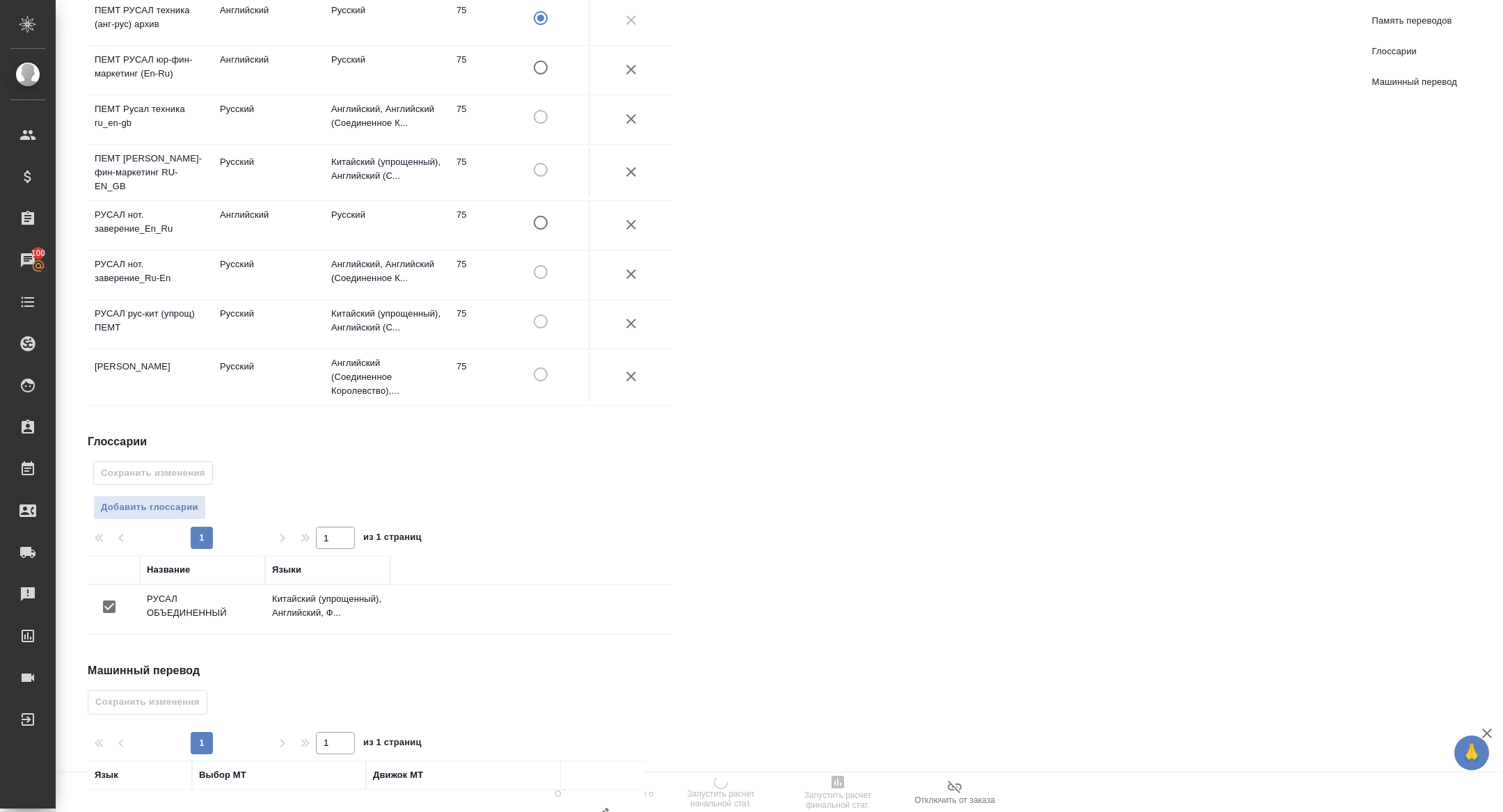
scroll to position [546, 0]
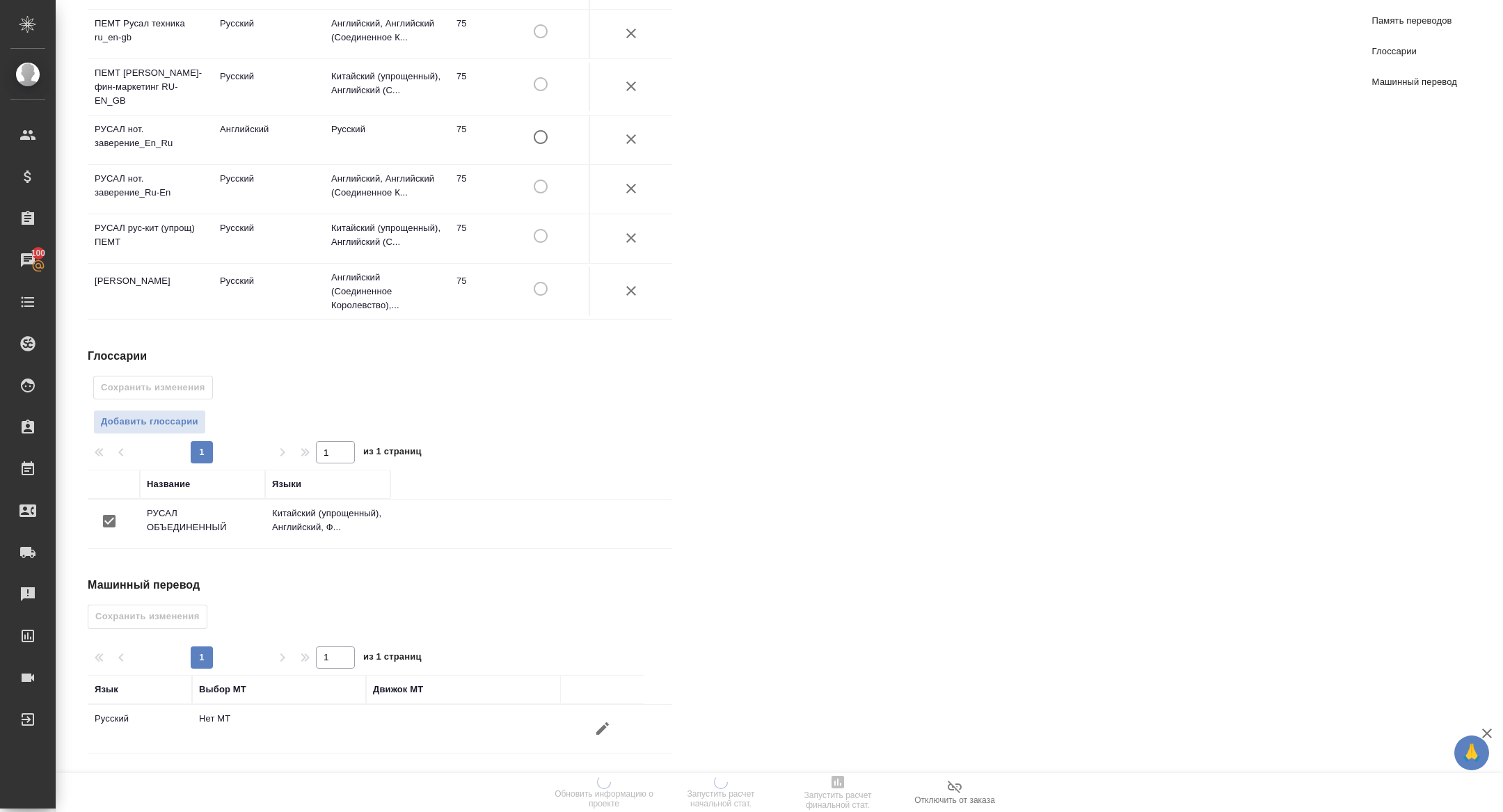
click at [600, 724] on icon "button" at bounding box center [602, 728] width 17 height 17
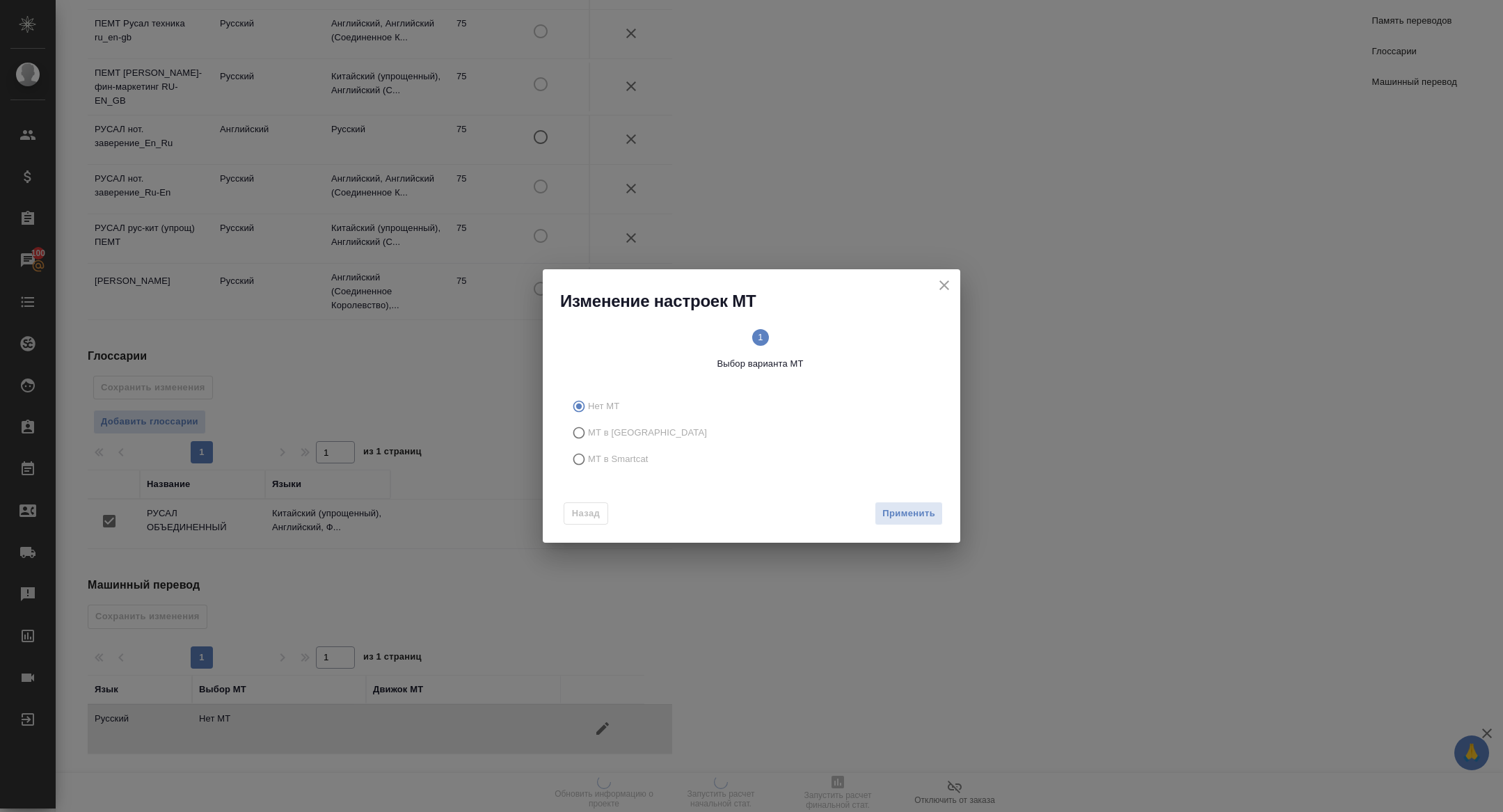
click at [607, 461] on span "МТ в Smartcat" at bounding box center [618, 459] width 60 height 14
click at [588, 461] on input "МТ в Smartcat" at bounding box center [577, 459] width 22 height 26
radio input "true"
click at [912, 510] on span "Вперед" at bounding box center [917, 513] width 35 height 16
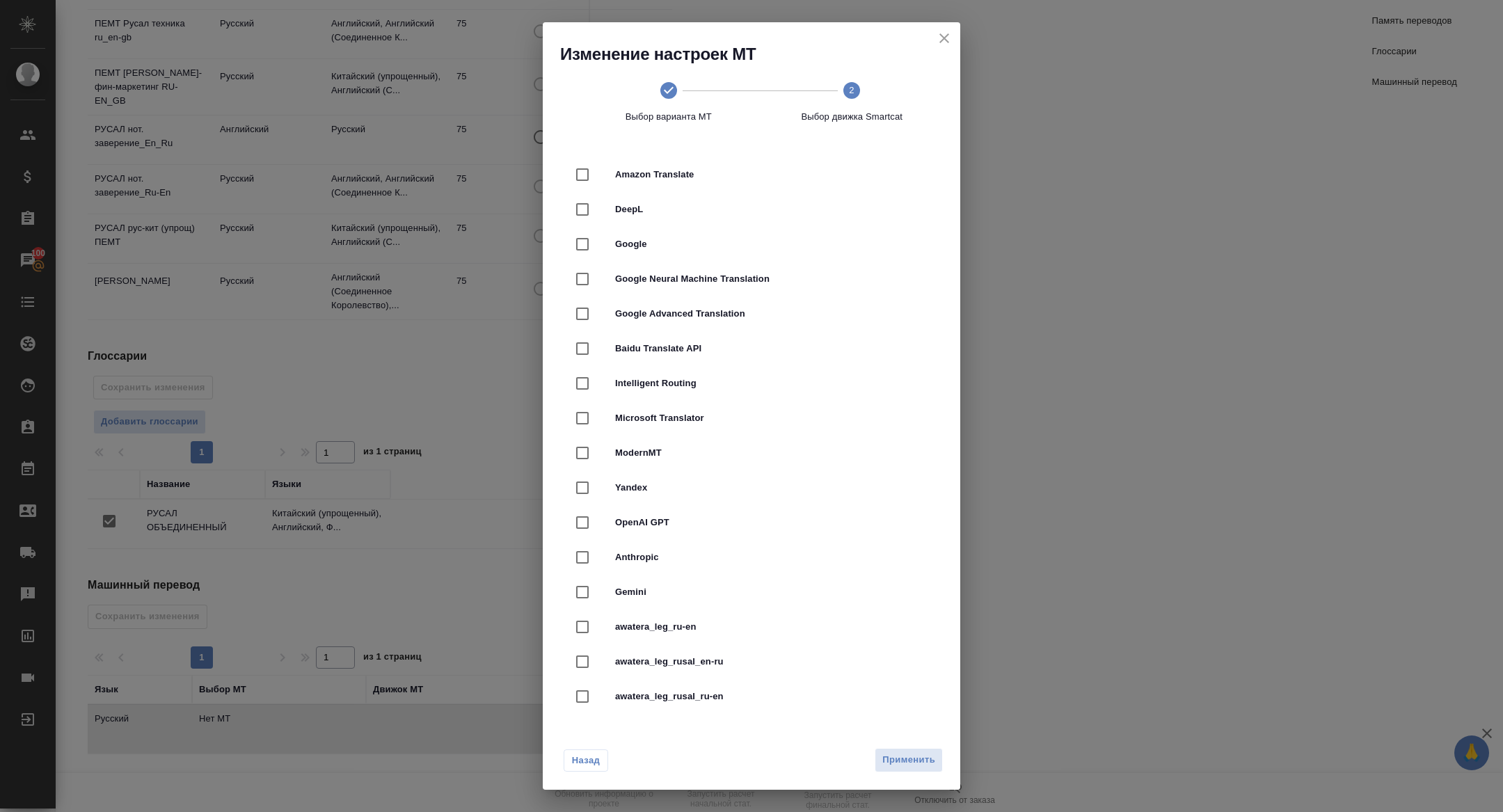
click at [594, 206] on input "checkbox" at bounding box center [582, 209] width 29 height 29
checkbox input "true"
click at [919, 768] on button "Применить" at bounding box center [908, 759] width 68 height 24
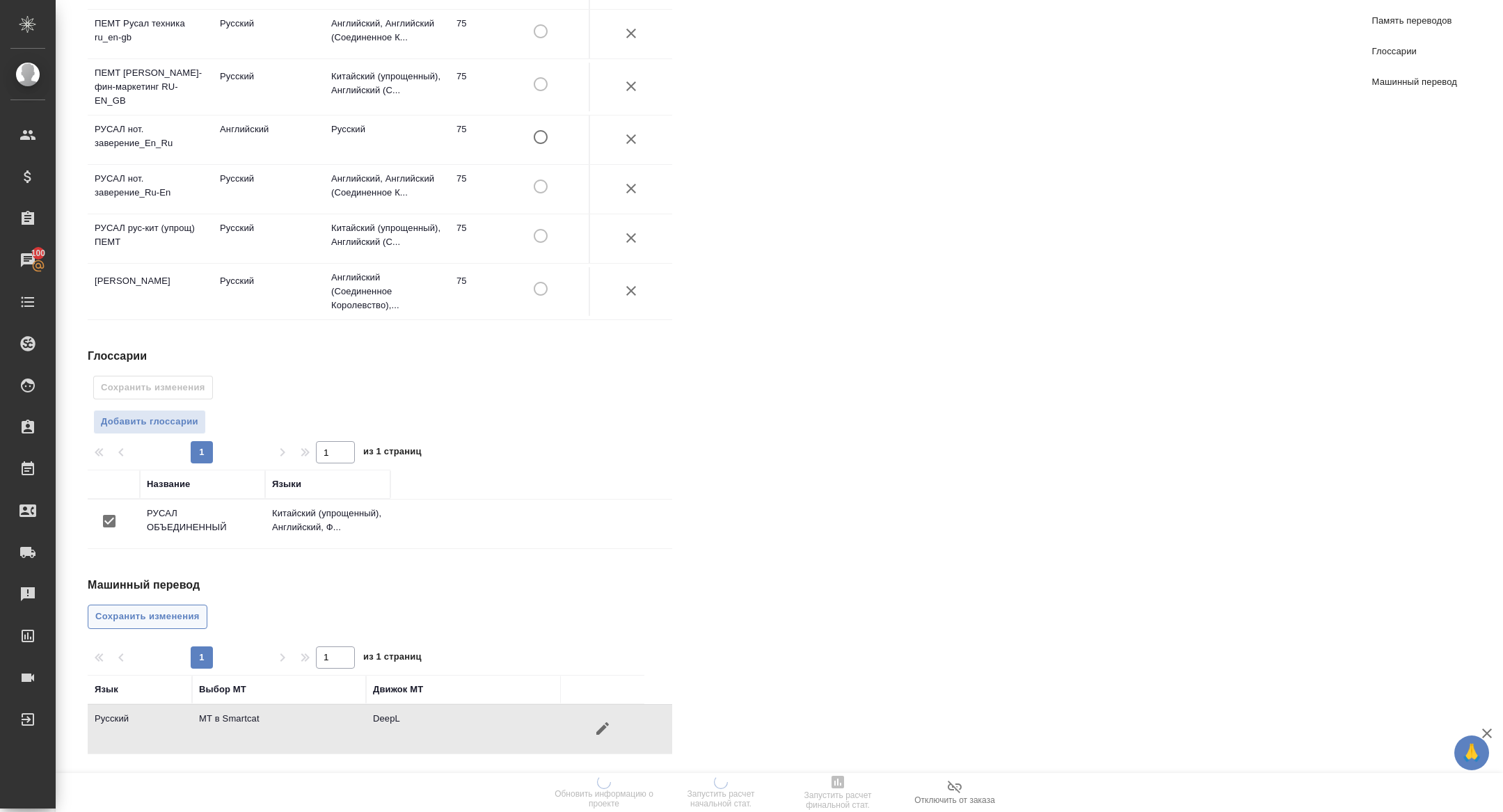
click at [160, 621] on span "Сохранить изменения" at bounding box center [147, 616] width 104 height 16
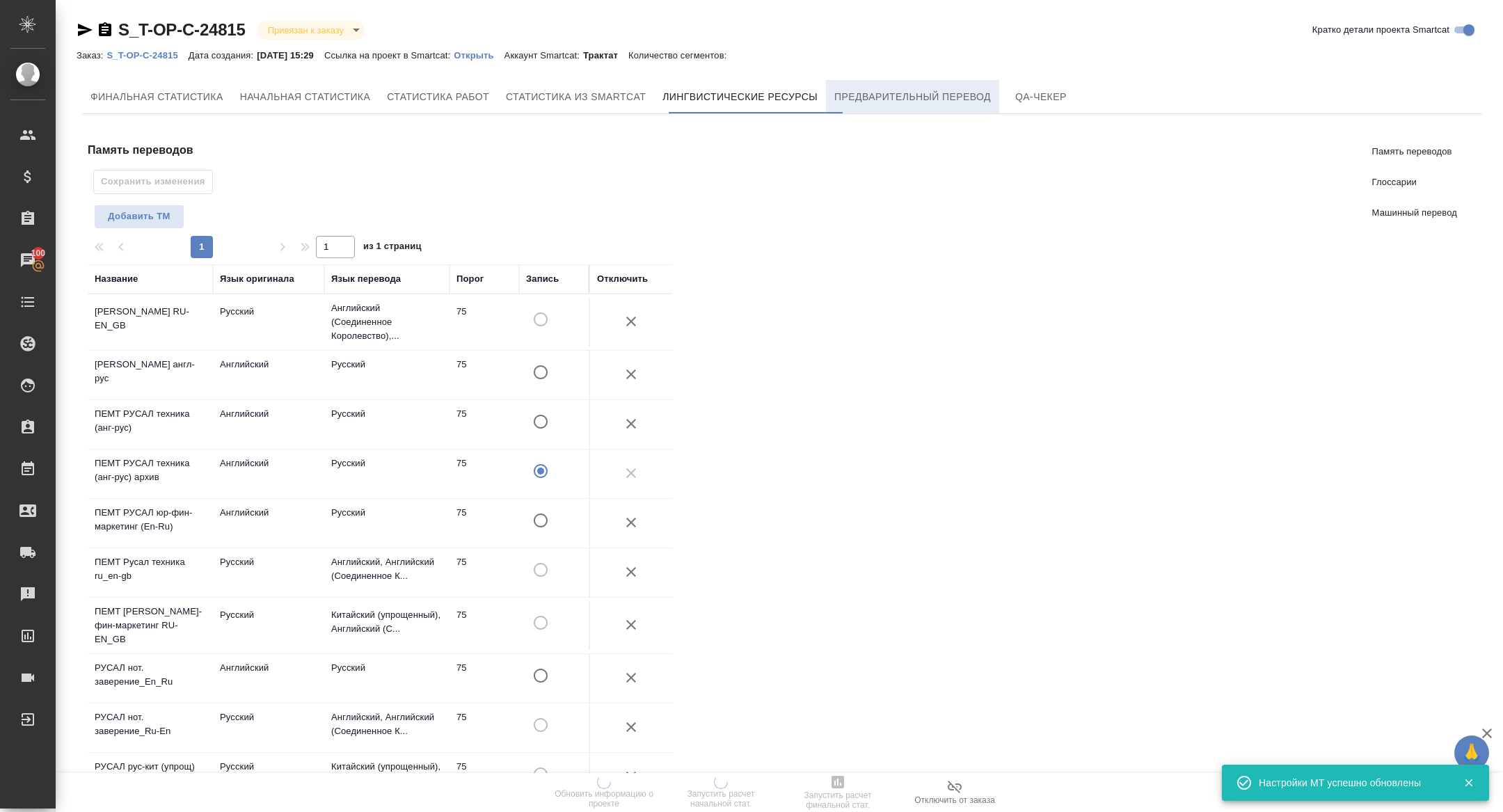
click at [896, 93] on span "Предварительный перевод" at bounding box center [912, 97] width 156 height 17
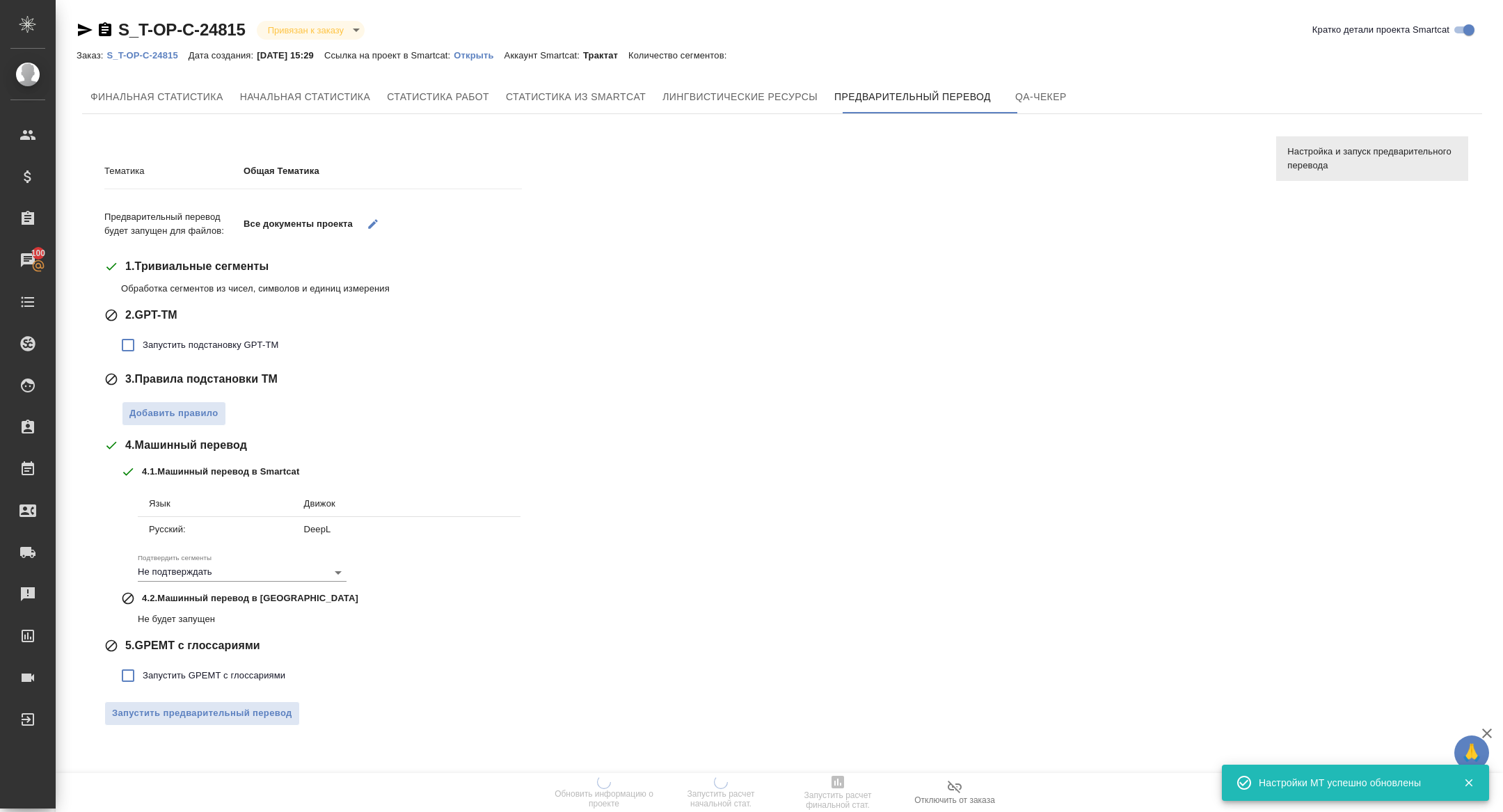
click at [170, 354] on label "Запустить подстановку GPT-TM" at bounding box center [195, 345] width 165 height 29
click at [142, 354] on input "Запустить подстановку GPT-TM" at bounding box center [127, 345] width 29 height 29
checkbox input "true"
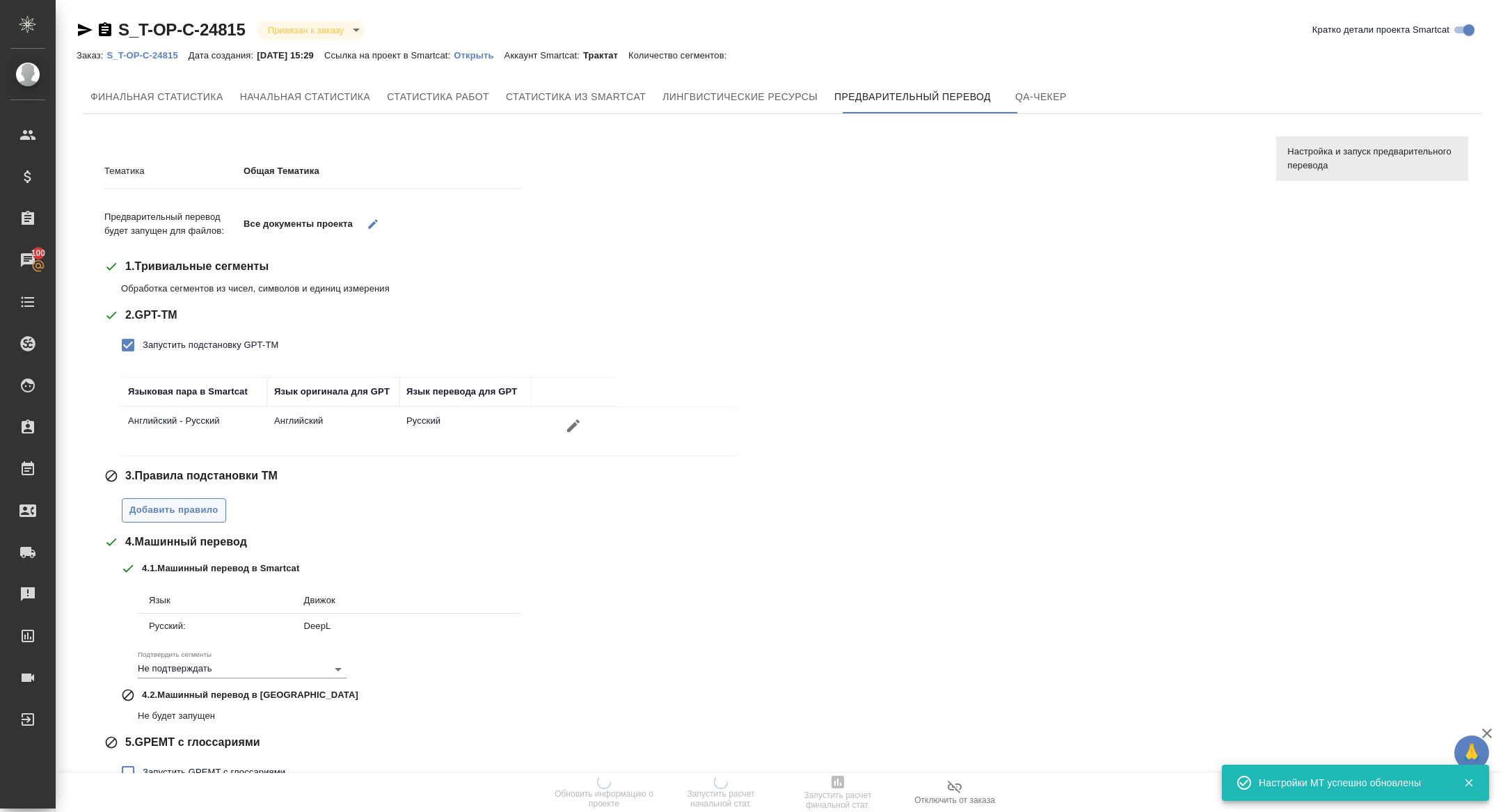
click at [194, 514] on span "Добавить правило" at bounding box center [174, 509] width 89 height 16
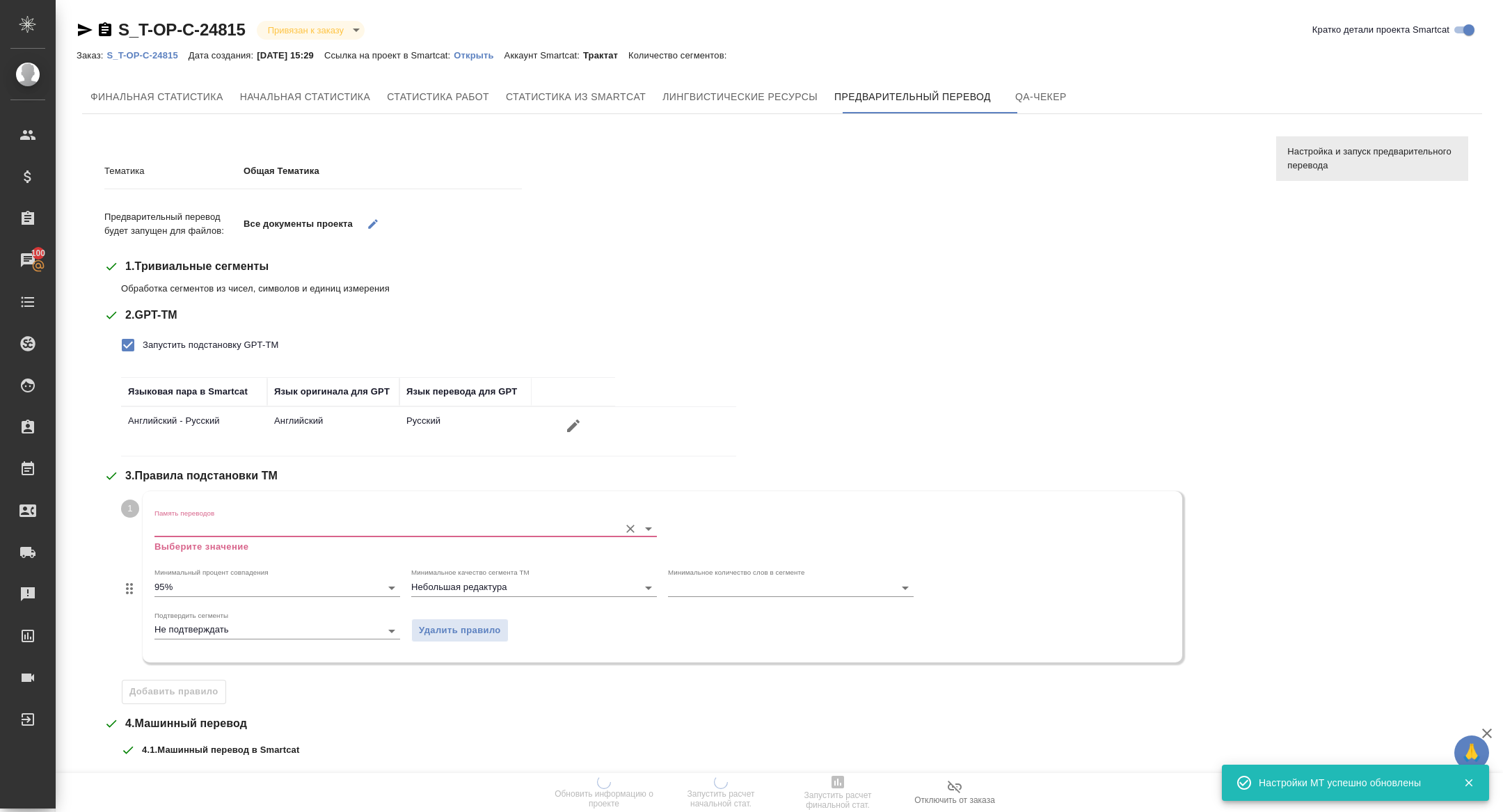
click at [290, 528] on input "Память переводов" at bounding box center [383, 528] width 457 height 17
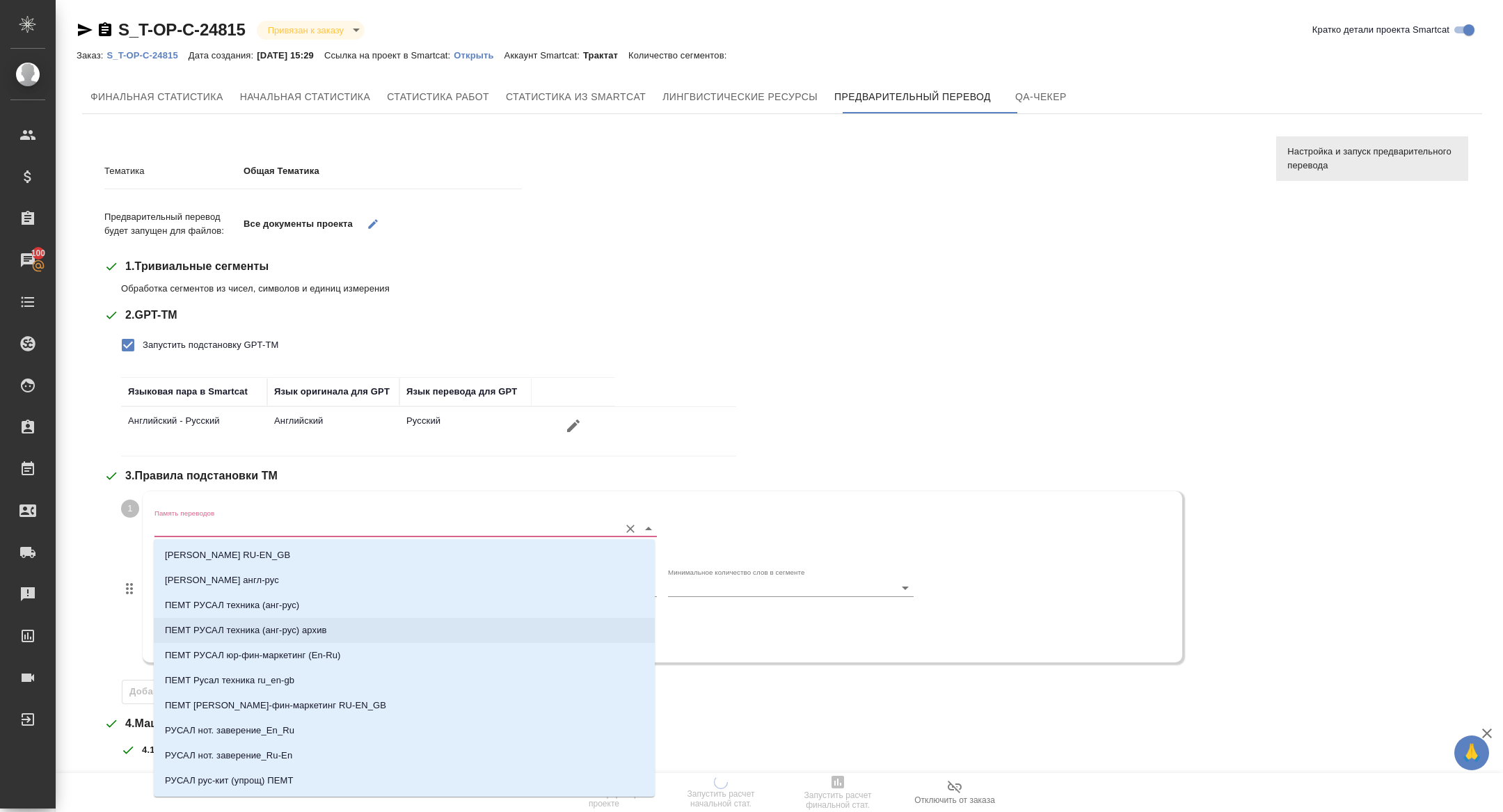
click at [322, 618] on li "ПЕМТ РУСАЛ техника (анг-рус) архив" at bounding box center [404, 630] width 501 height 25
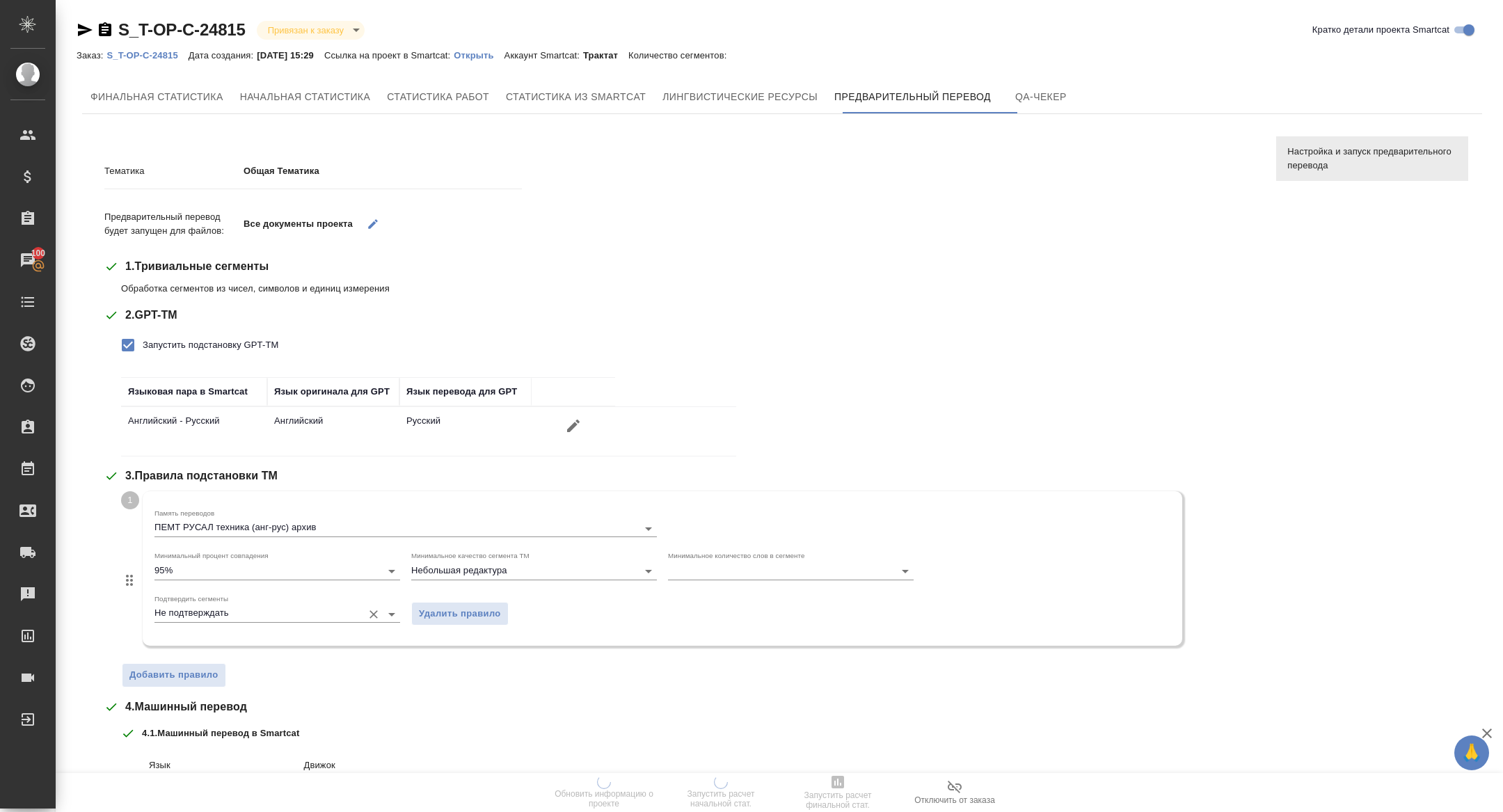
scroll to position [230, 0]
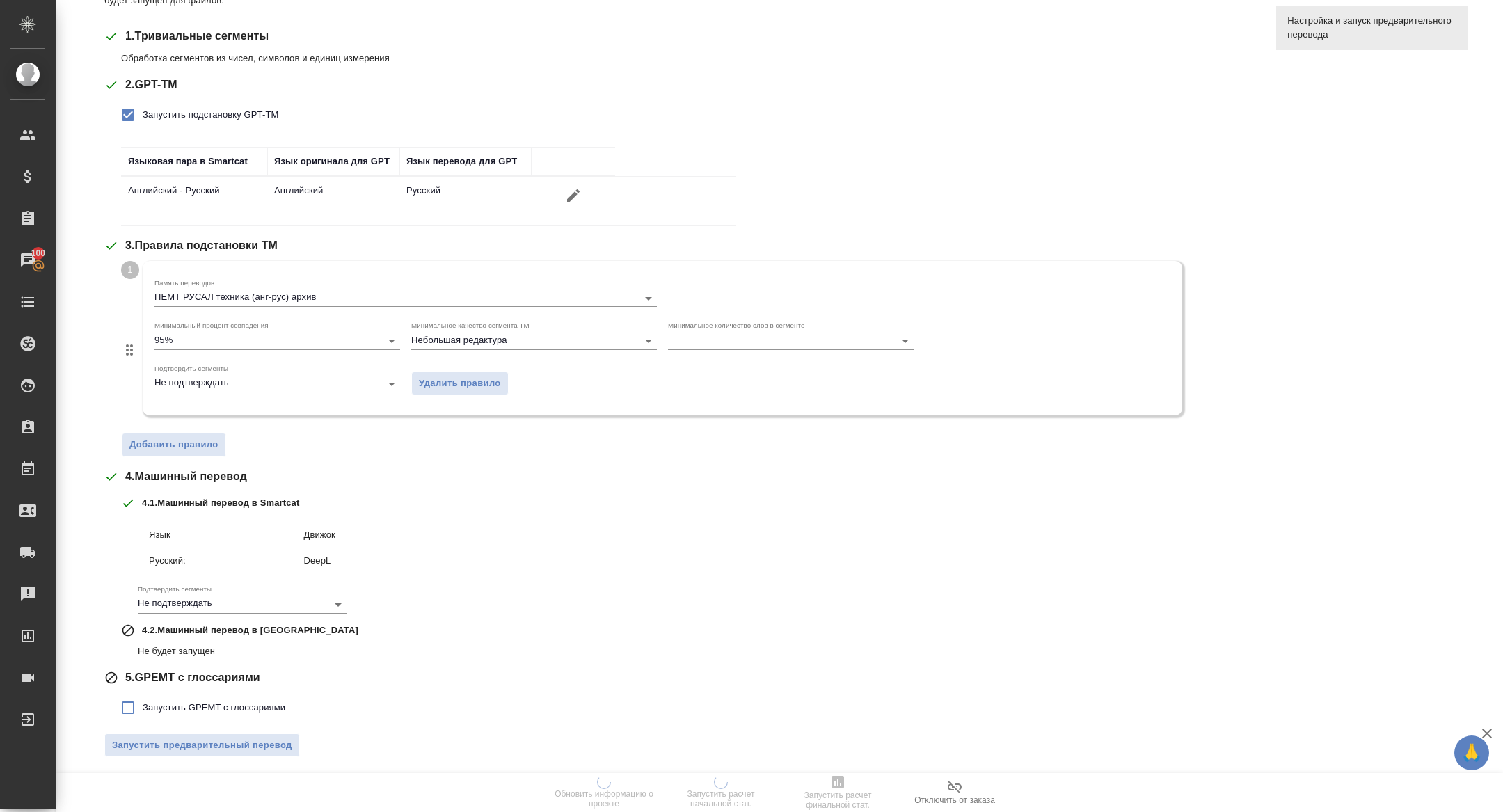
click at [191, 714] on label "Запустить GPEMT с глоссариями" at bounding box center [199, 707] width 172 height 29
click at [142, 714] on input "Запустить GPEMT с глоссариями" at bounding box center [127, 707] width 29 height 29
checkbox input "true"
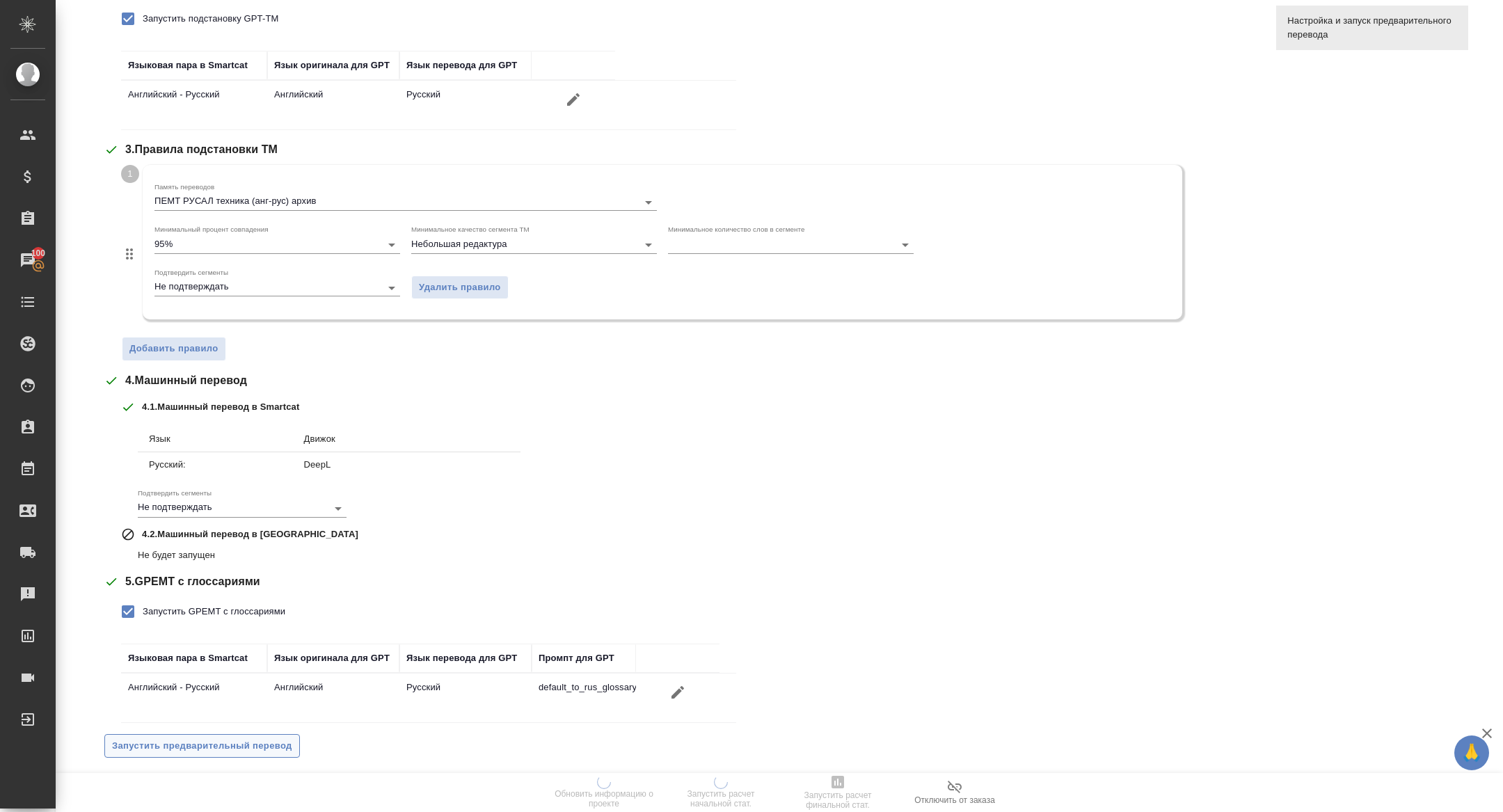
click at [203, 739] on span "Запустить предварительный перевод" at bounding box center [202, 745] width 180 height 16
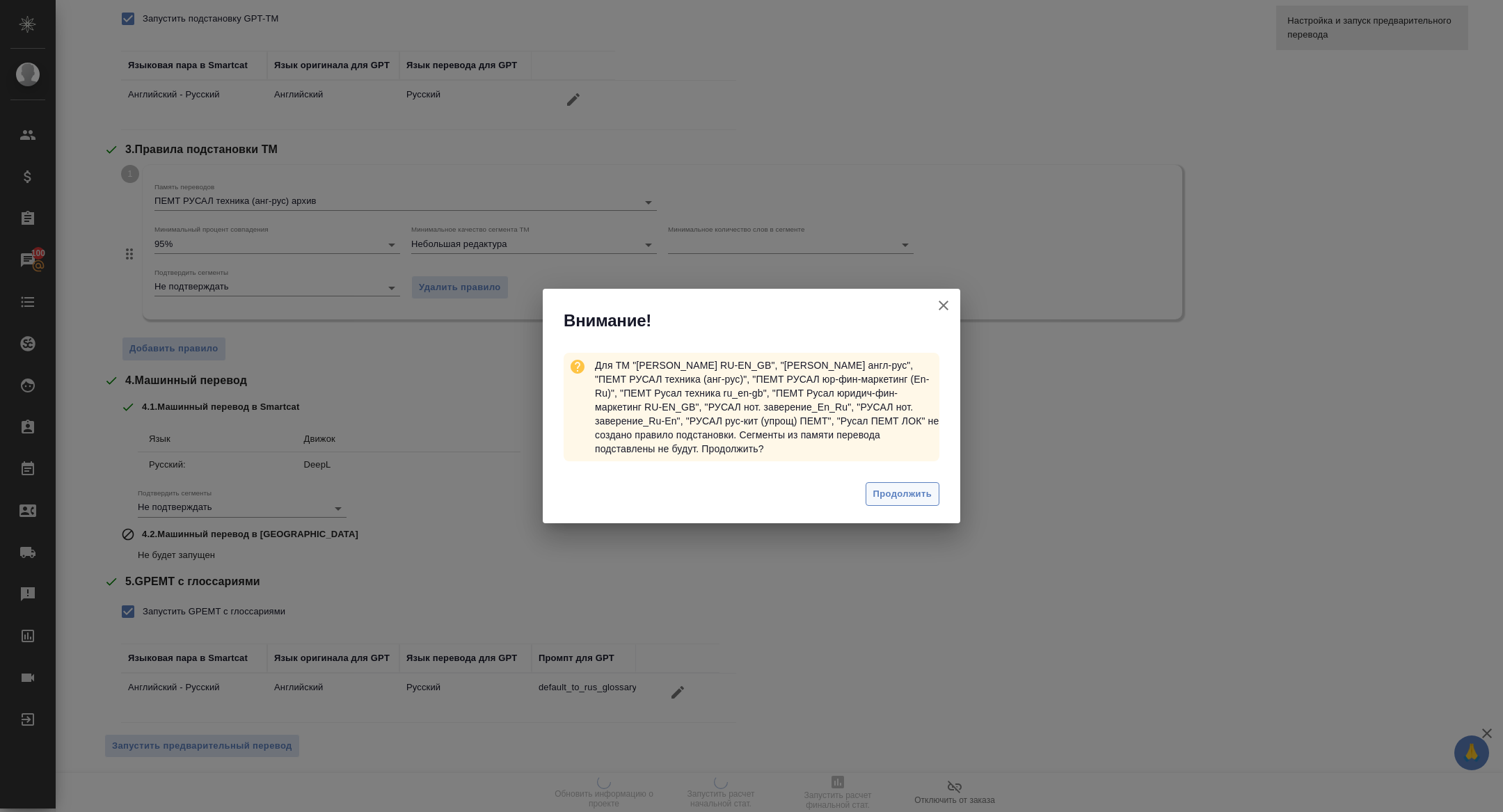
click at [895, 501] on button "Продолжить" at bounding box center [902, 494] width 74 height 24
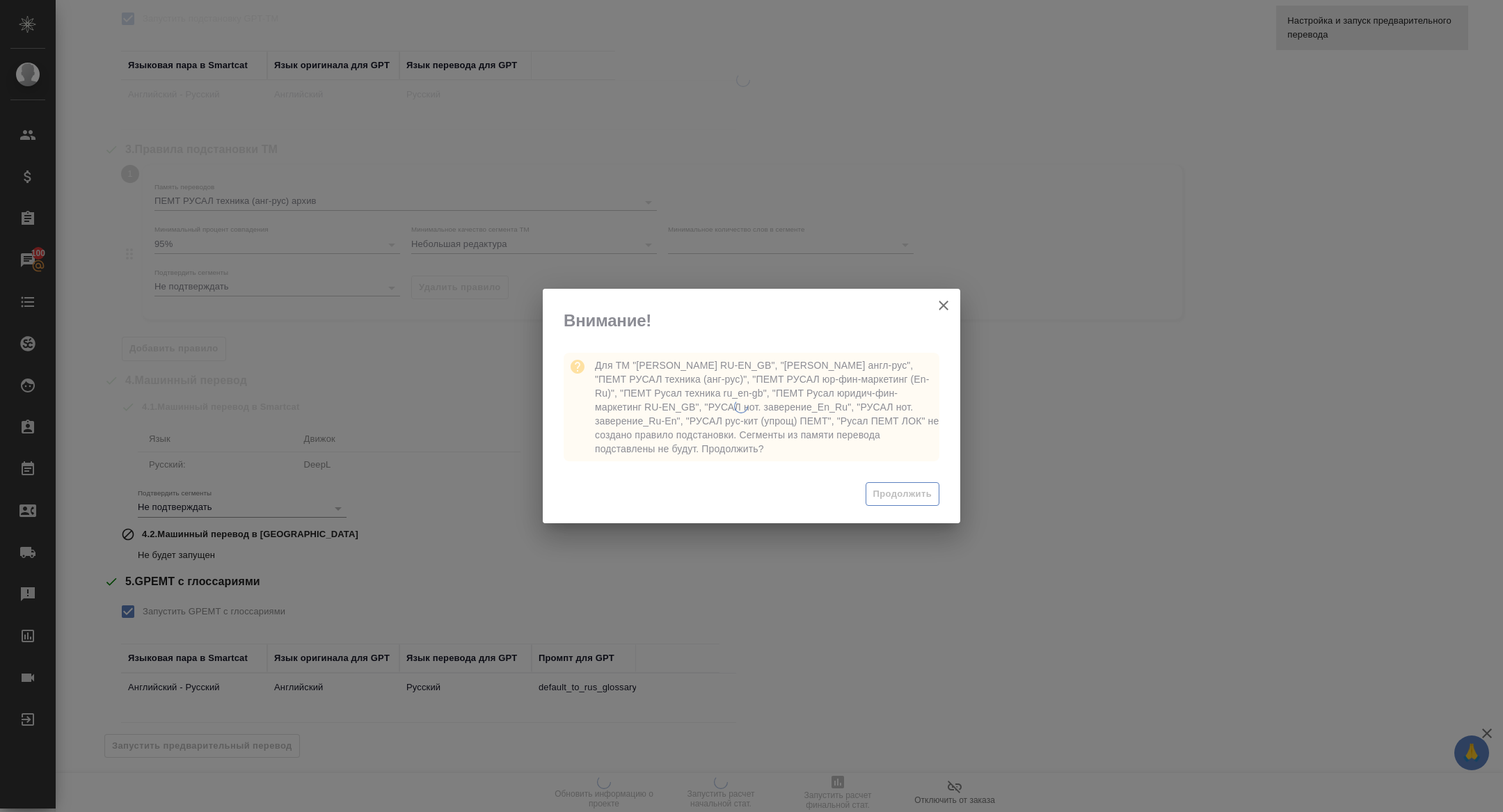
scroll to position [0, 0]
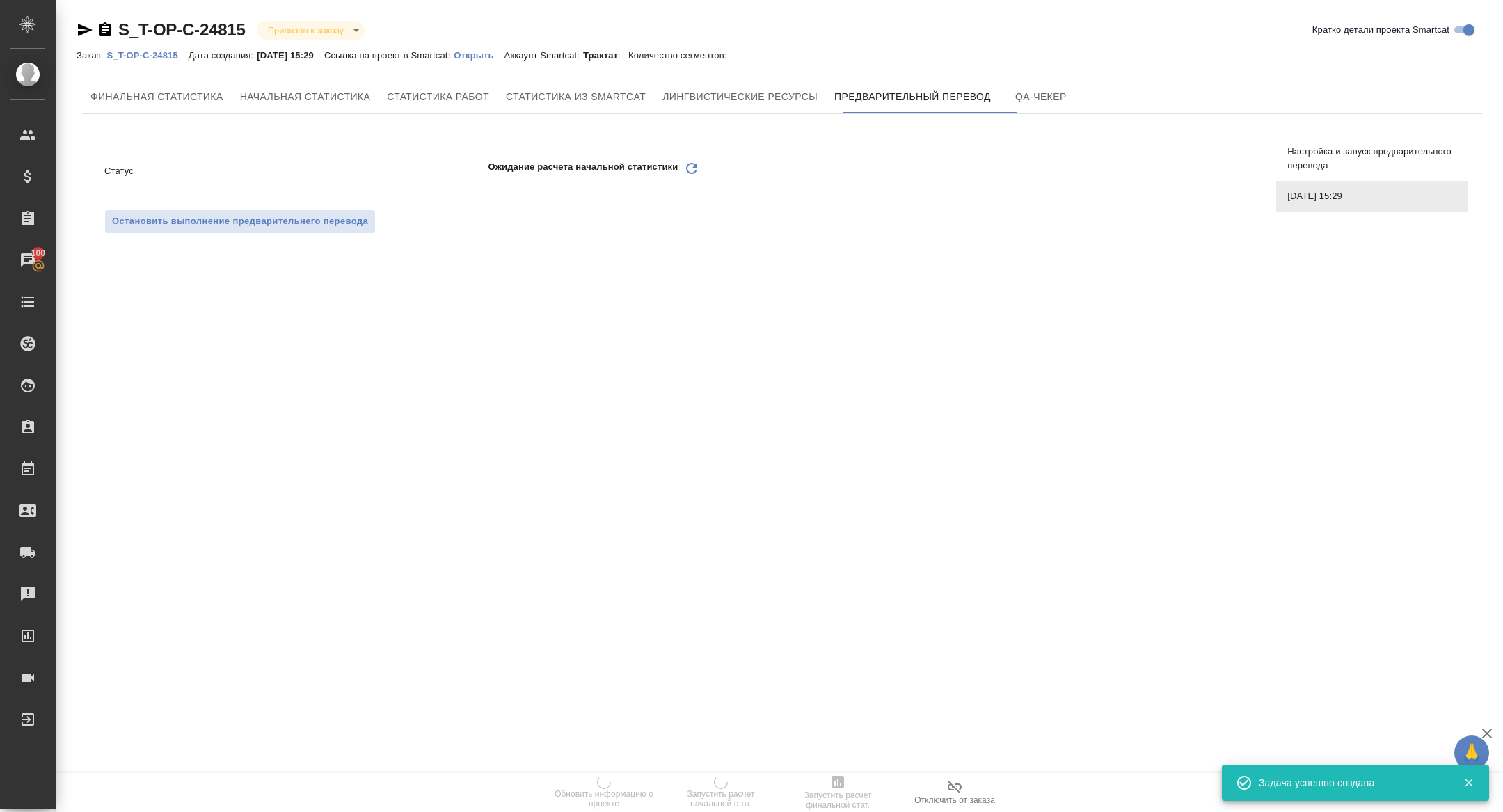
click at [686, 173] on icon "Обновить" at bounding box center [692, 168] width 17 height 17
click at [692, 170] on icon "Обновить" at bounding box center [692, 168] width 17 height 17
click at [690, 177] on div "Обновить" at bounding box center [692, 170] width 17 height 21
click at [690, 173] on icon "Обновить" at bounding box center [692, 168] width 17 height 17
